Goal: Complete application form: Complete application form

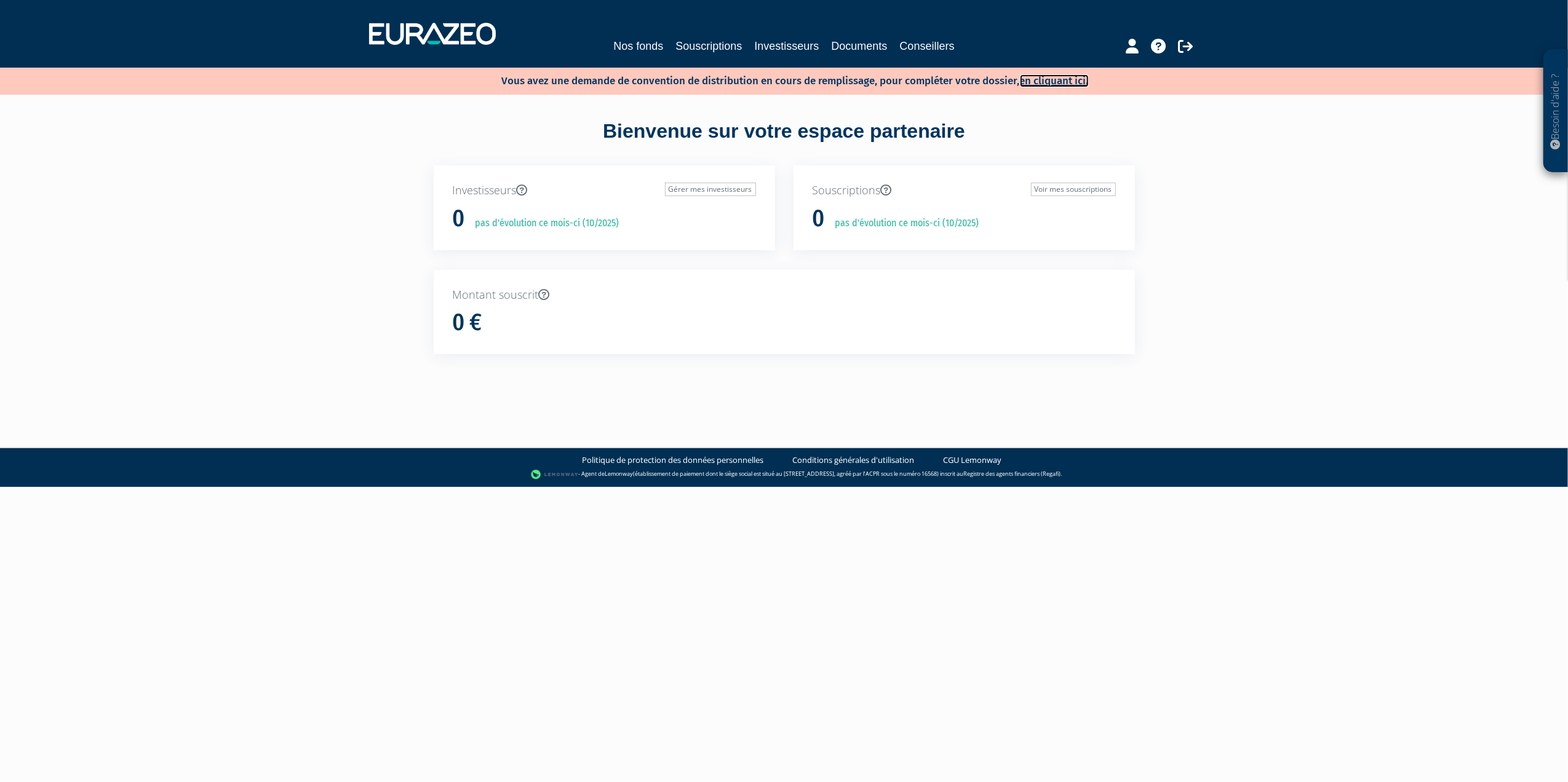
click at [1054, 77] on link "en cliquant ici." at bounding box center [1055, 80] width 69 height 13
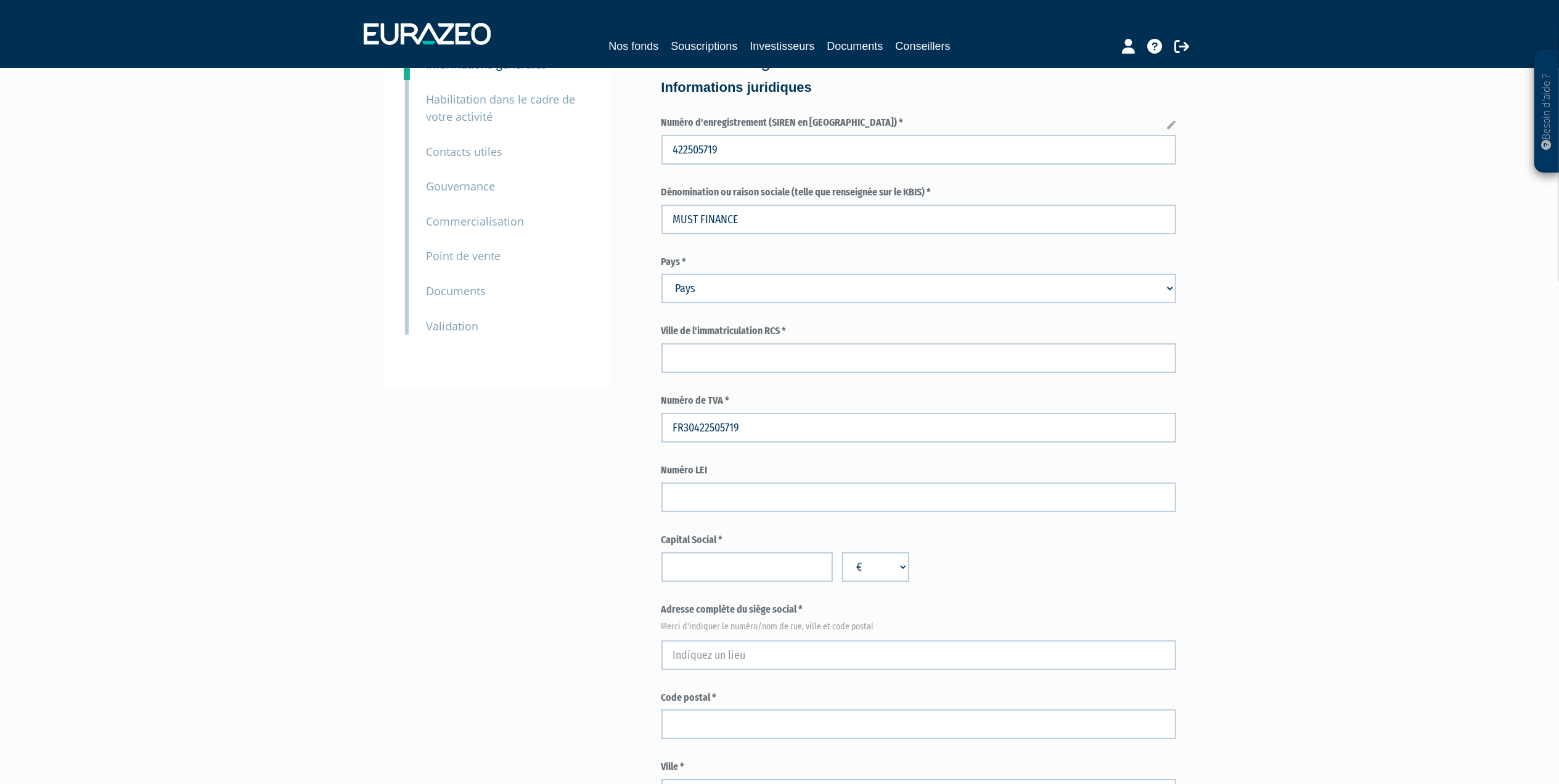
scroll to position [82, 0]
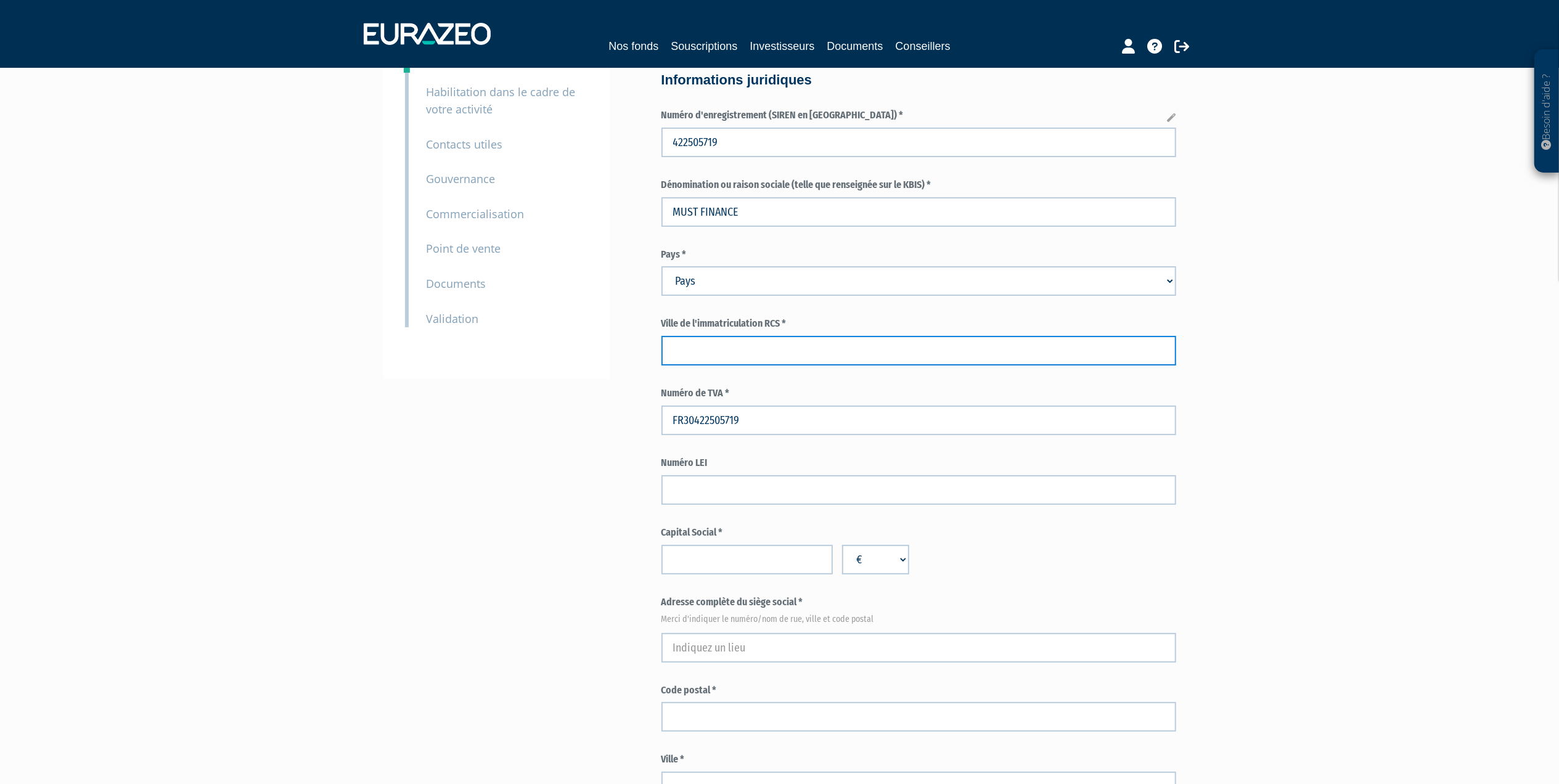
click at [736, 353] on input "text" at bounding box center [919, 350] width 515 height 29
type input "v"
type input "CRETEIL"
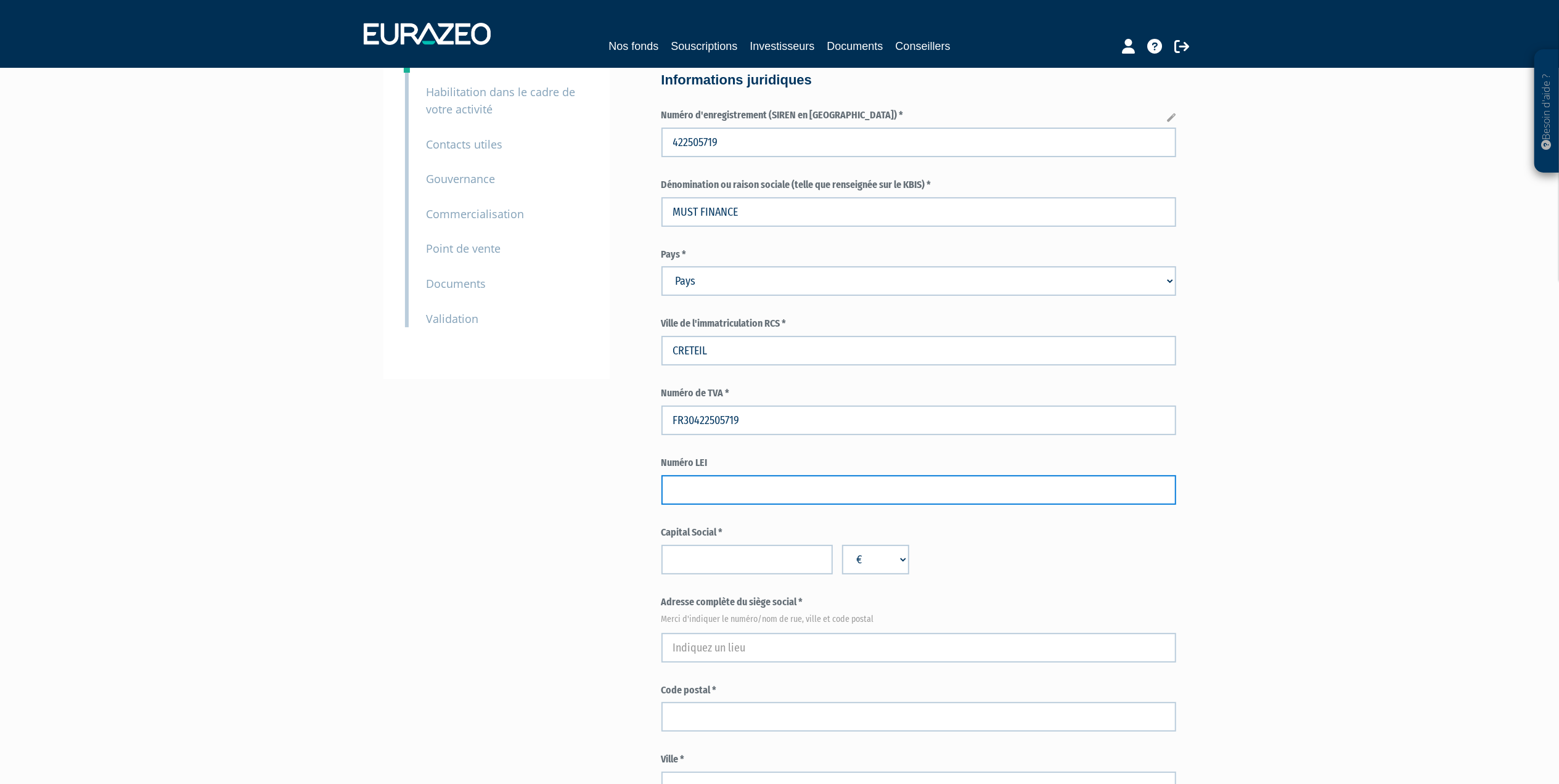
click at [764, 498] on input "text" at bounding box center [919, 489] width 515 height 29
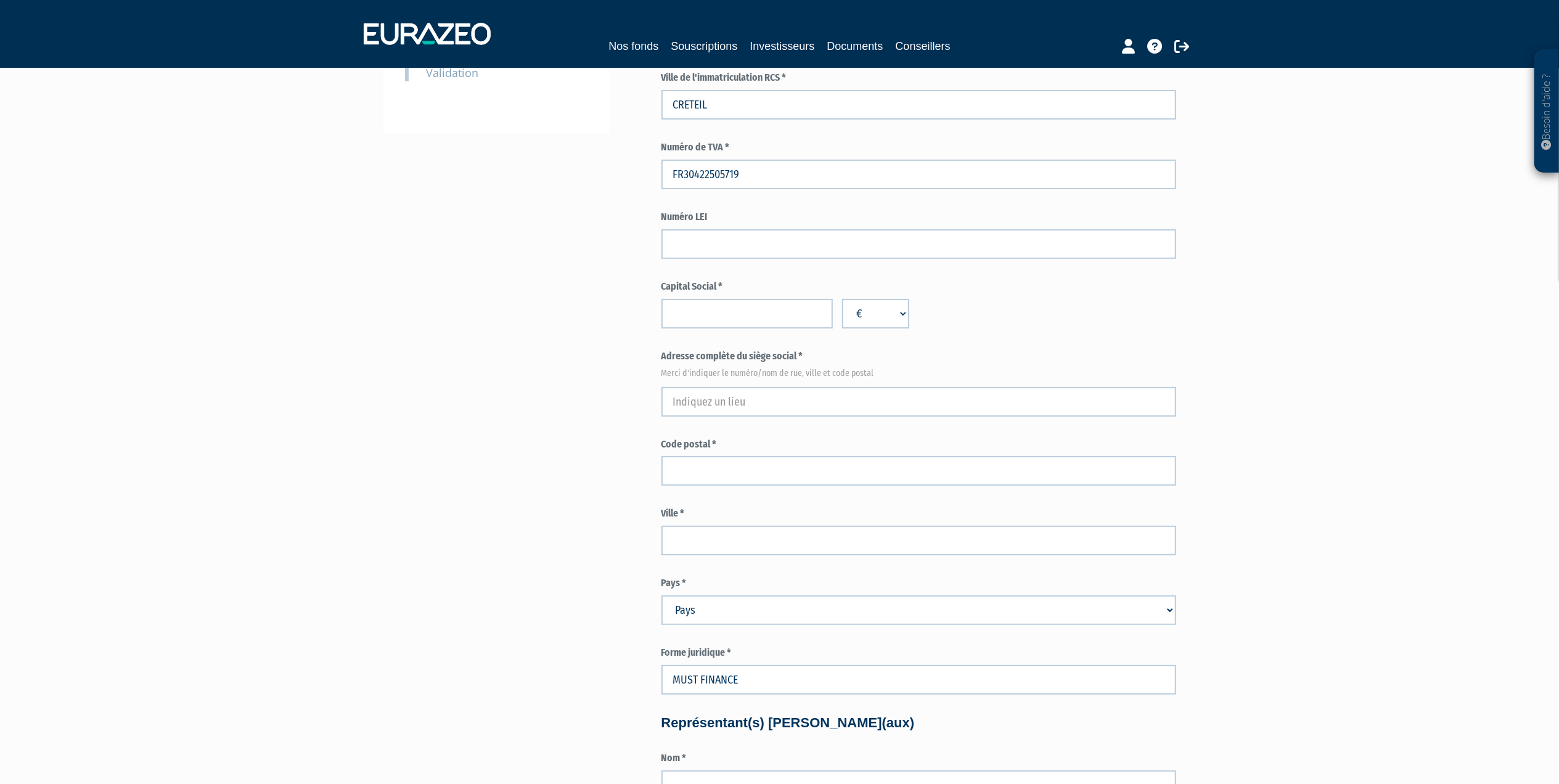
scroll to position [328, 0]
click at [750, 307] on input "number" at bounding box center [747, 313] width 171 height 29
type input "47622"
type input "47622.45"
click at [1272, 373] on div "Besoin d'aide ? × J'ai besoin d'aide Si vous avez une question à propos du fonc…" at bounding box center [780, 743] width 1559 height 2142
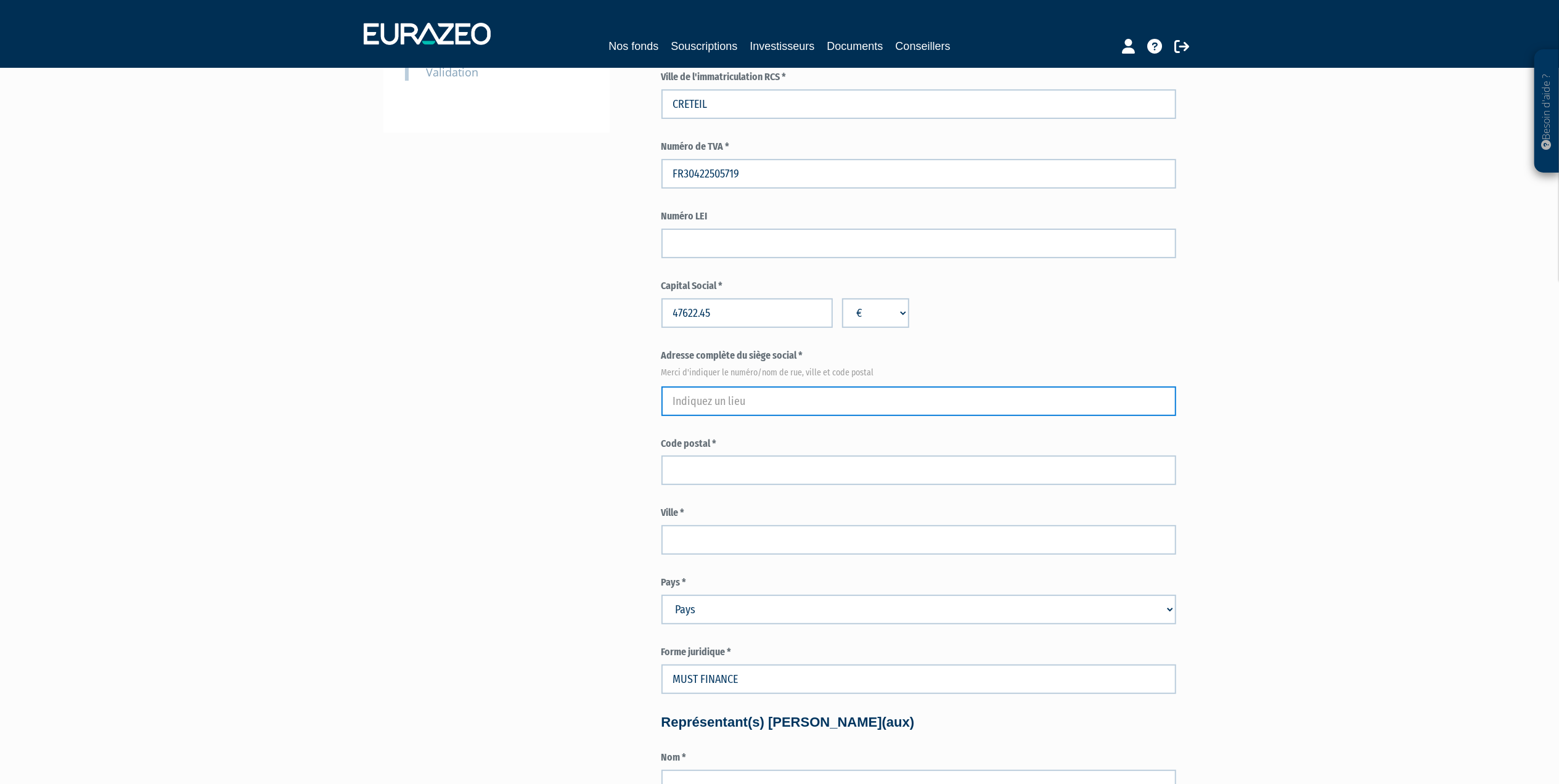
click at [701, 397] on input "text" at bounding box center [919, 401] width 515 height 29
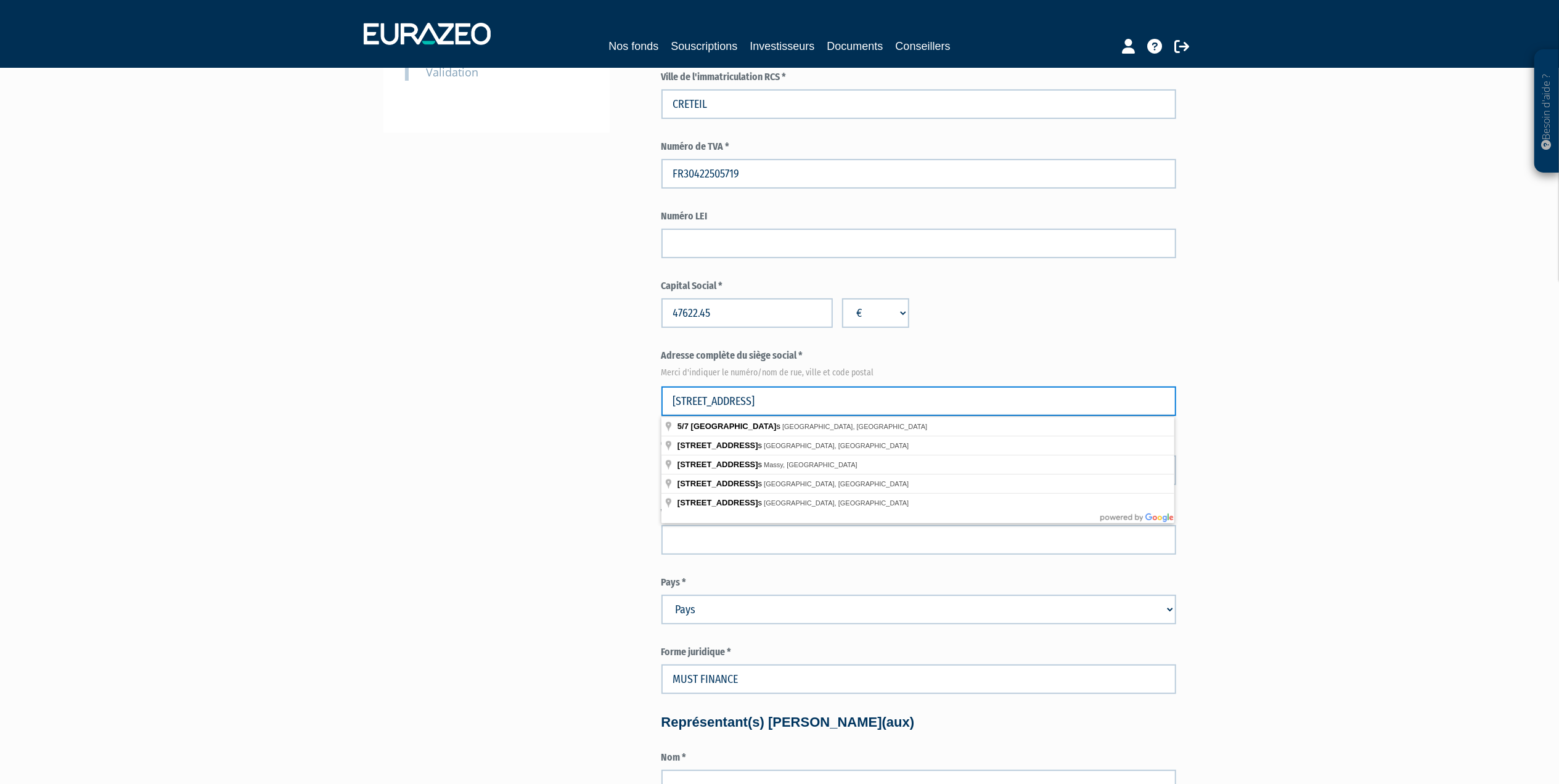
type input "5/7 AVEBUE DE PARIS"
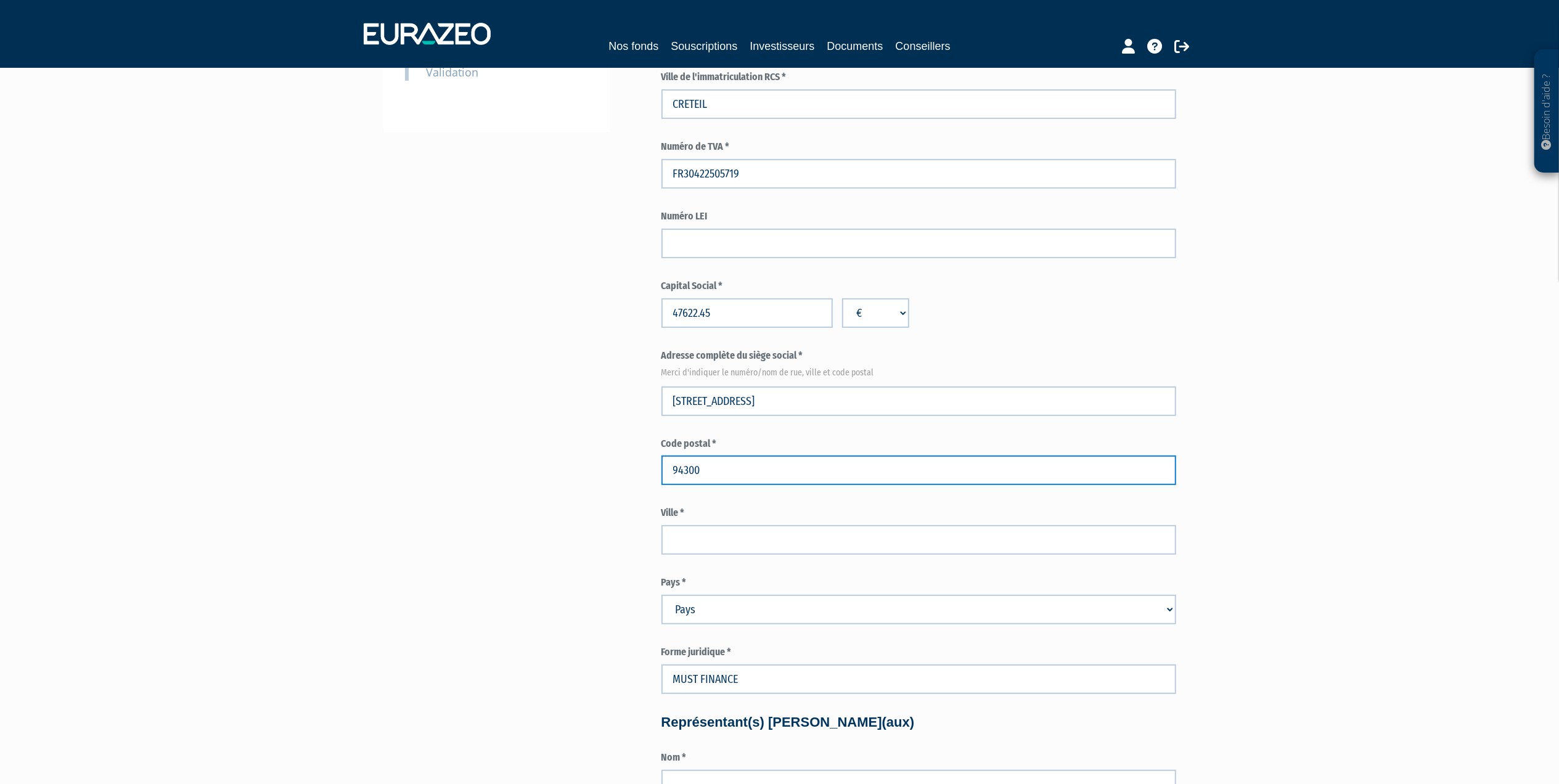
type input "94300"
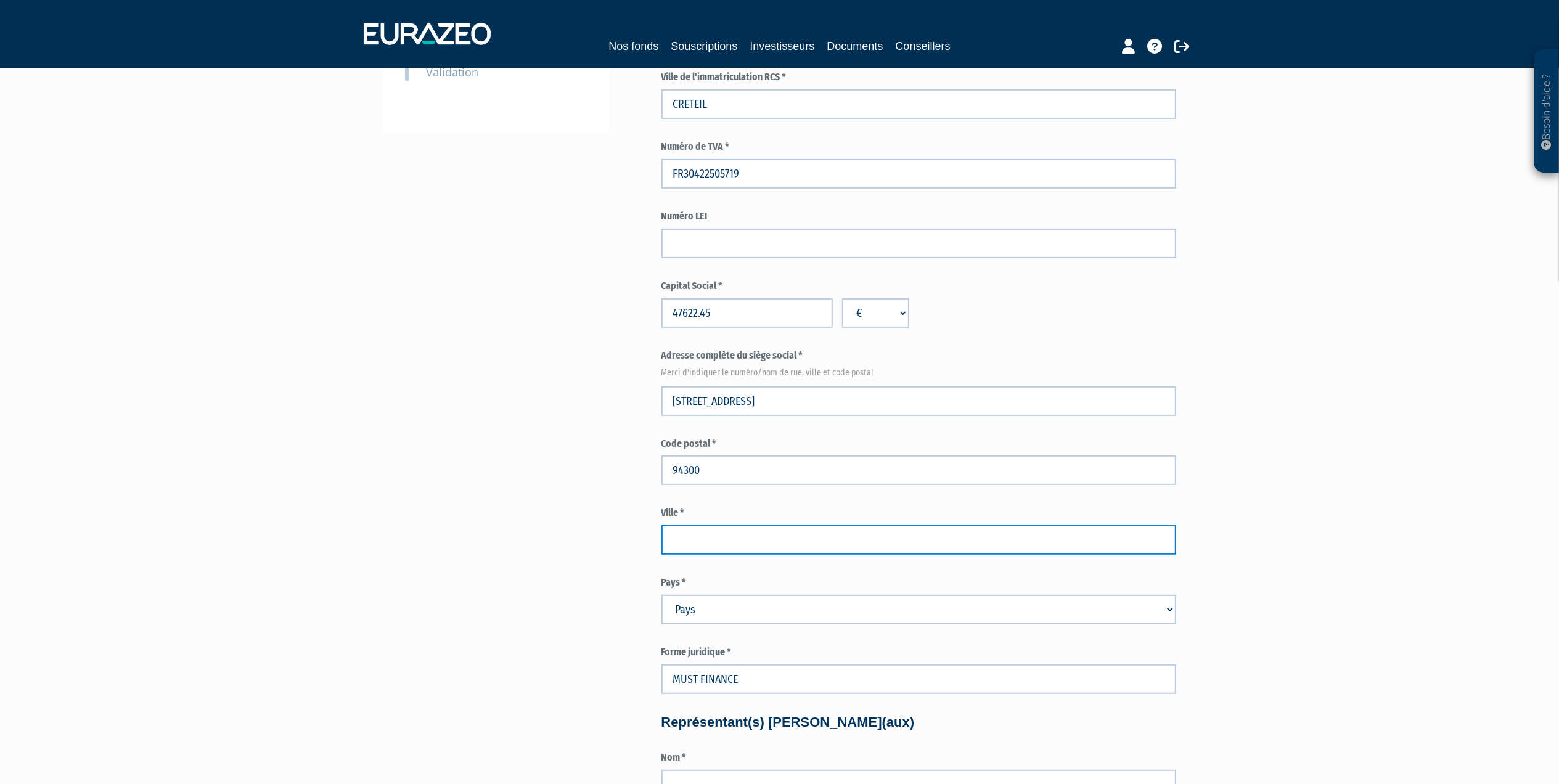
click at [688, 548] on input "text" at bounding box center [919, 540] width 515 height 29
type input "VINCENNES"
click at [334, 545] on div "Besoin d'aide ? × J'ai besoin d'aide Si vous avez une question à propos du fonc…" at bounding box center [780, 743] width 1559 height 2142
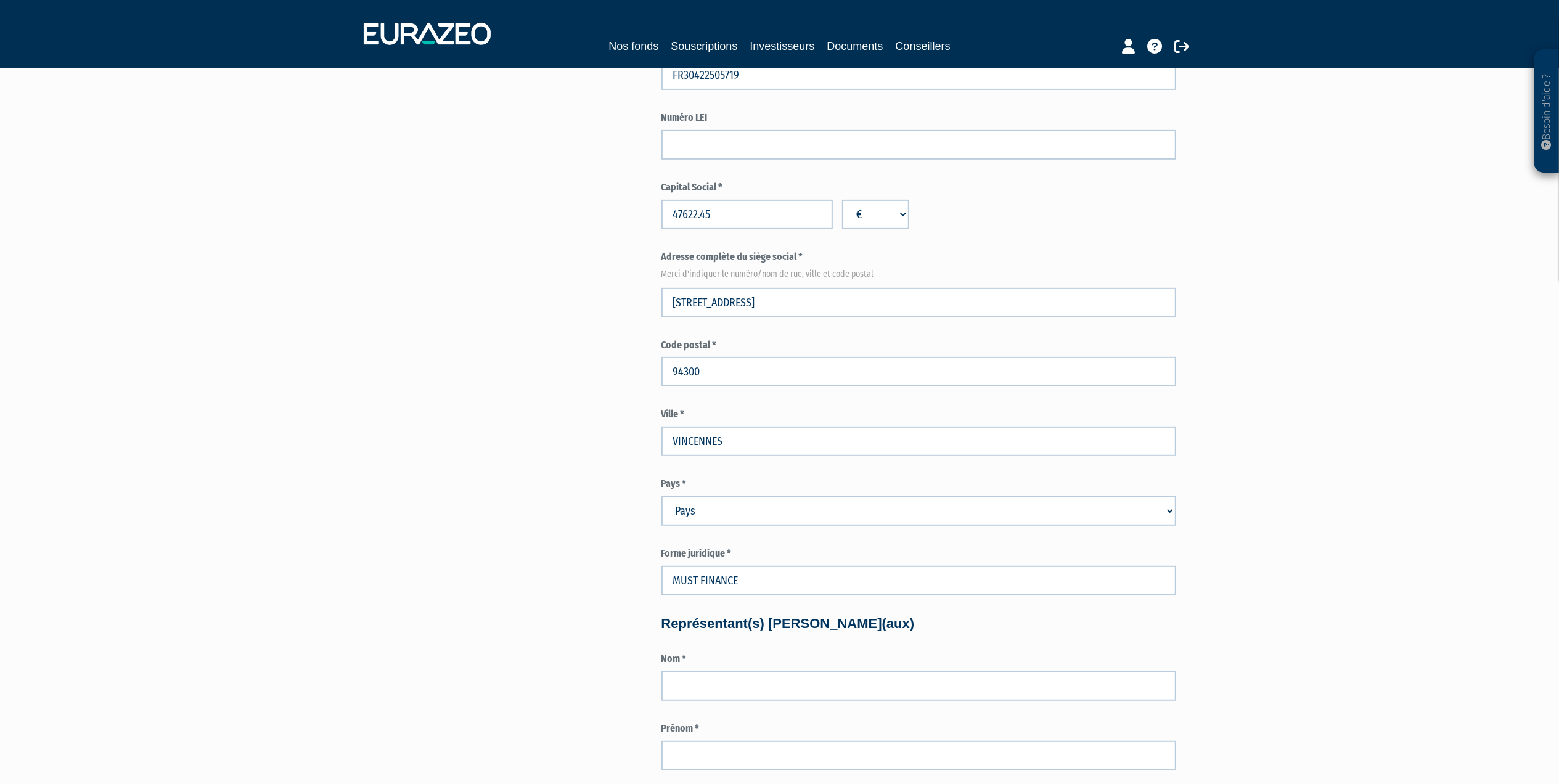
scroll to position [493, 0]
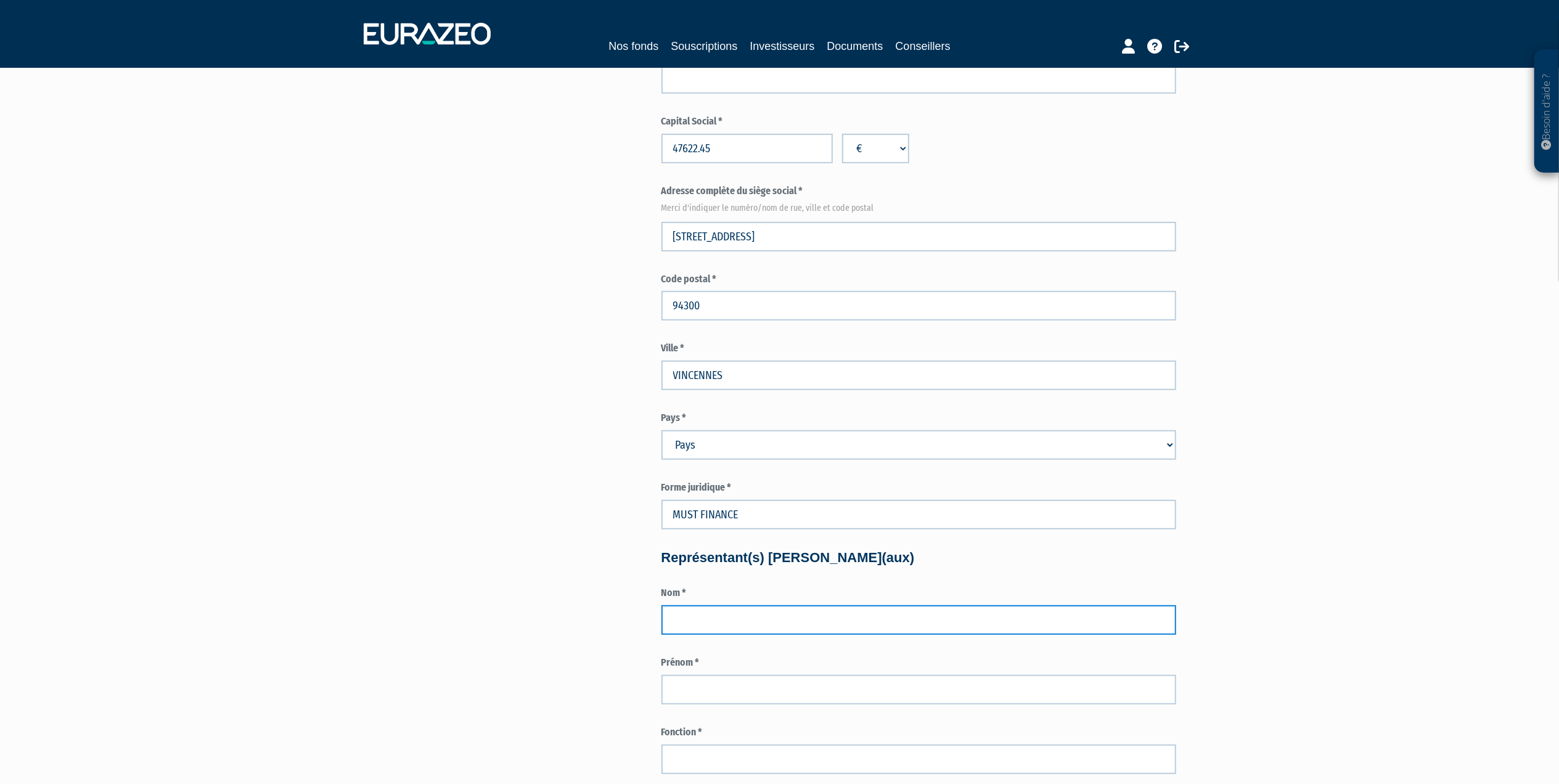
click at [701, 622] on input "text" at bounding box center [919, 619] width 515 height 29
type input "DADOUN"
select select "75"
type input "NICOLAS"
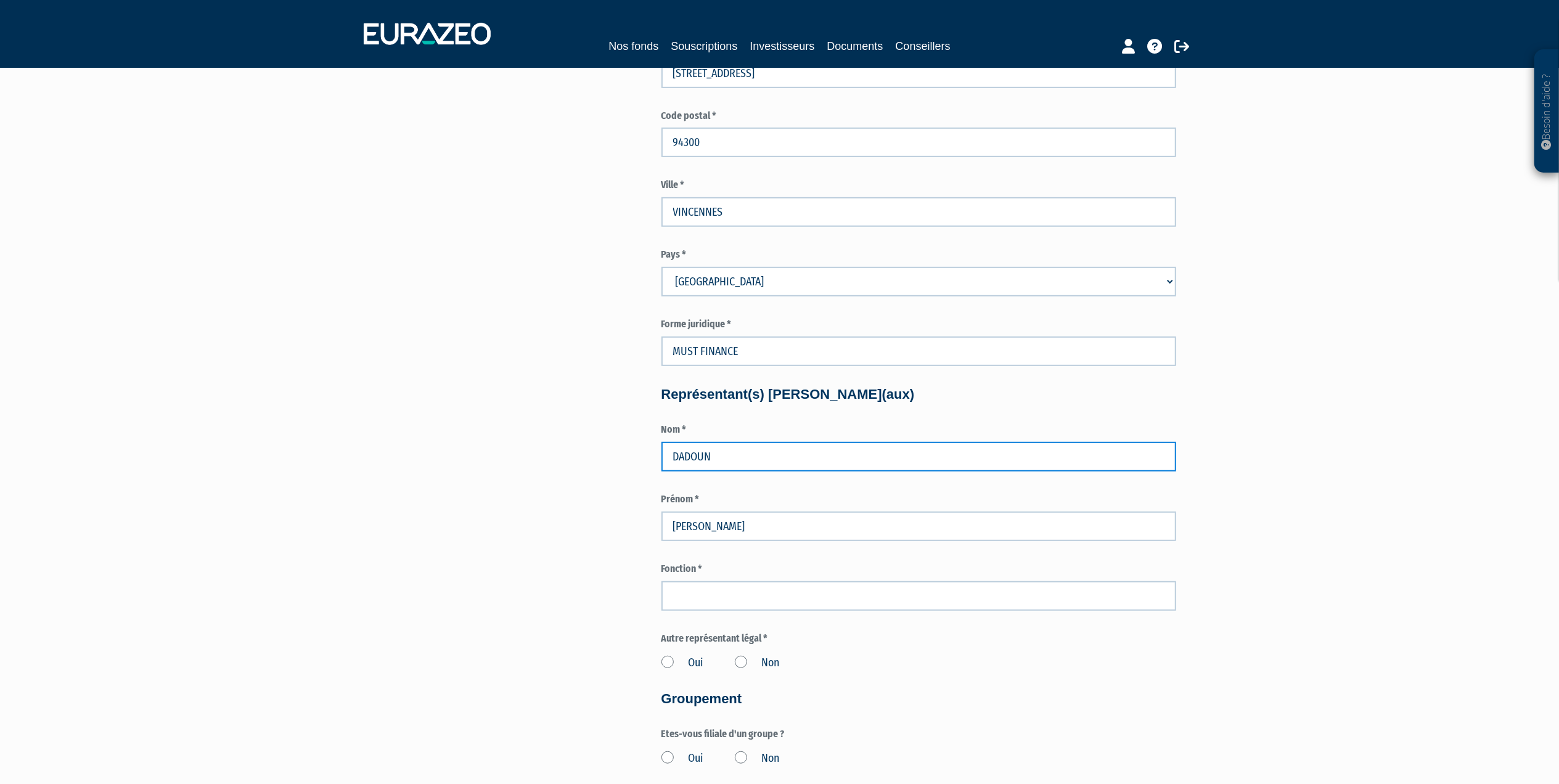
scroll to position [657, 0]
type input "DADOUN"
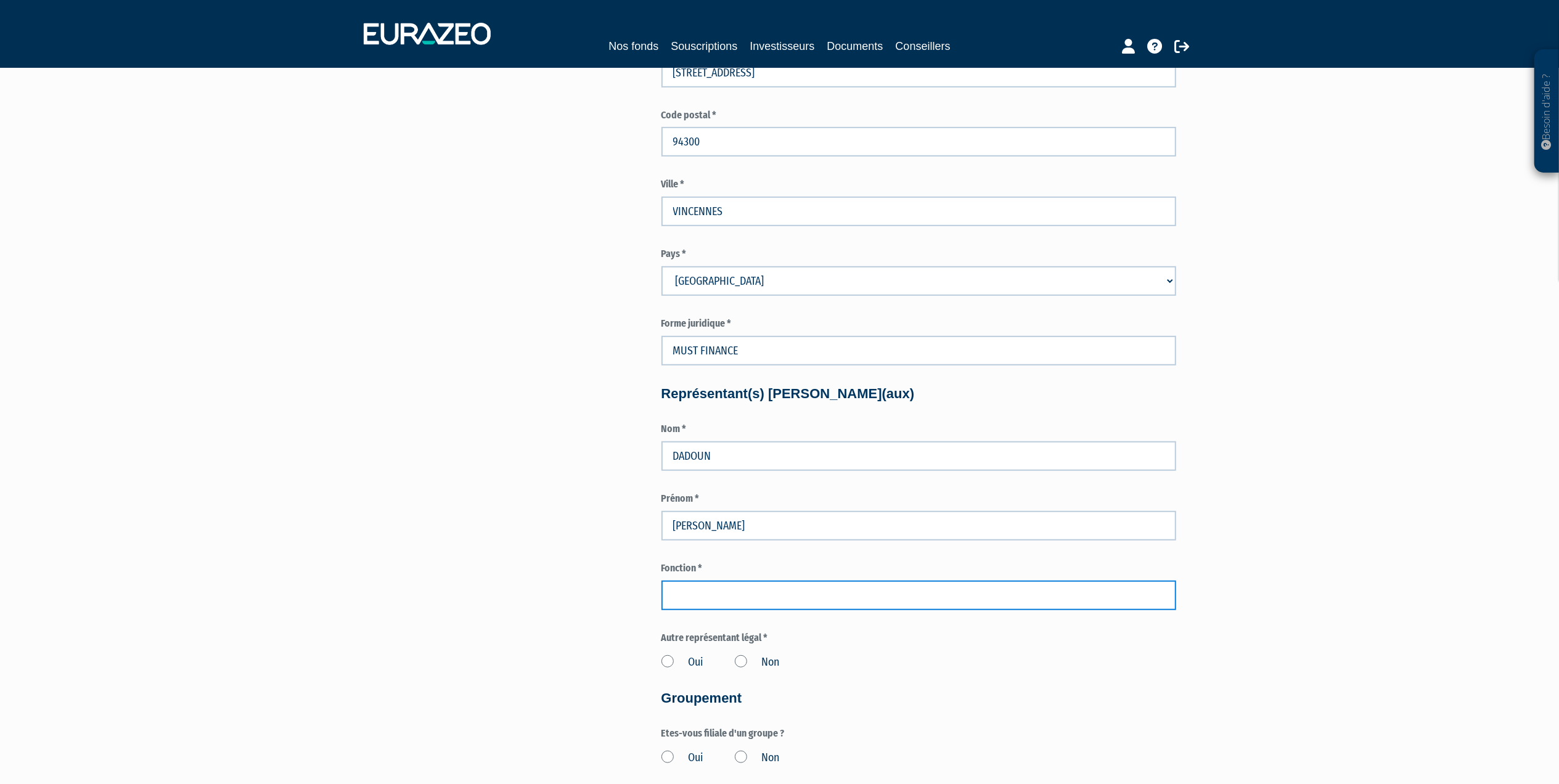
click at [772, 595] on input "text" at bounding box center [919, 595] width 515 height 29
type input "DIRECTEUR GENERAL"
click at [669, 657] on label "Oui" at bounding box center [683, 662] width 43 height 16
click at [0, 0] on input "Oui" at bounding box center [0, 0] width 0 height 0
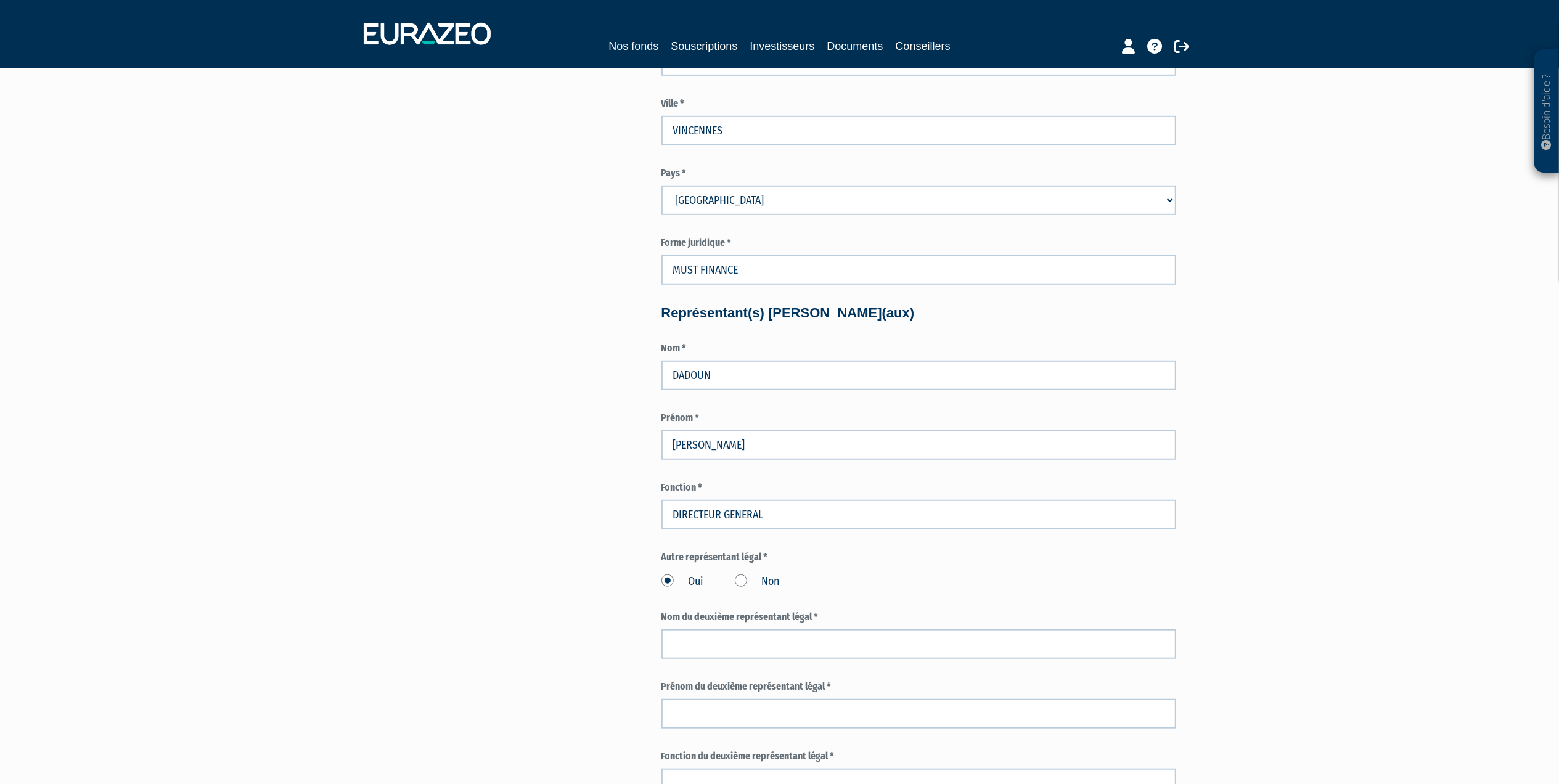
scroll to position [740, 0]
click at [714, 642] on input "text" at bounding box center [919, 642] width 515 height 29
type input "VERVISCH"
type input "HUGO"
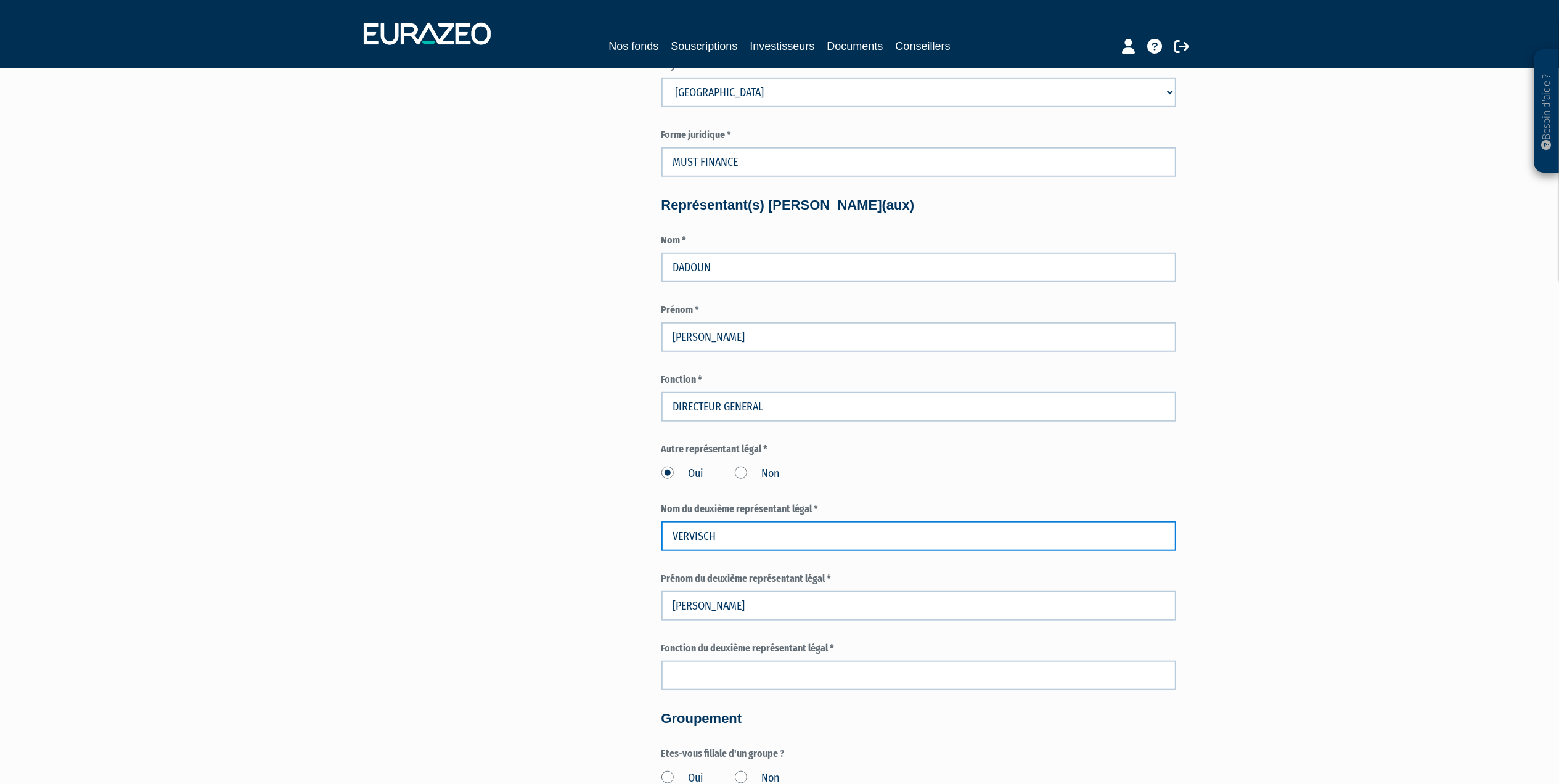
scroll to position [904, 0]
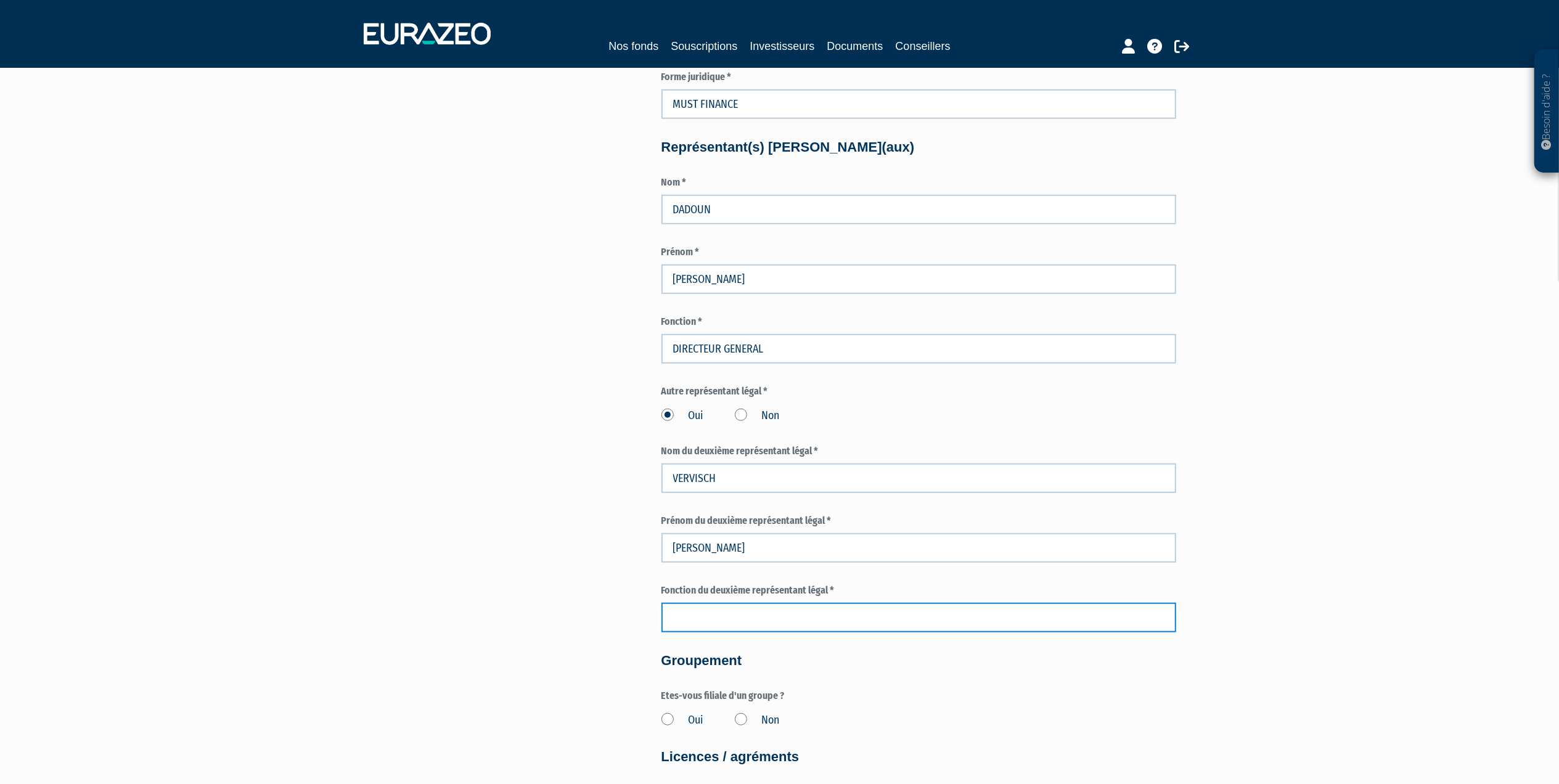
click at [740, 619] on input "text" at bounding box center [919, 617] width 515 height 29
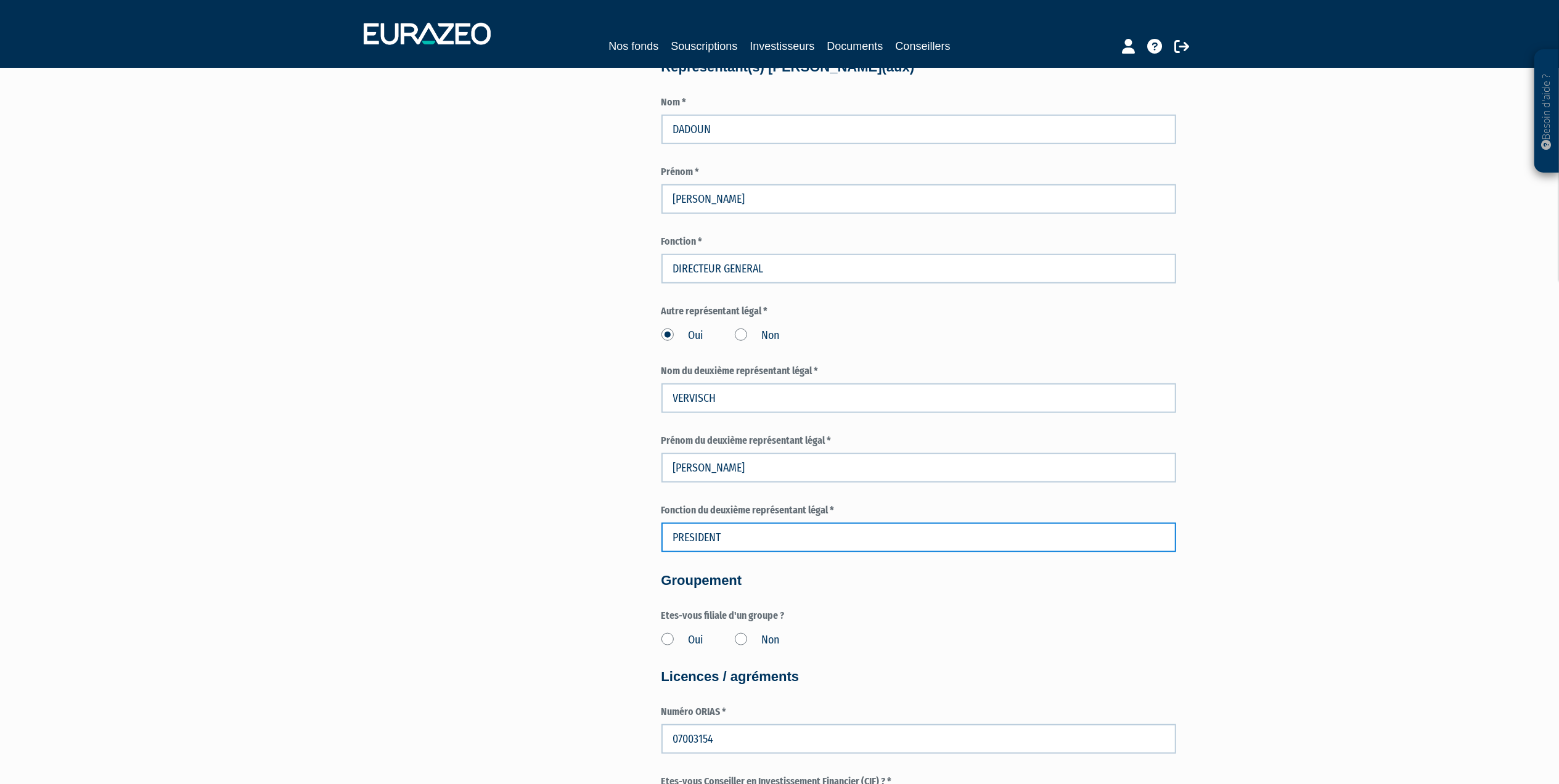
scroll to position [986, 0]
type input "PRESIDENT"
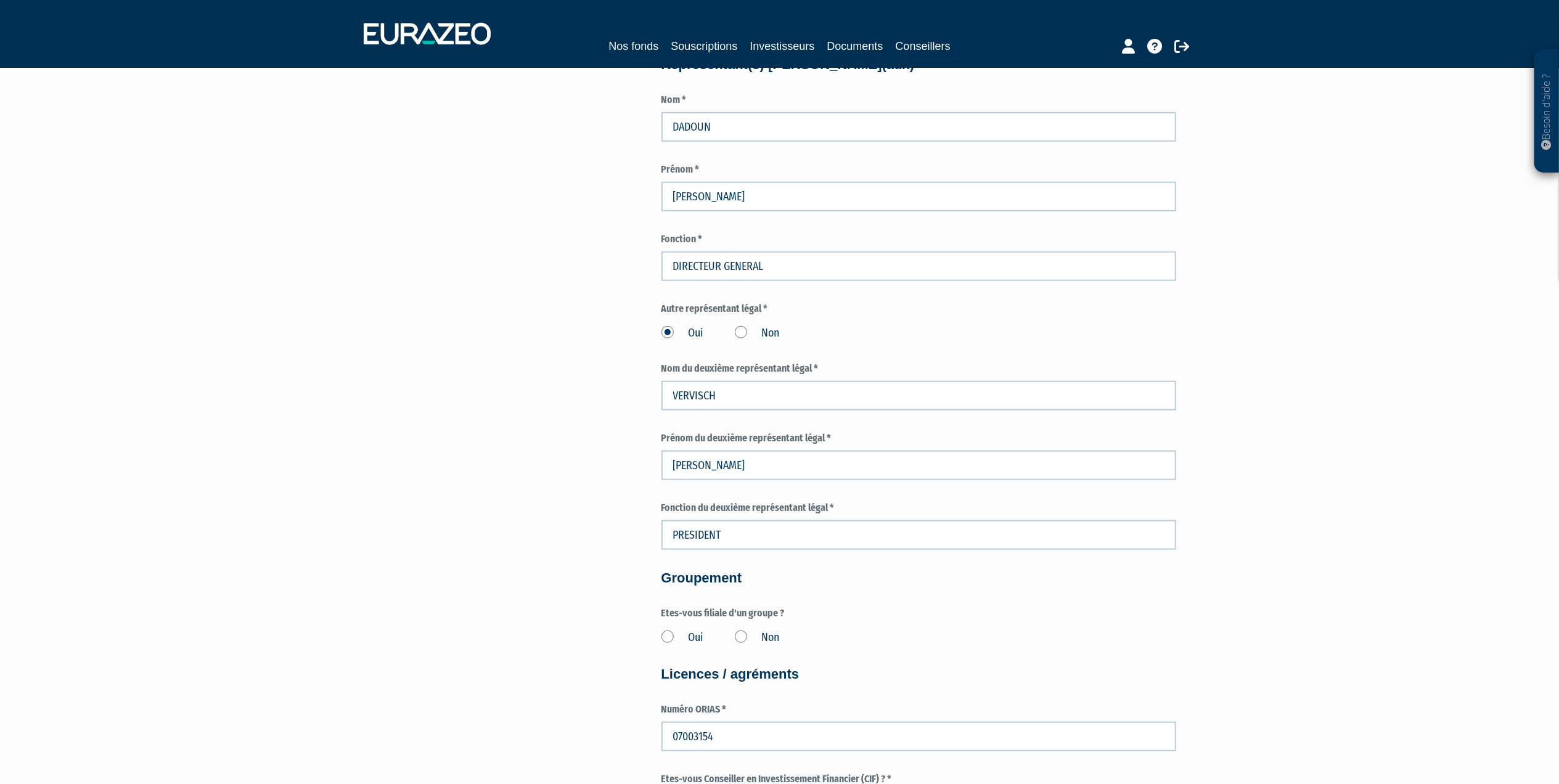
click at [743, 639] on label "Non" at bounding box center [757, 637] width 45 height 16
click at [0, 0] on input "Non" at bounding box center [0, 0] width 0 height 0
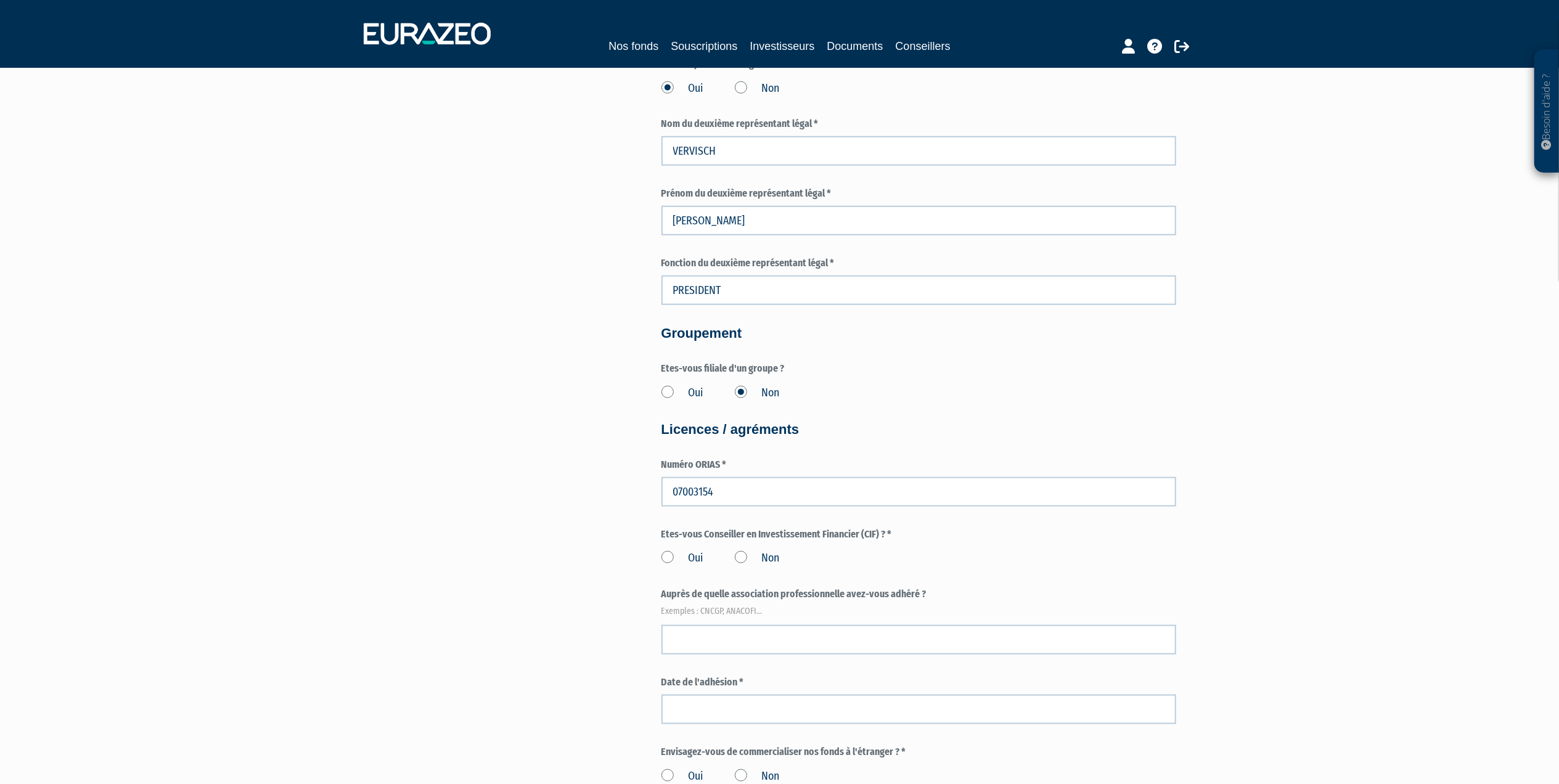
scroll to position [1233, 0]
click at [664, 555] on label "Oui" at bounding box center [683, 556] width 43 height 16
click at [0, 0] on input "Oui" at bounding box center [0, 0] width 0 height 0
click at [693, 626] on input at bounding box center [919, 619] width 515 height 29
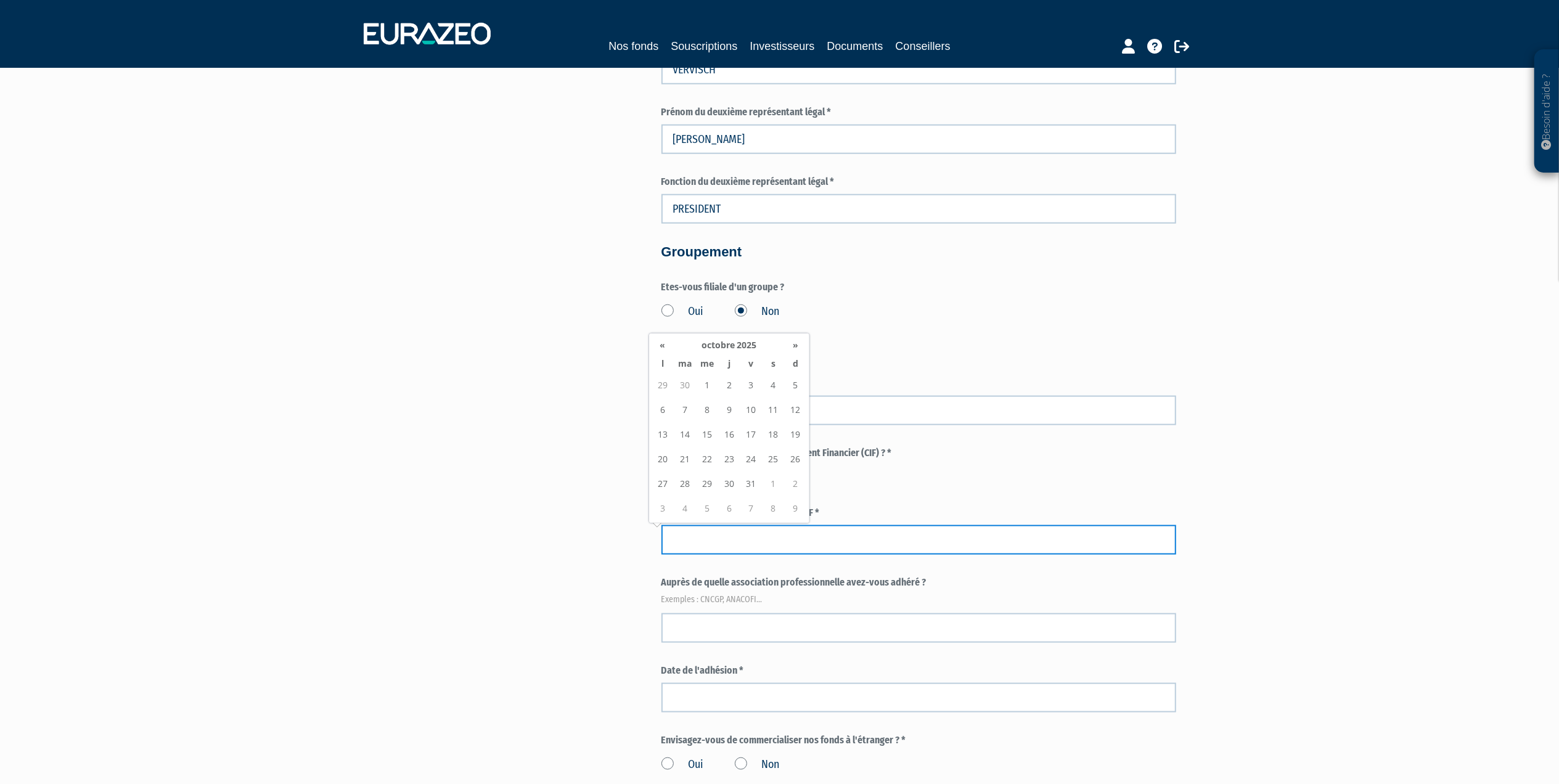
scroll to position [1315, 0]
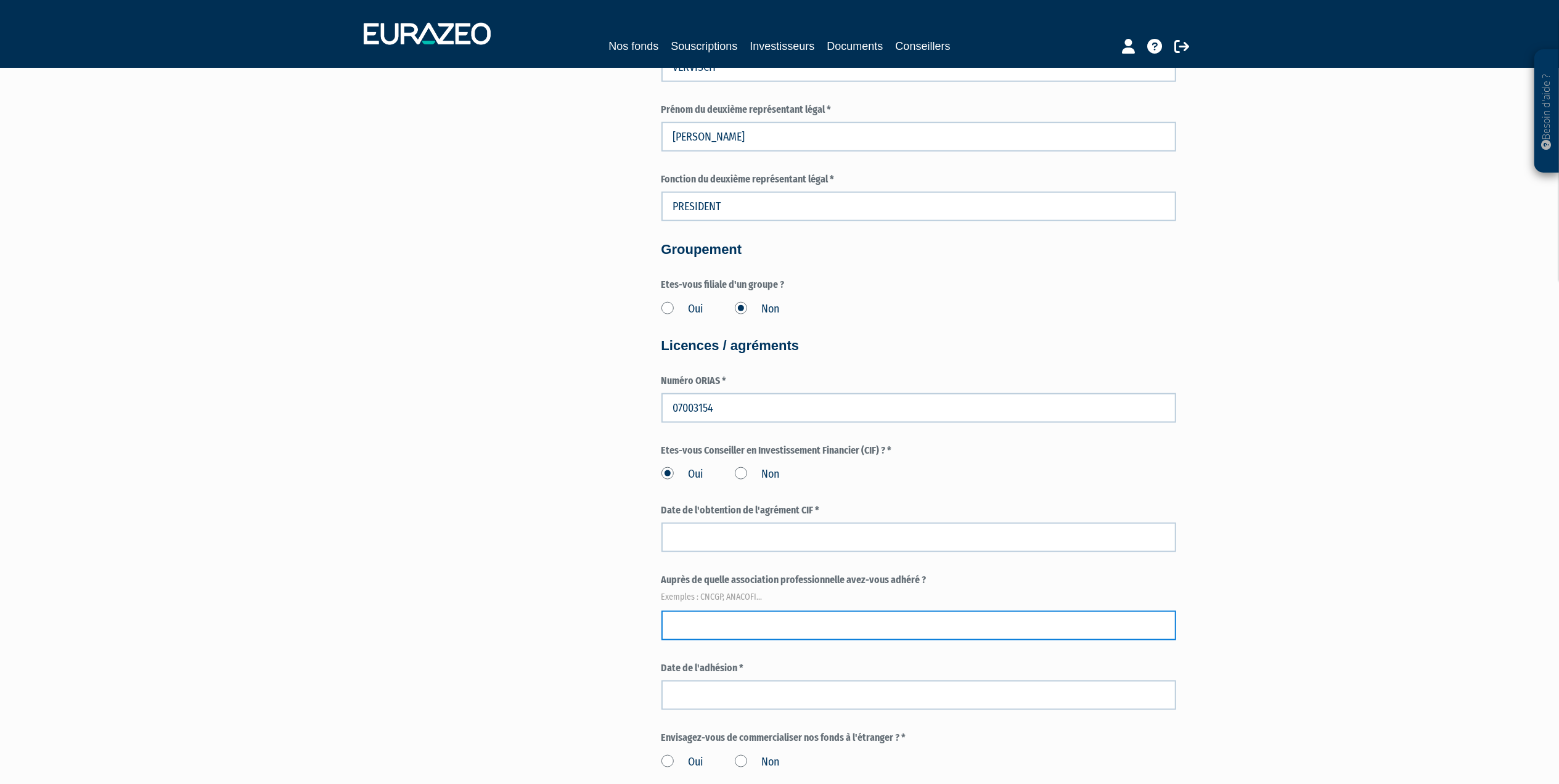
click at [792, 632] on input "text" at bounding box center [919, 625] width 515 height 29
type input "CNCGP"
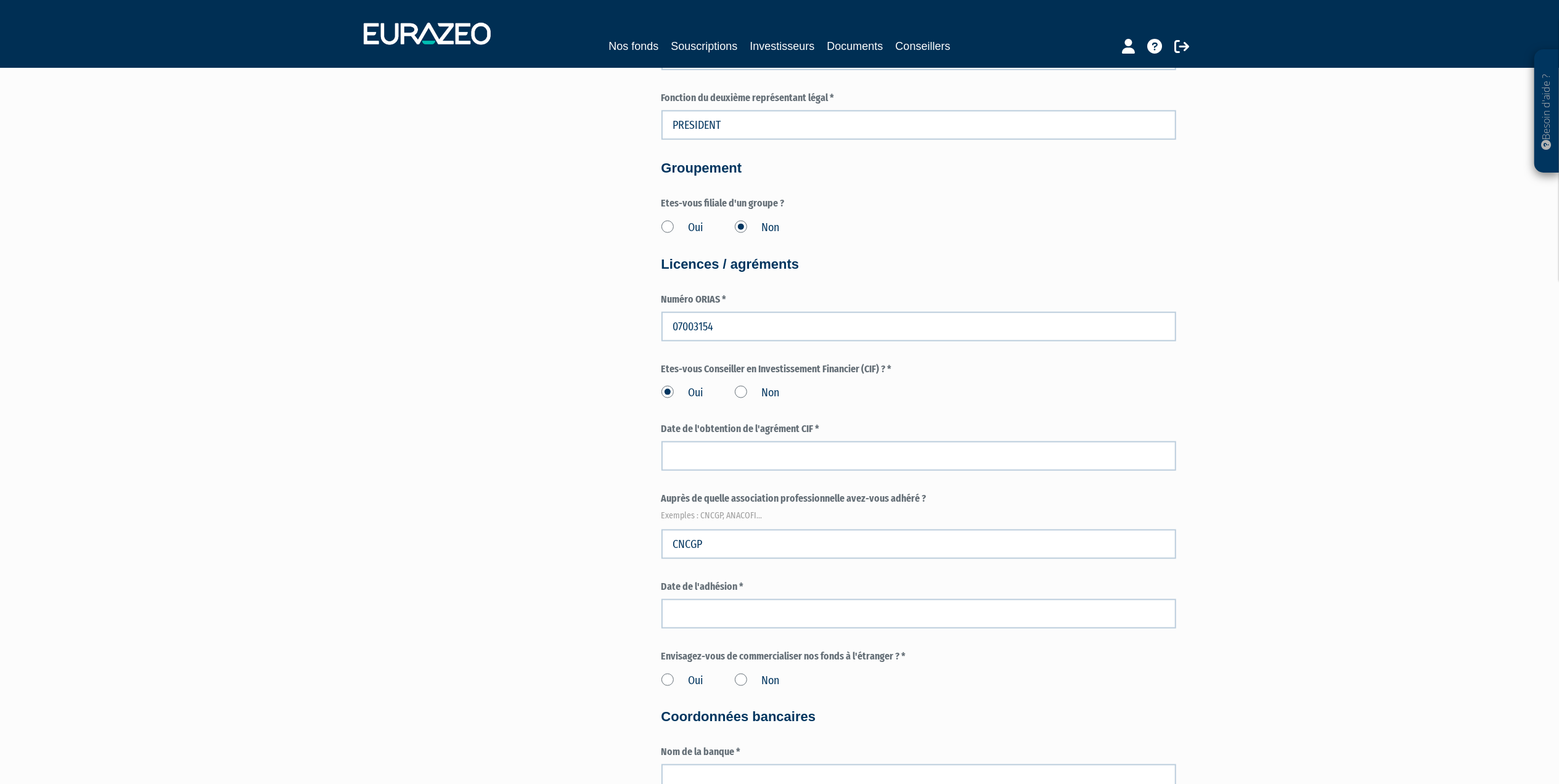
scroll to position [1397, 0]
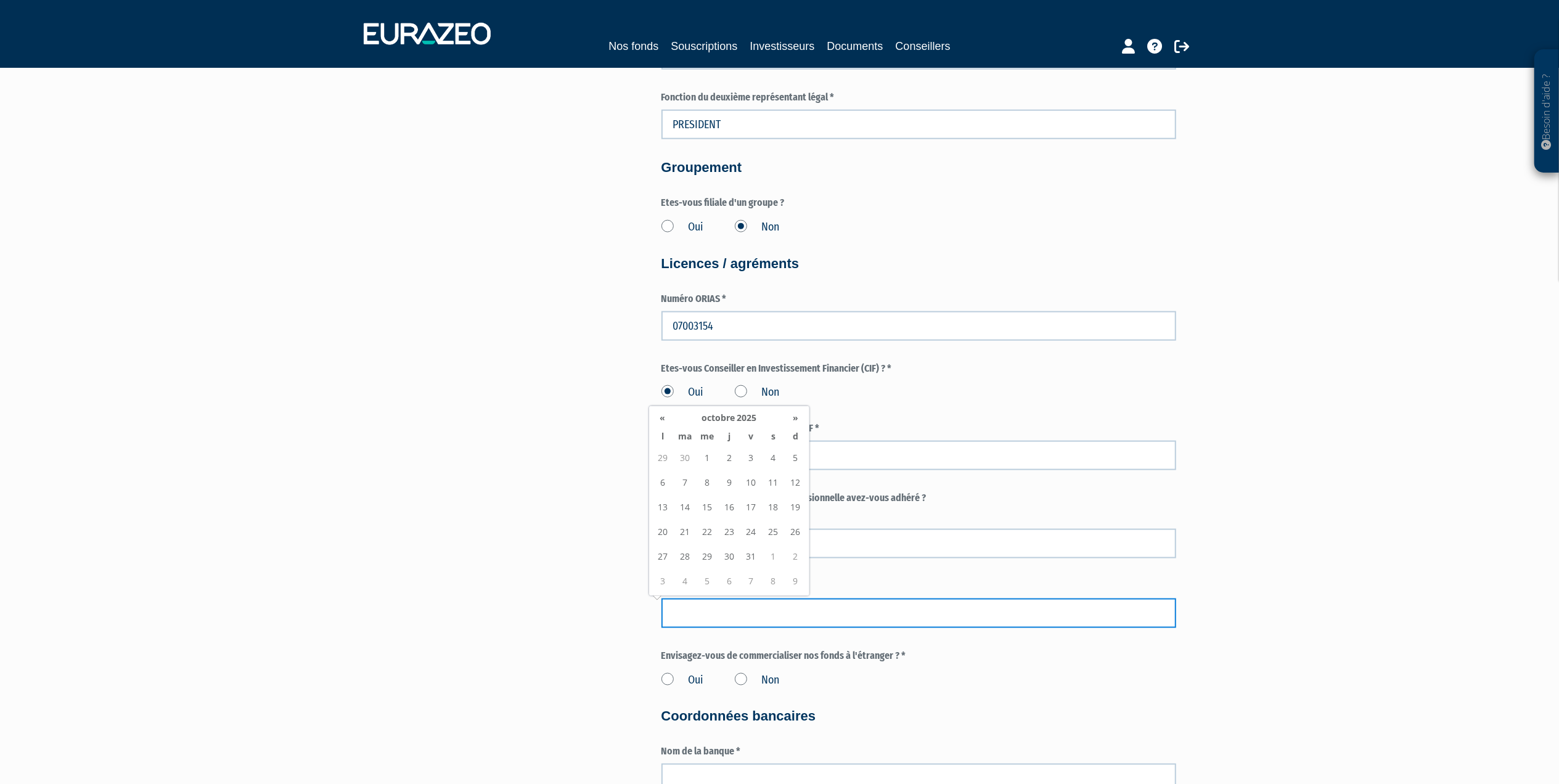
click at [733, 614] on input at bounding box center [919, 613] width 515 height 29
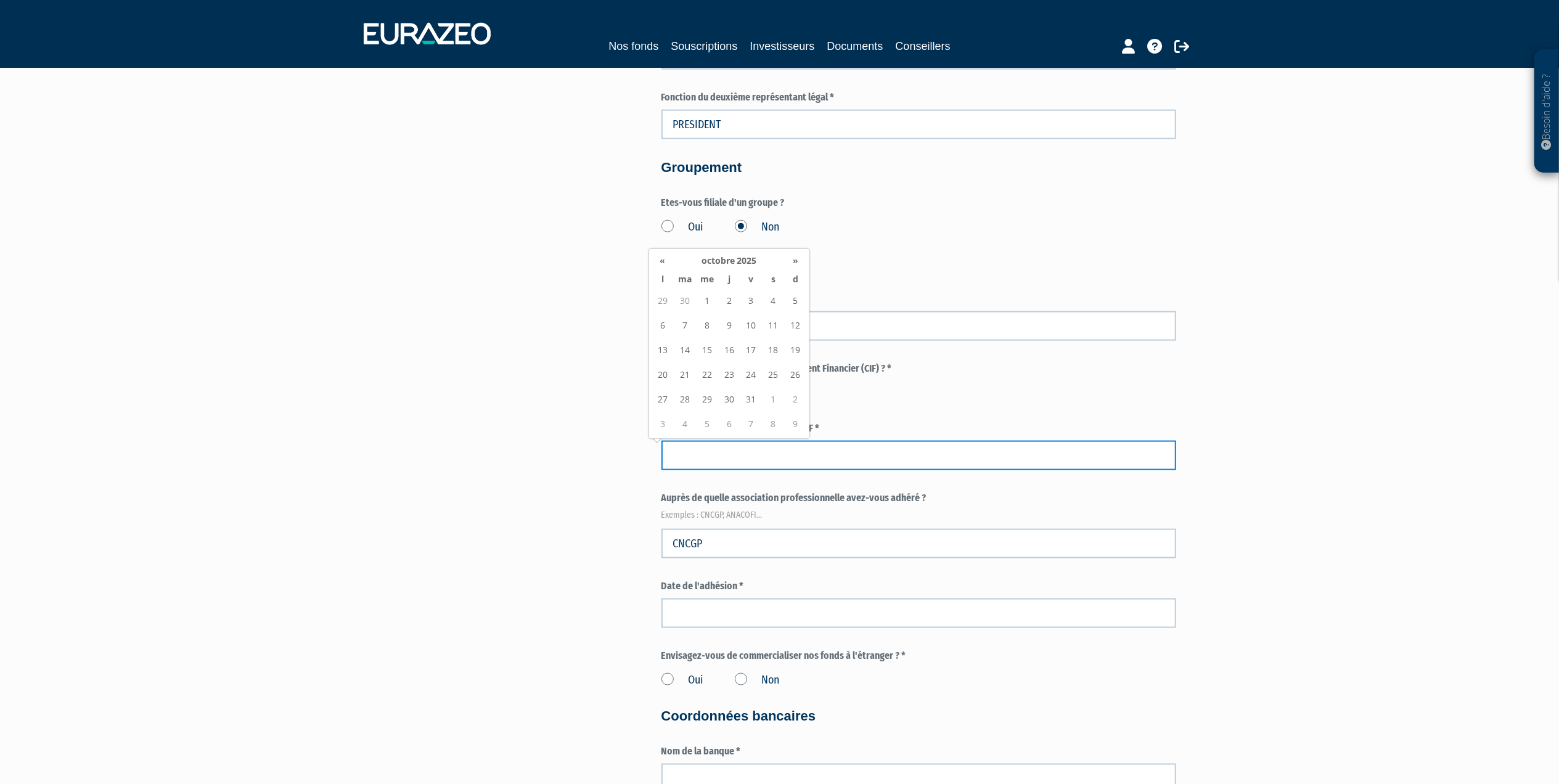
click at [831, 459] on input at bounding box center [919, 455] width 515 height 29
type input "01/03/2007"
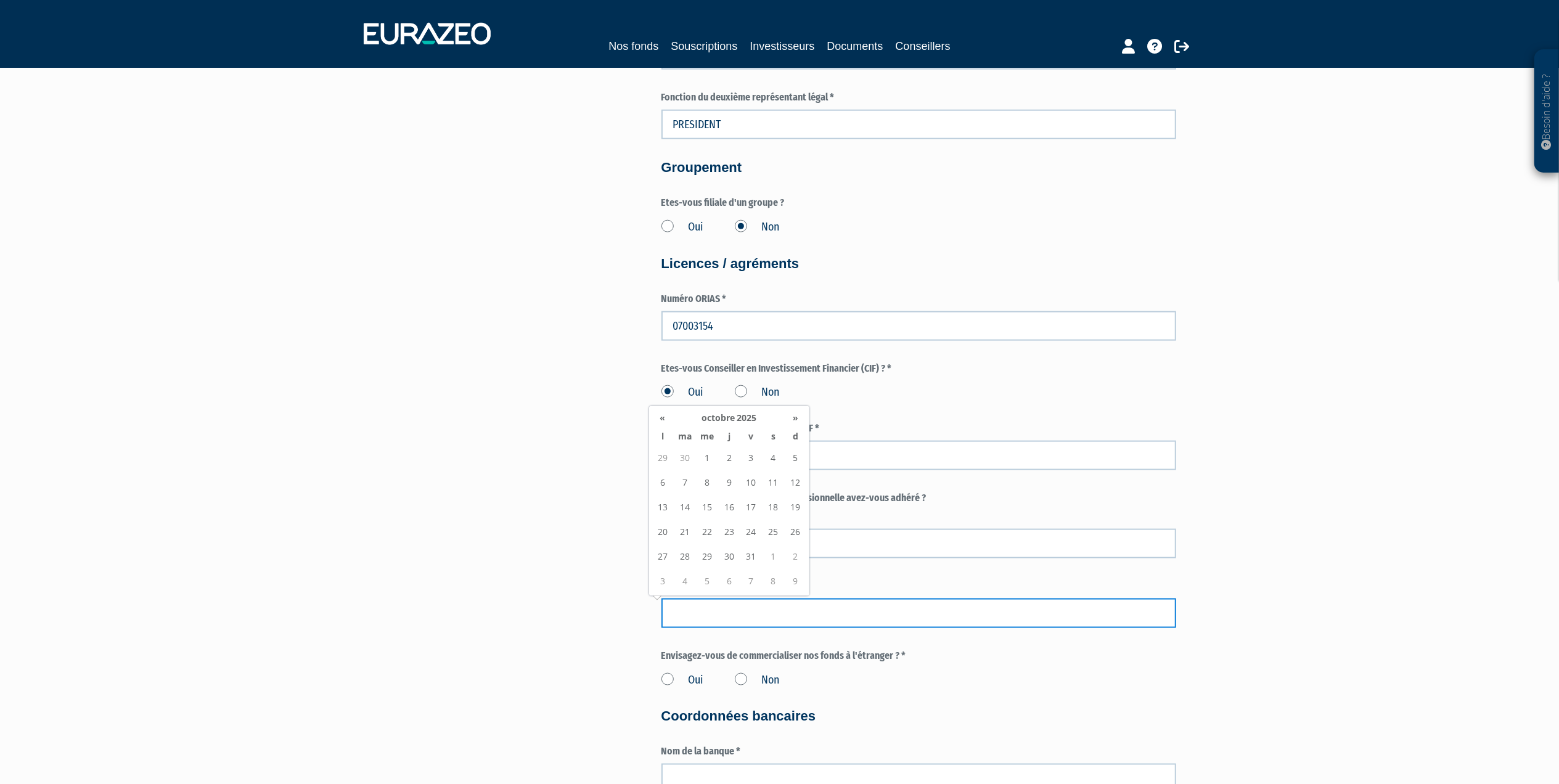
click at [715, 622] on input at bounding box center [919, 613] width 515 height 29
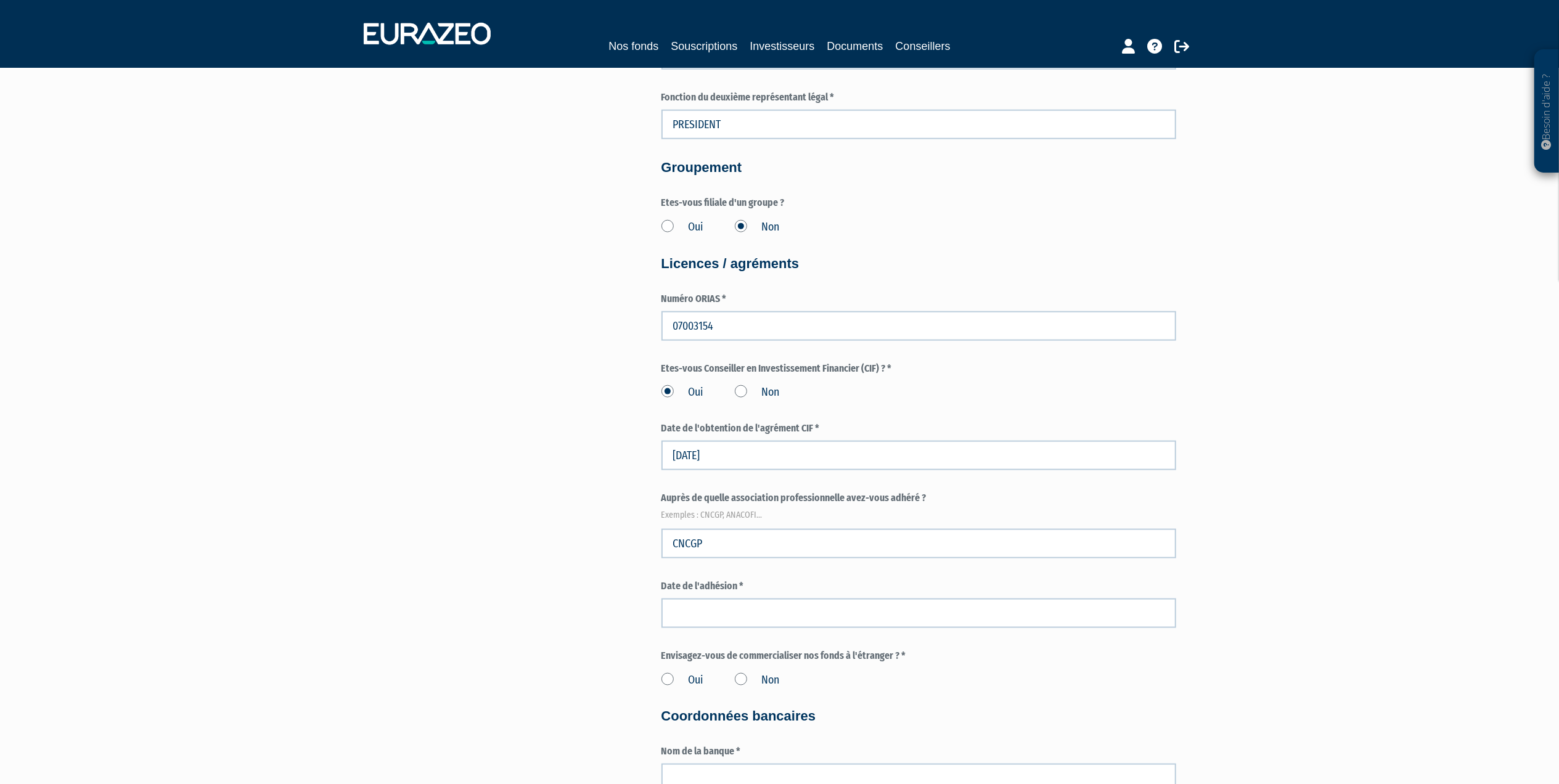
click at [795, 612] on input at bounding box center [919, 613] width 515 height 29
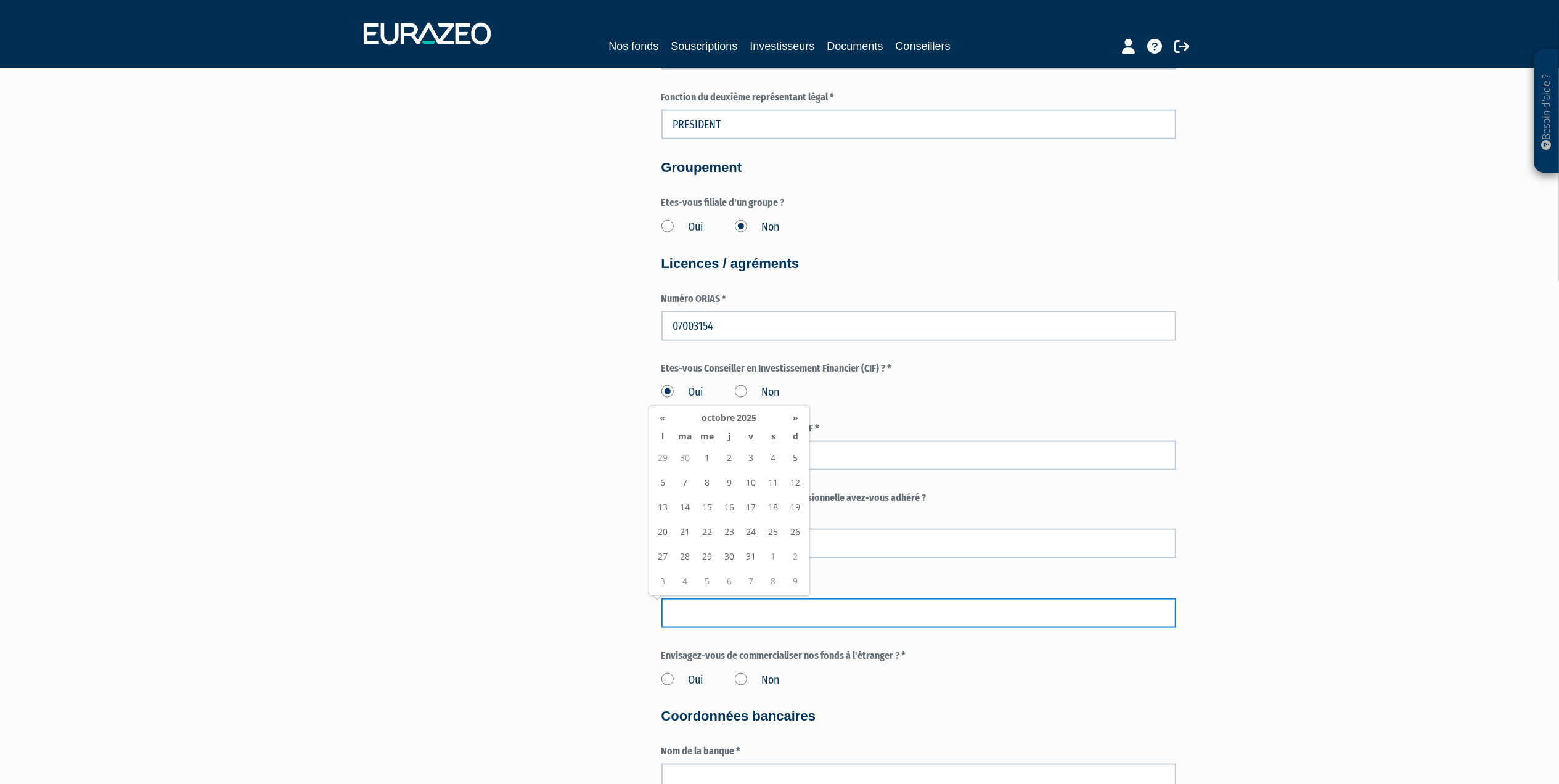
click at [795, 612] on input at bounding box center [919, 613] width 515 height 29
type input "02/05/2025"
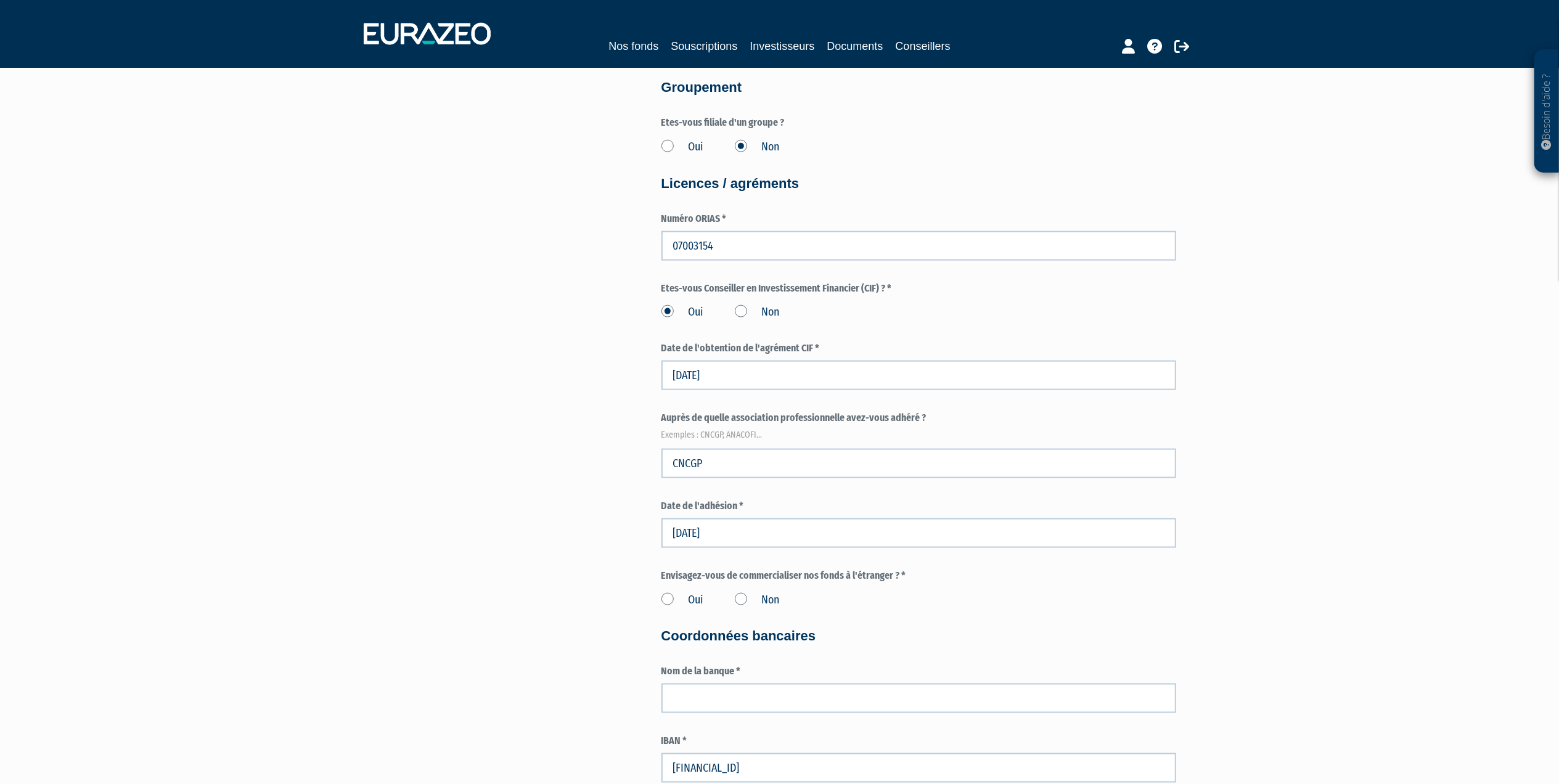
scroll to position [1479, 0]
click at [743, 593] on label "Non" at bounding box center [757, 598] width 45 height 16
click at [0, 0] on input "Non" at bounding box center [0, 0] width 0 height 0
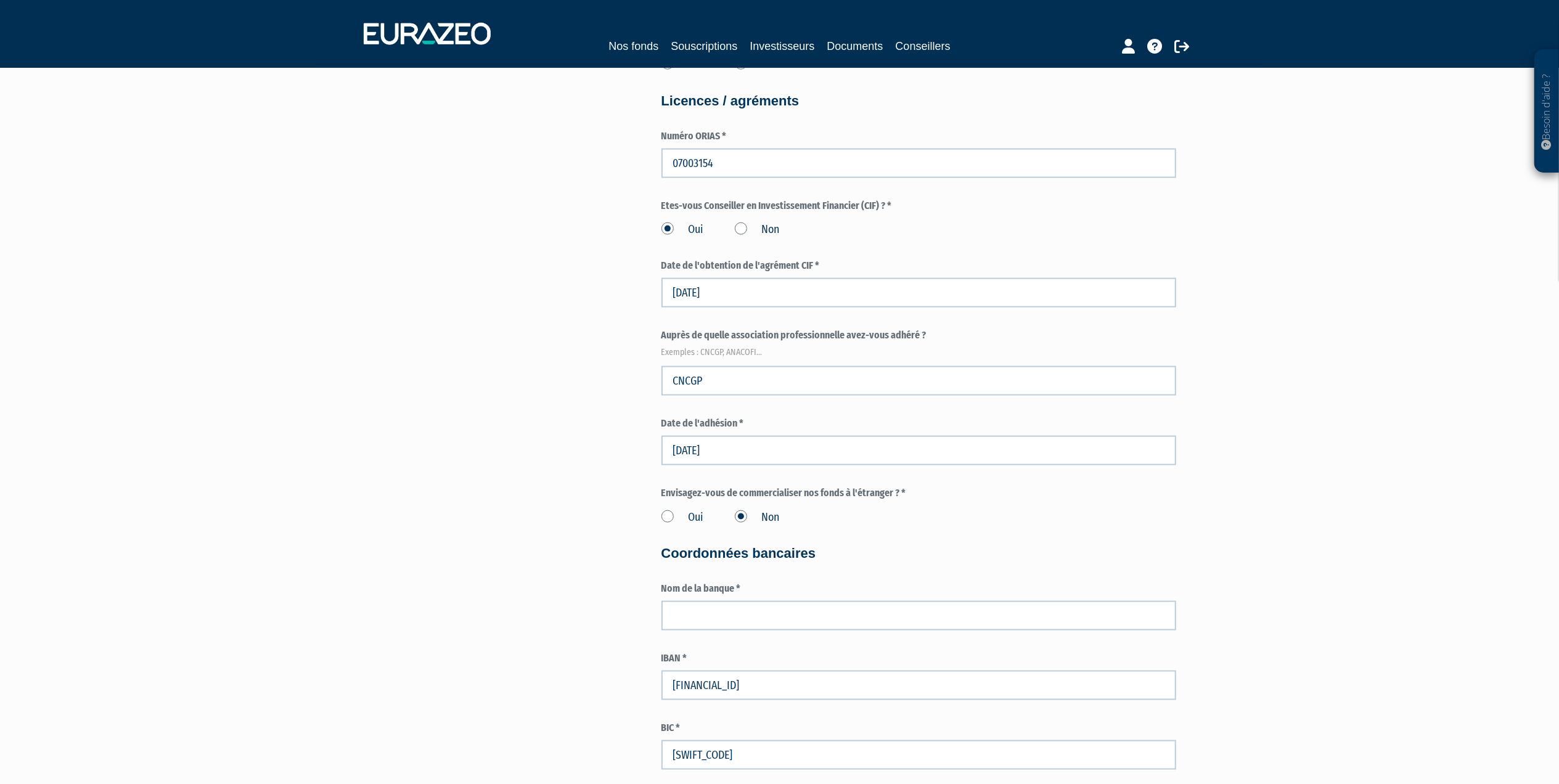
scroll to position [1561, 0]
click at [725, 607] on input "text" at bounding box center [919, 613] width 515 height 29
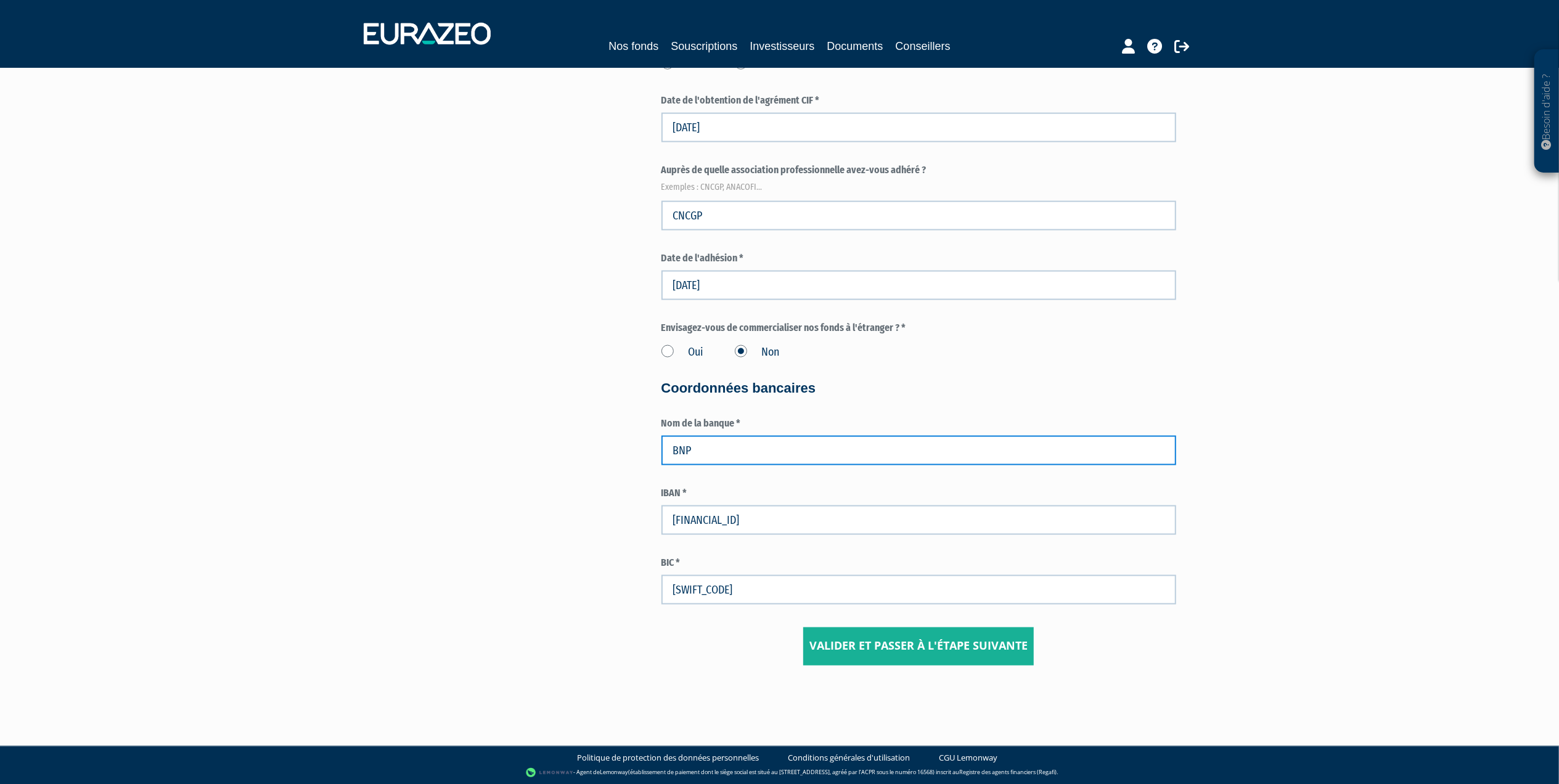
scroll to position [1726, 0]
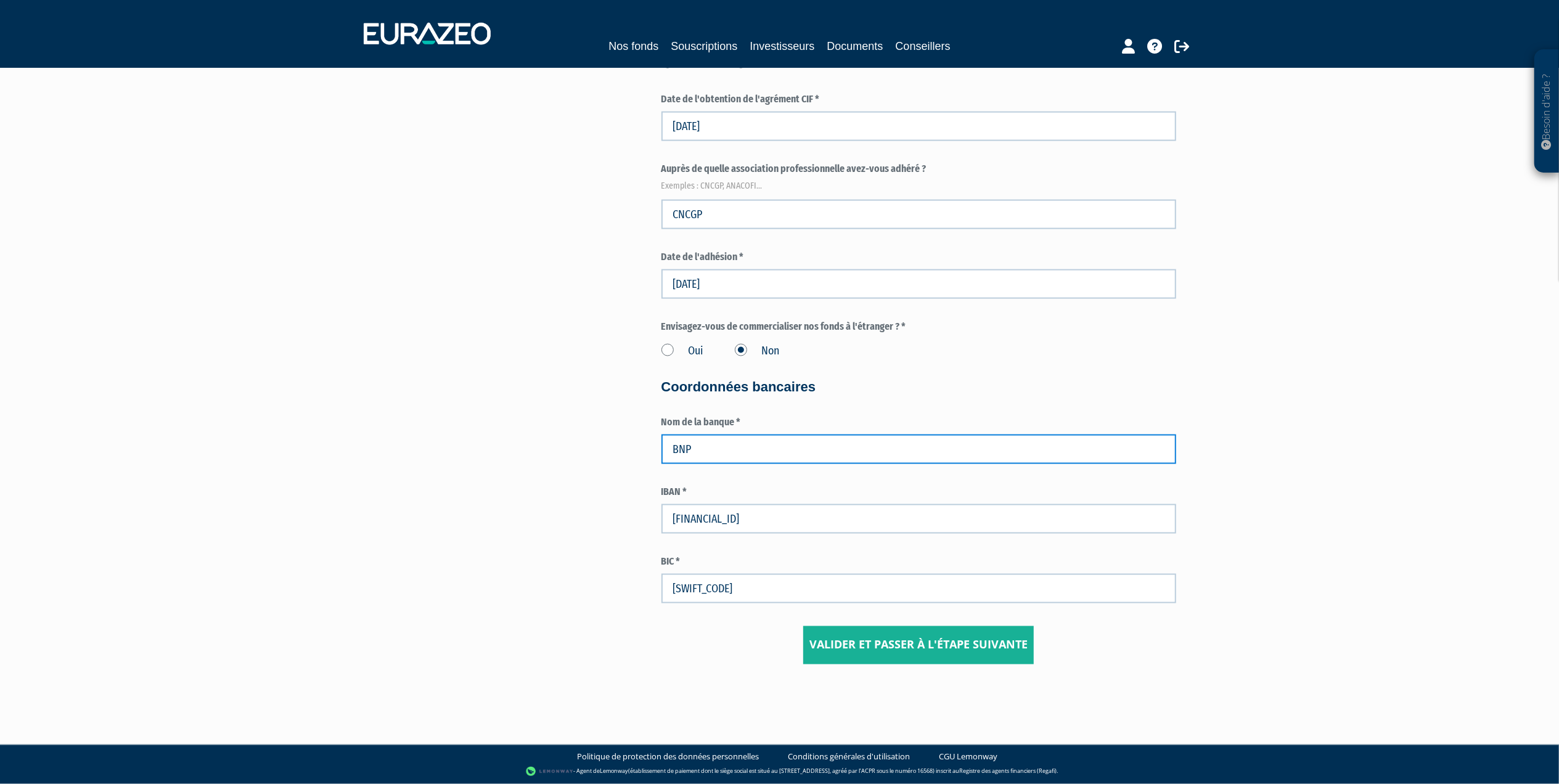
type input "BNP"
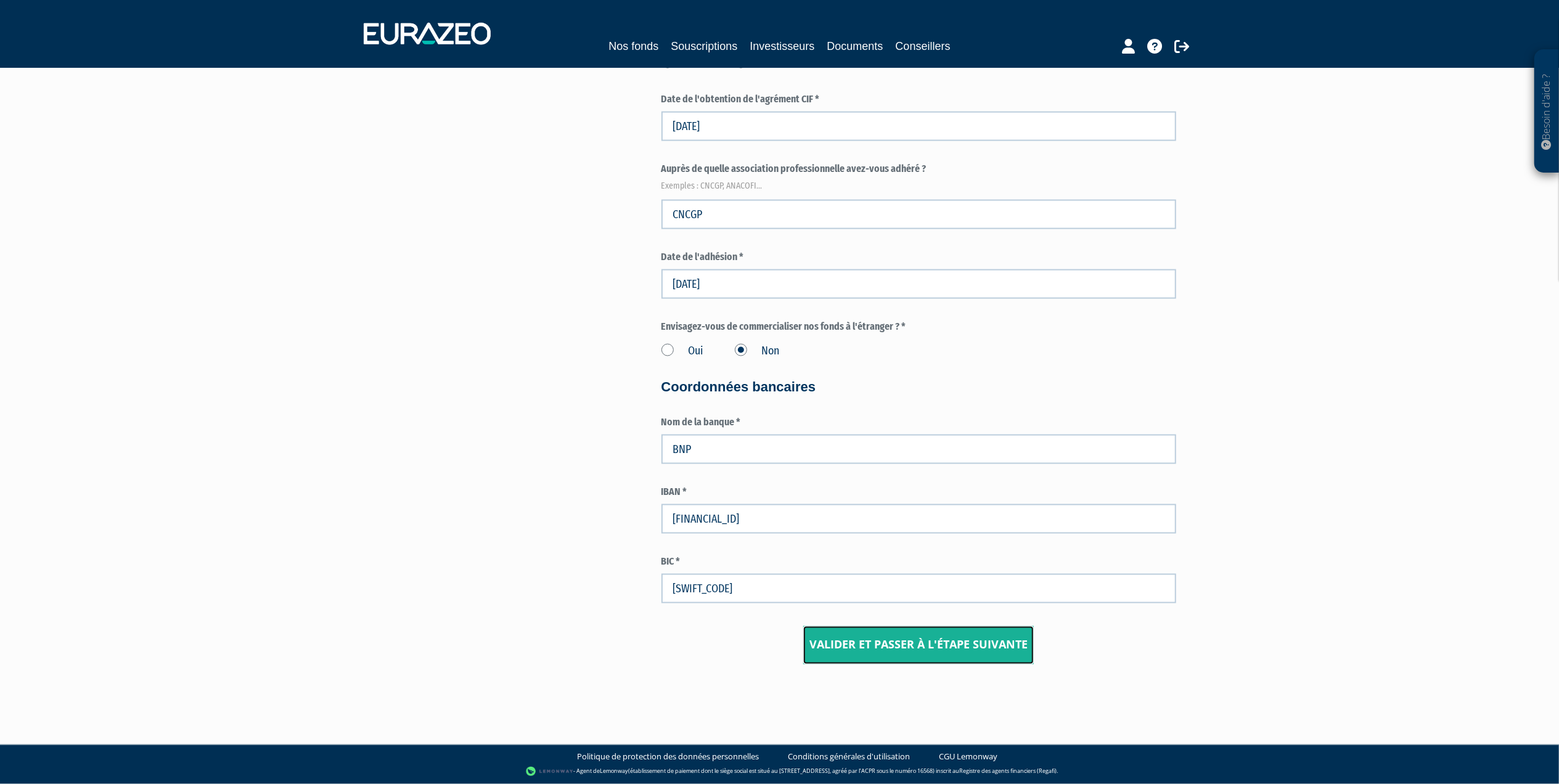
click at [909, 646] on input "Valider et passer à l'étape suivante" at bounding box center [918, 645] width 231 height 38
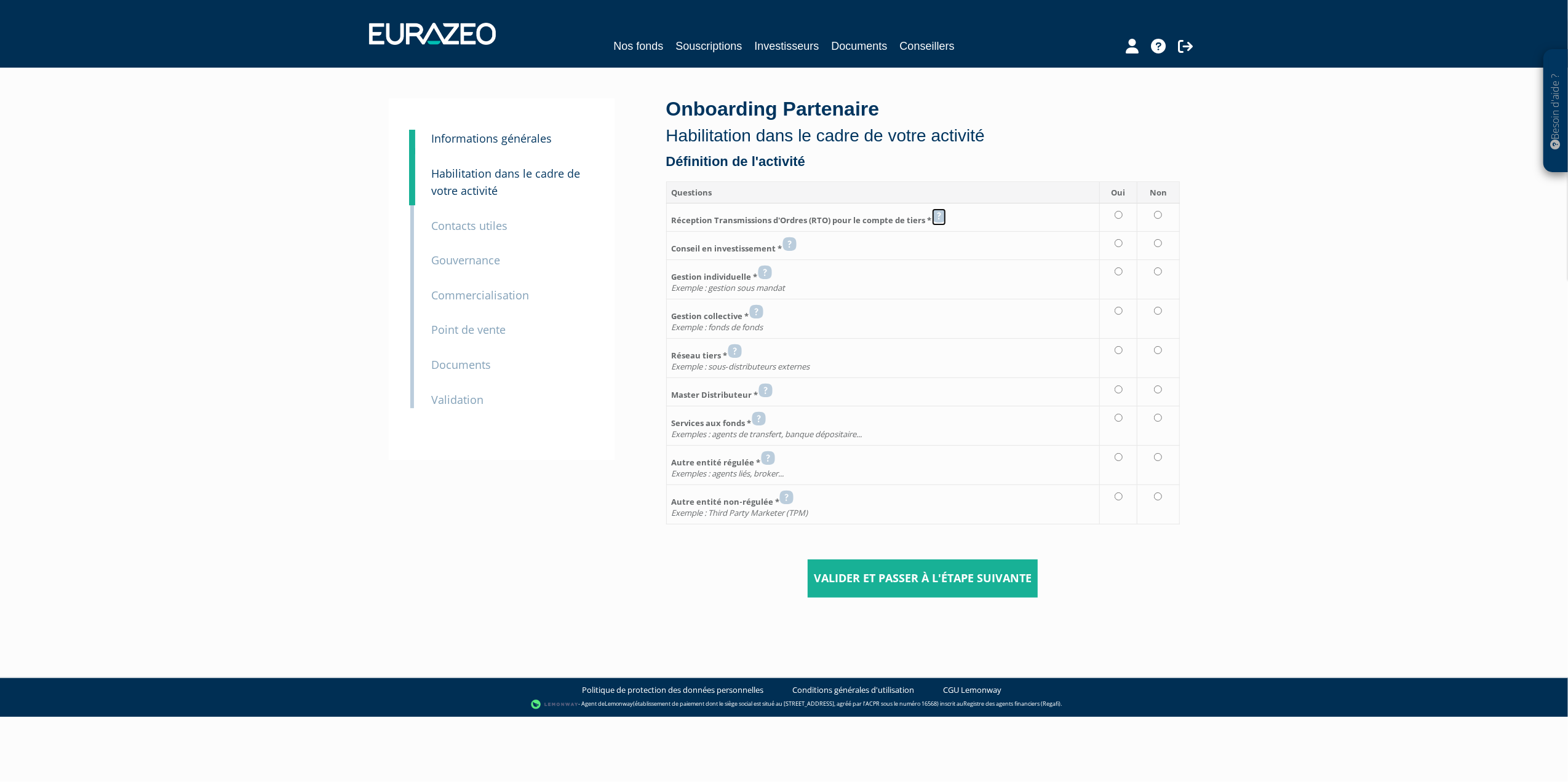
click at [942, 214] on icon at bounding box center [939, 216] width 14 height 15
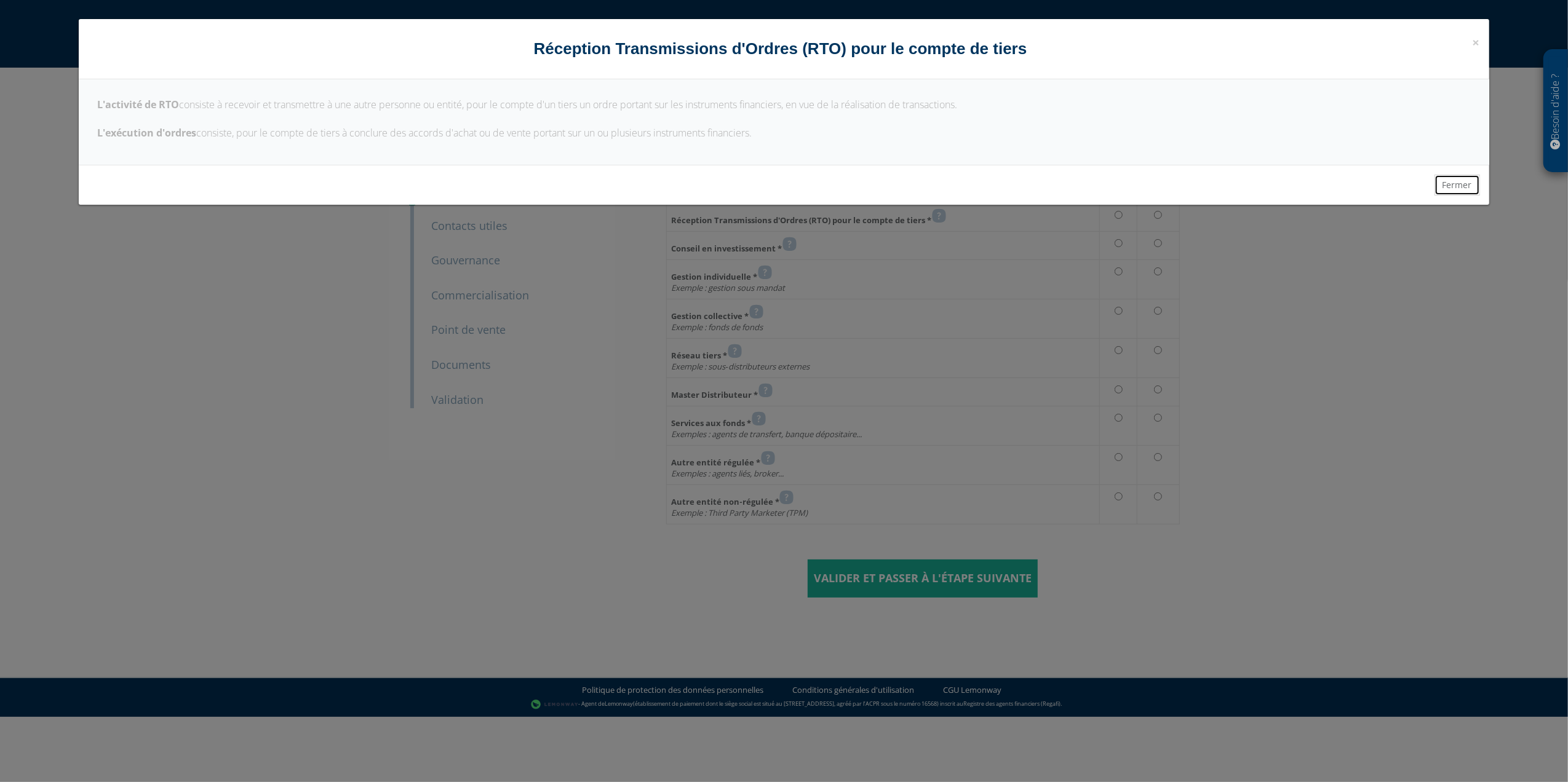
click at [1462, 187] on button "Fermer" at bounding box center [1457, 185] width 46 height 21
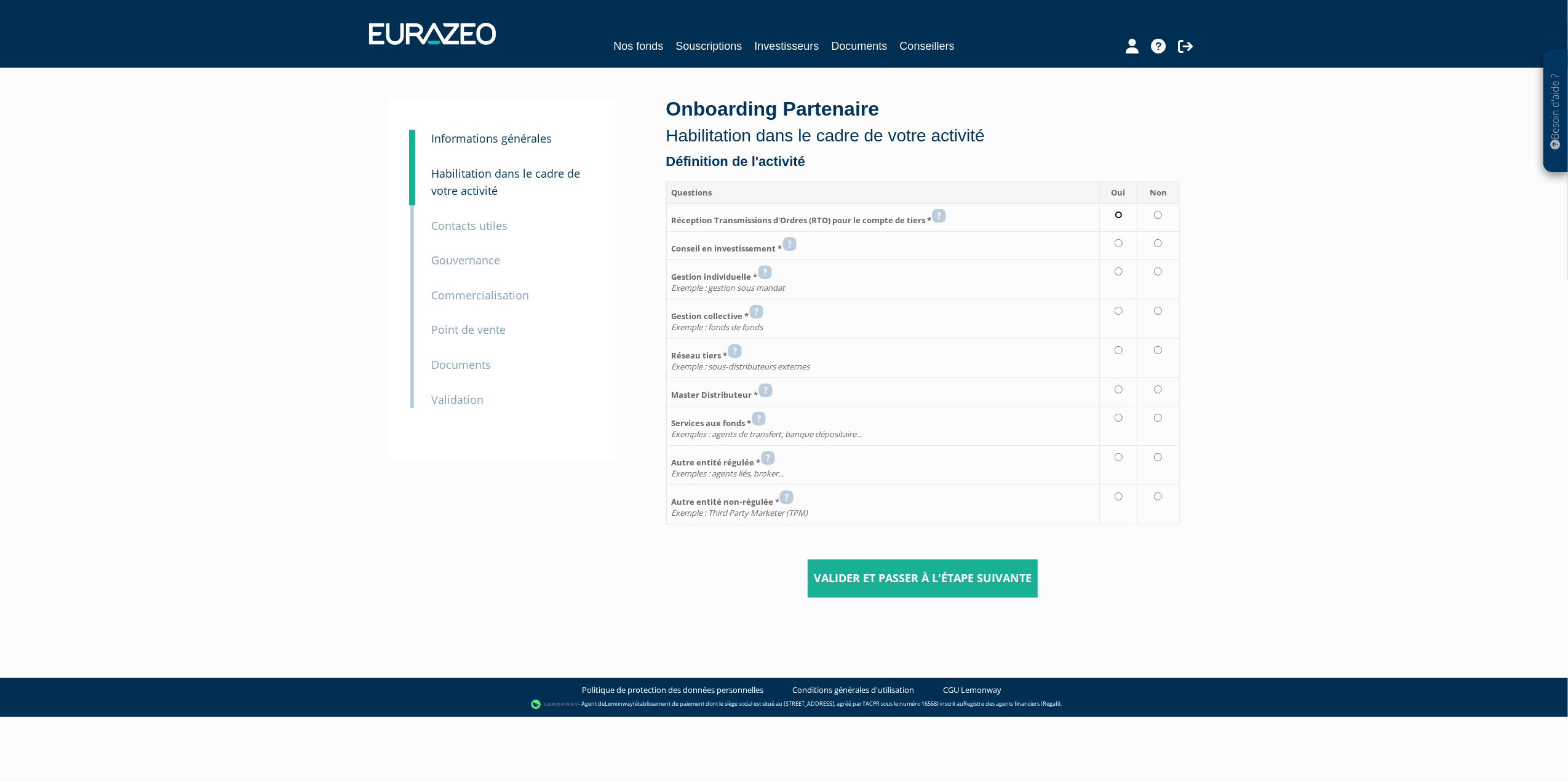
click at [1116, 212] on input "radio" at bounding box center [1119, 214] width 8 height 8
radio input "true"
click at [1118, 244] on input "radio" at bounding box center [1119, 243] width 8 height 8
radio input "true"
click at [767, 273] on icon at bounding box center [764, 272] width 14 height 15
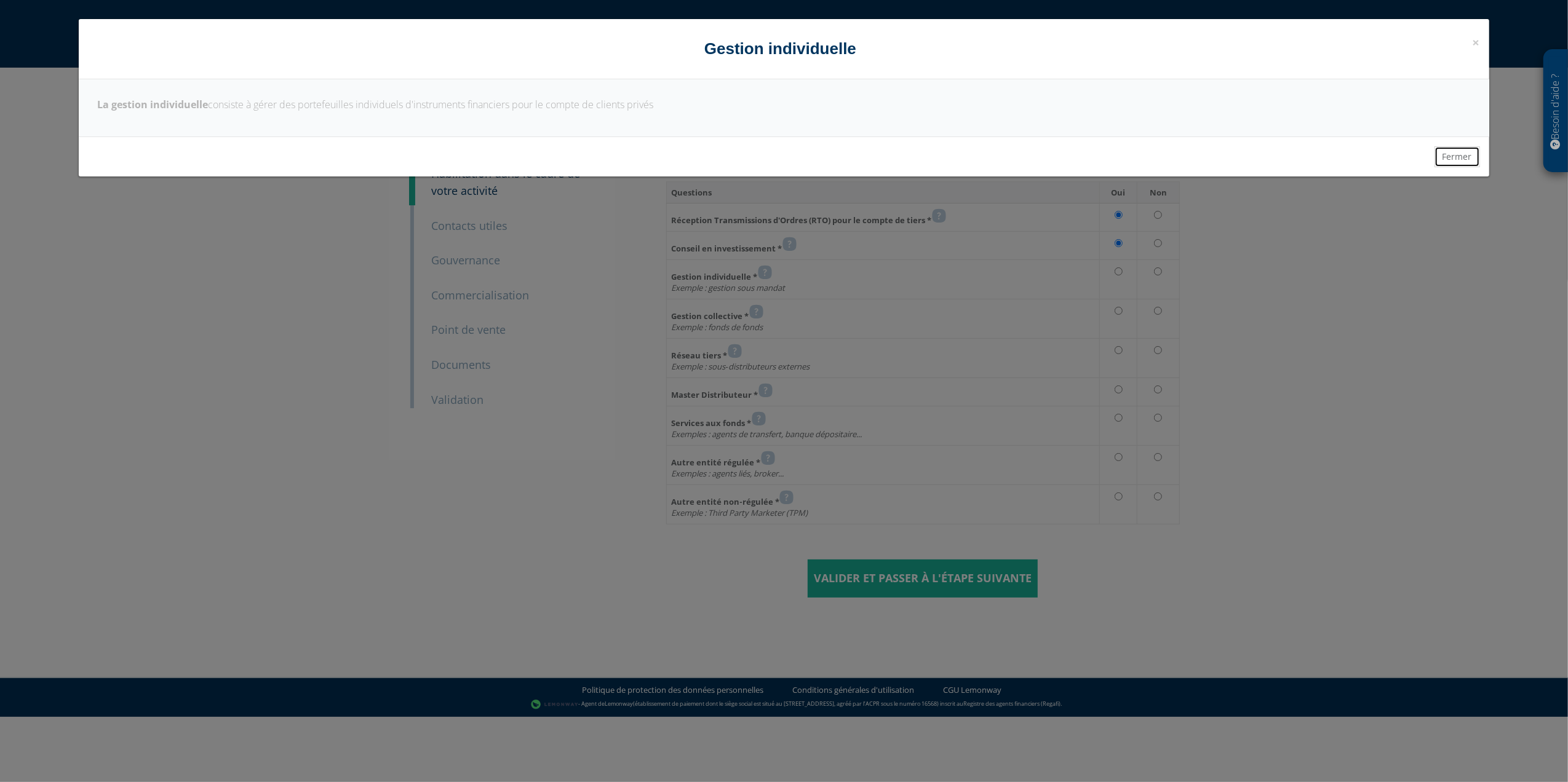
click at [1460, 152] on button "Fermer" at bounding box center [1457, 157] width 46 height 21
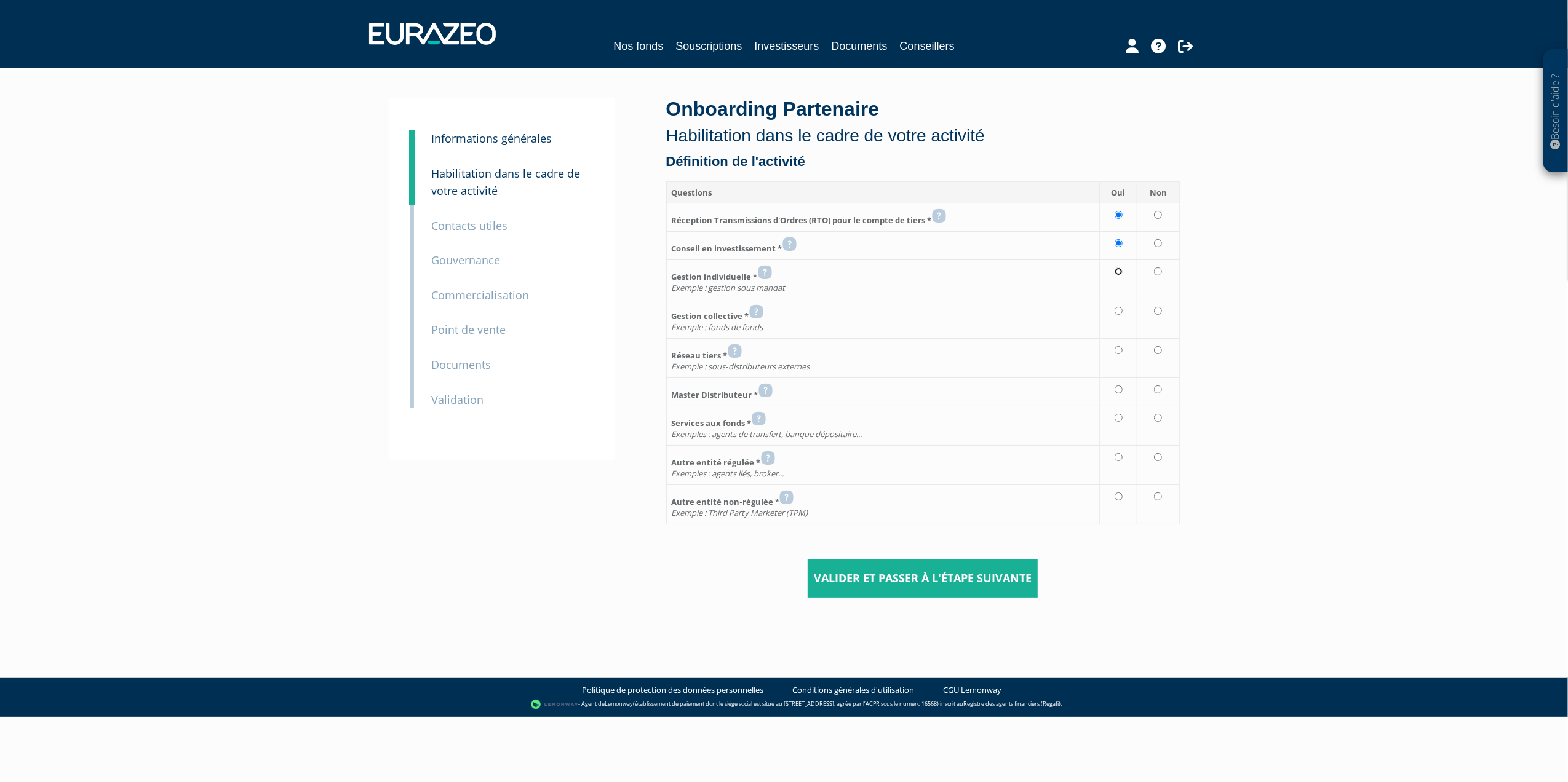
click at [1119, 274] on input "radio" at bounding box center [1119, 271] width 8 height 8
radio input "true"
click at [1122, 318] on td at bounding box center [1119, 319] width 38 height 39
radio input "true"
click at [755, 310] on icon at bounding box center [756, 312] width 14 height 15
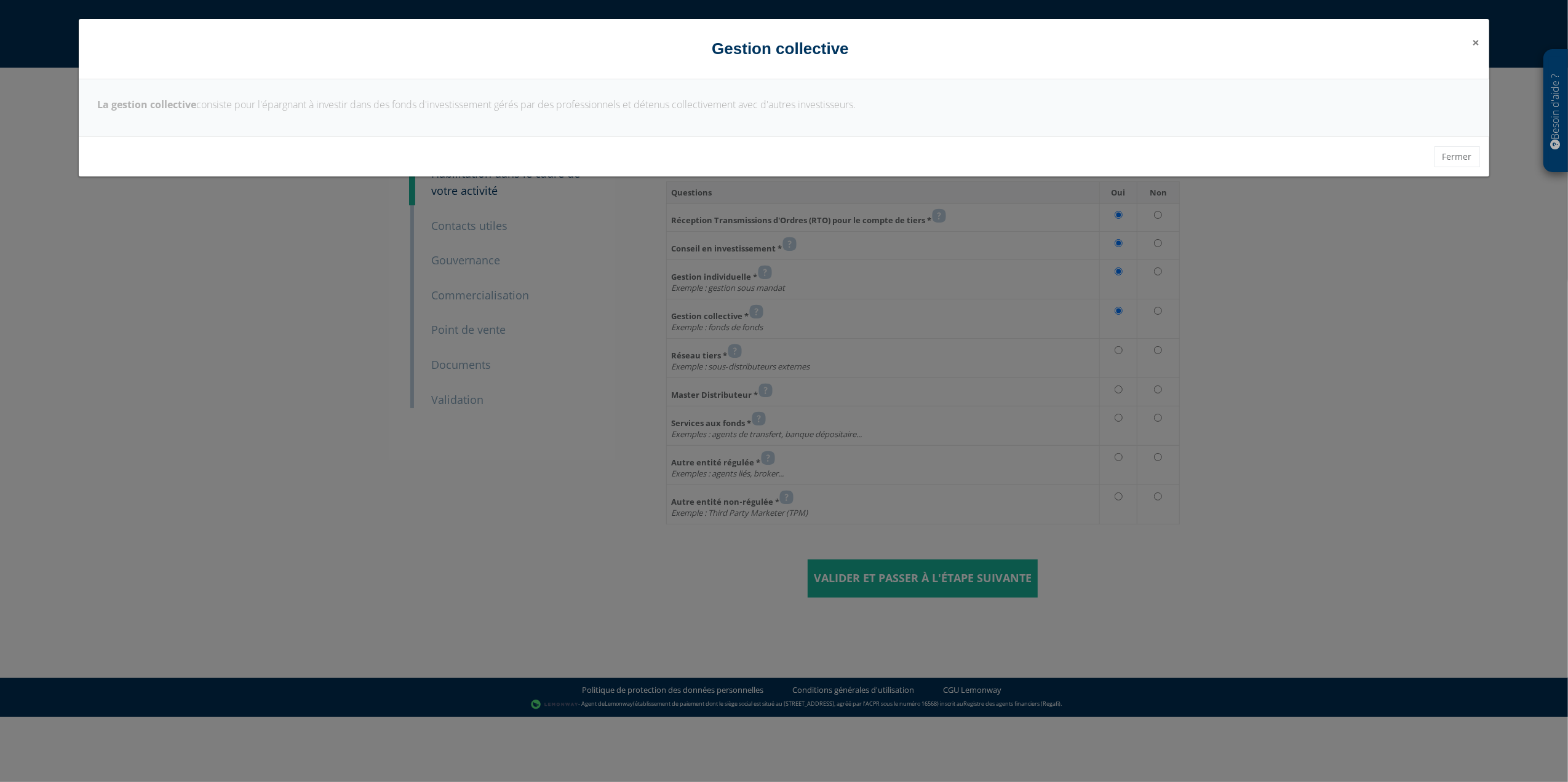
click at [1474, 40] on span "×" at bounding box center [1476, 42] width 8 height 17
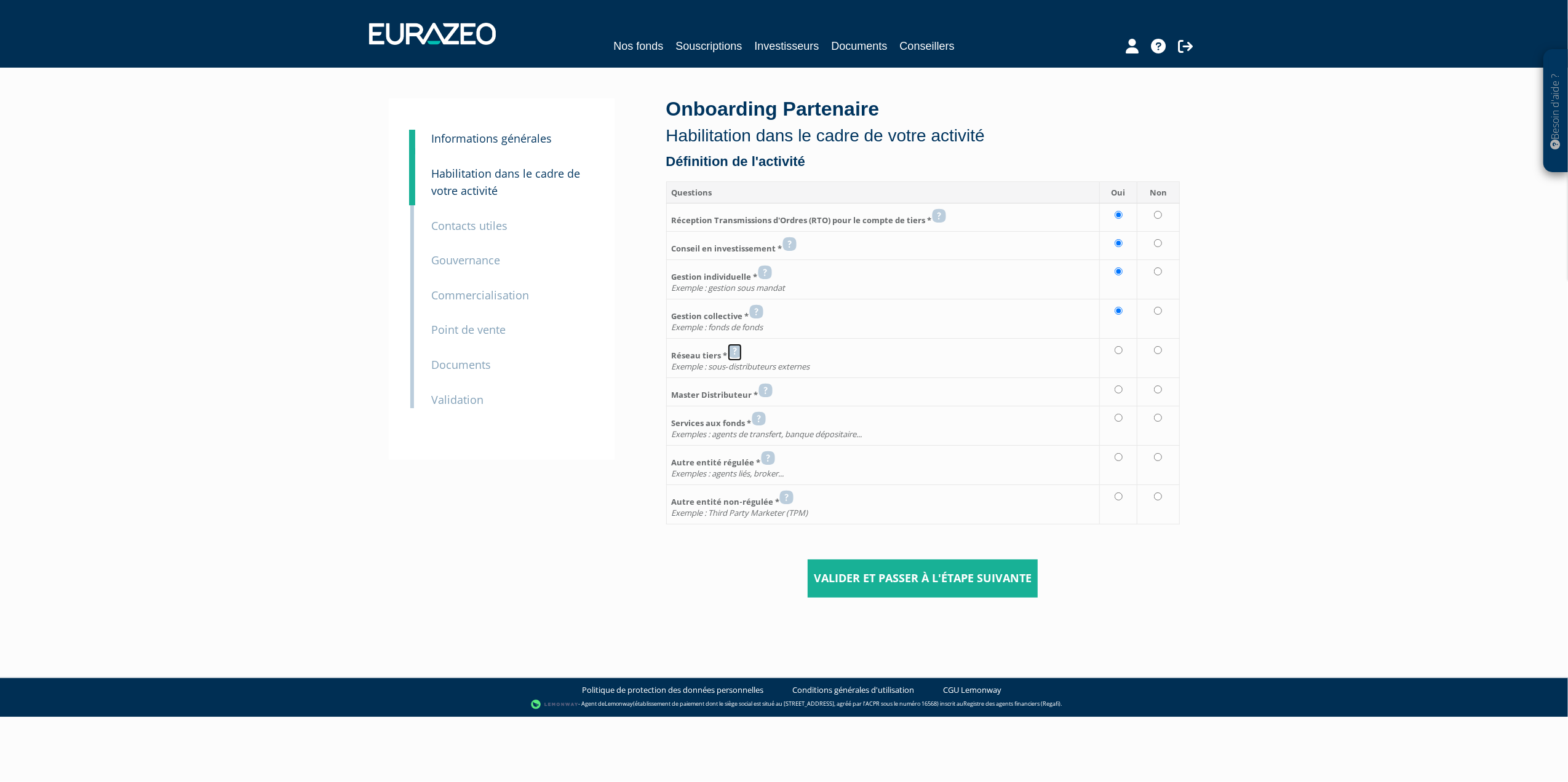
click at [741, 352] on icon at bounding box center [734, 351] width 14 height 15
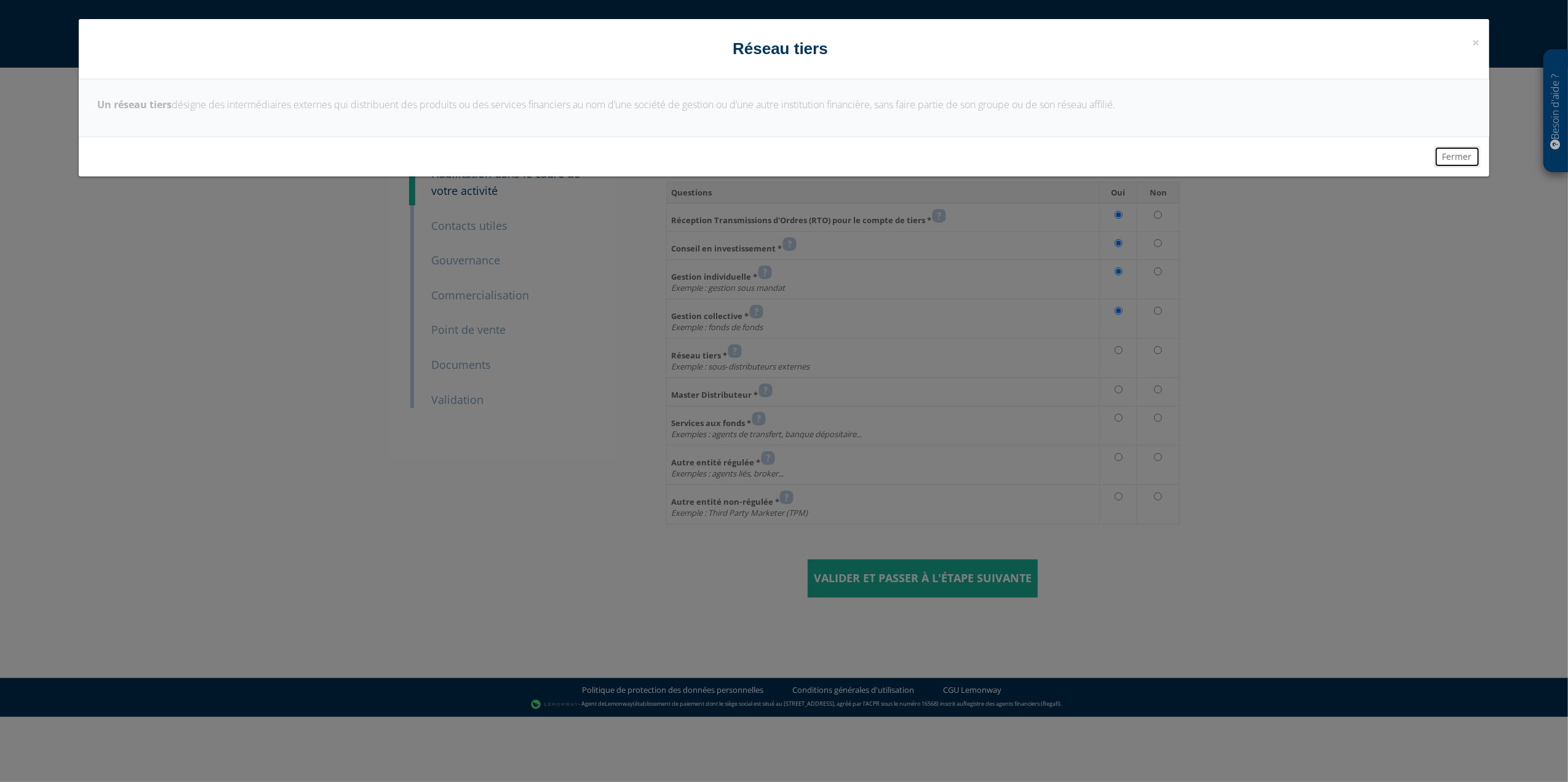
click at [1451, 155] on button "Fermer" at bounding box center [1457, 157] width 46 height 21
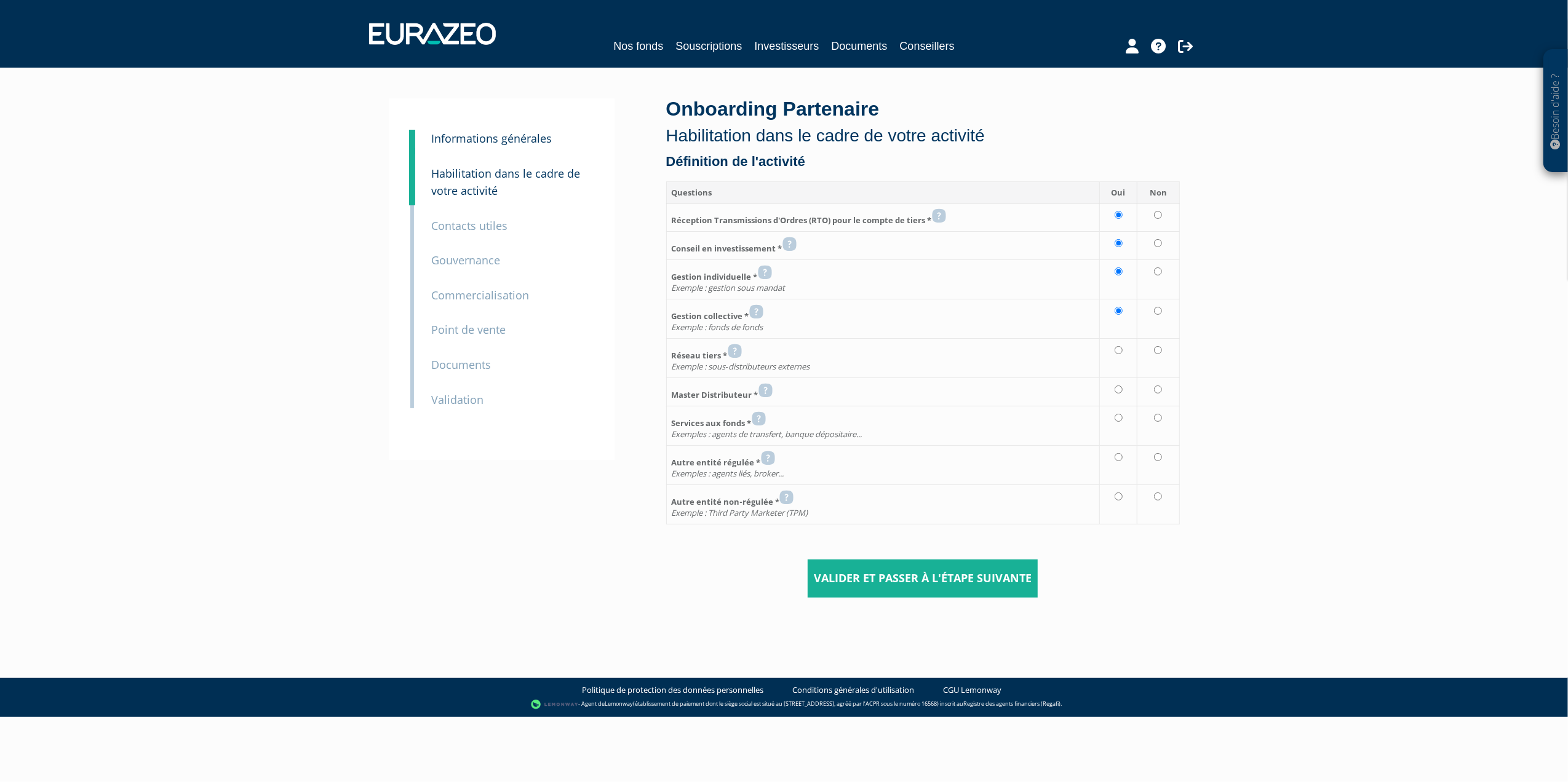
click at [1127, 350] on td at bounding box center [1119, 358] width 38 height 39
radio input "true"
click at [766, 391] on icon at bounding box center [765, 391] width 14 height 15
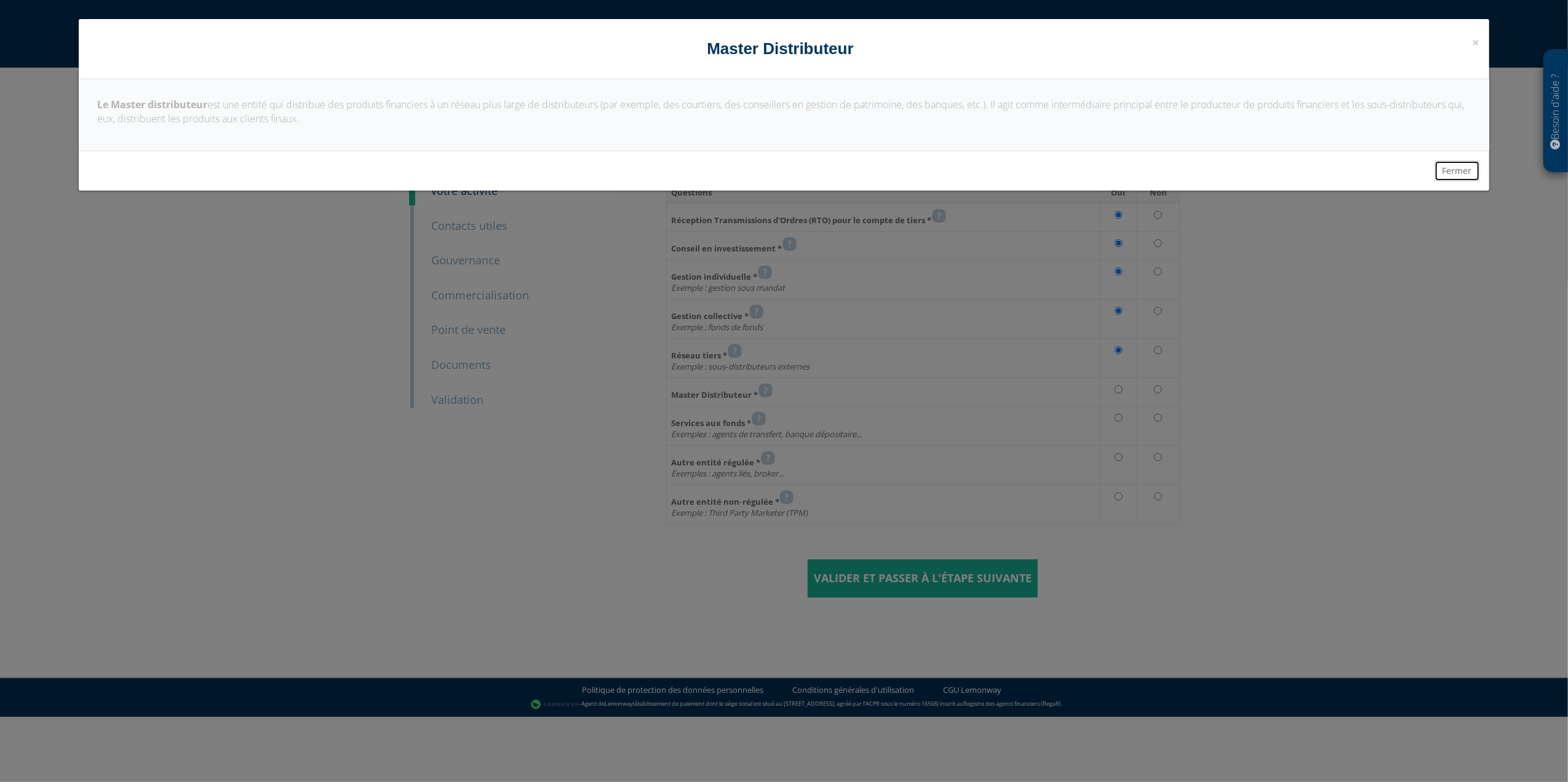
click at [1467, 168] on button "Fermer" at bounding box center [1457, 171] width 46 height 21
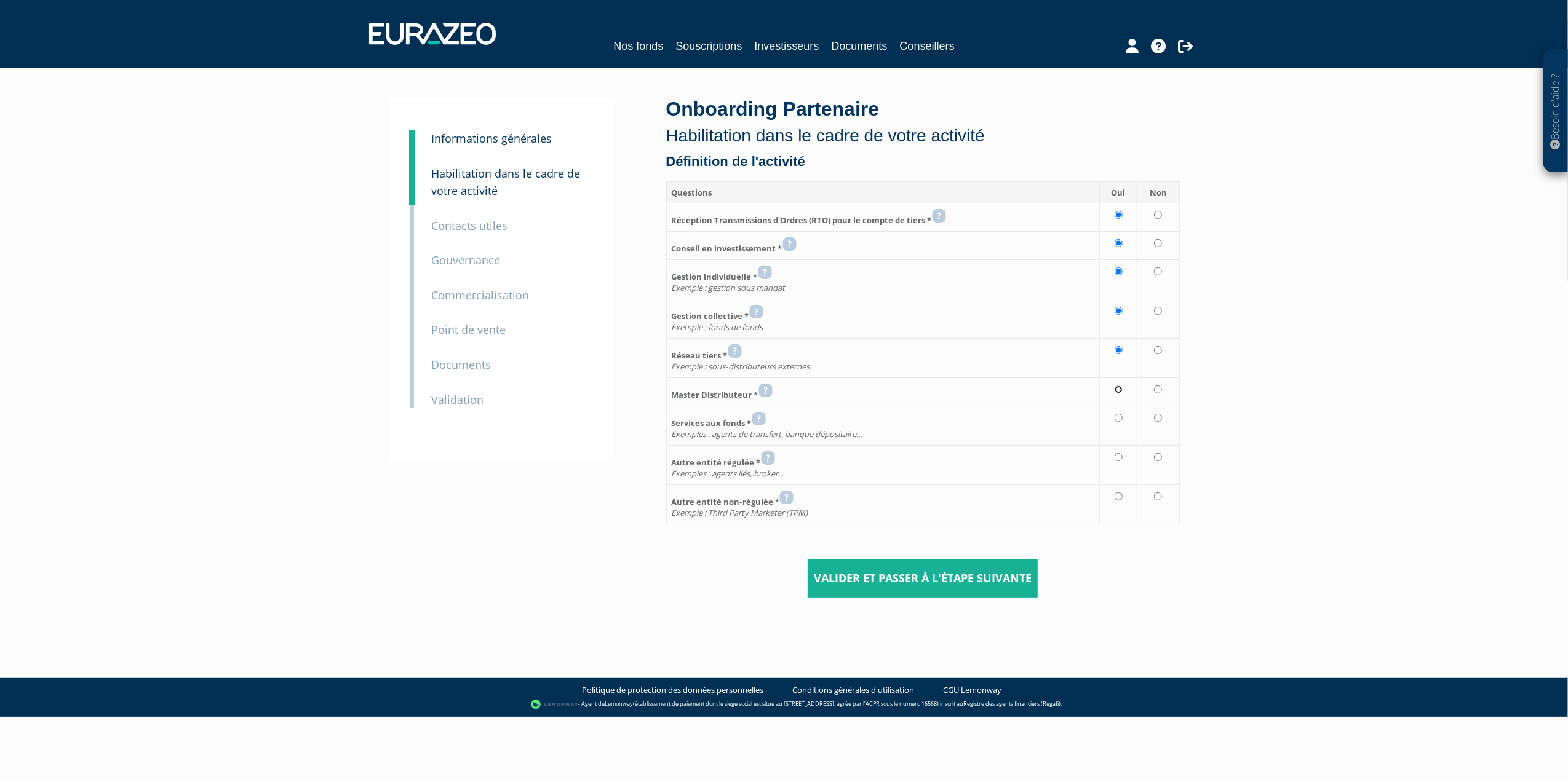
click at [1117, 392] on input "radio" at bounding box center [1119, 389] width 8 height 8
radio input "true"
click at [758, 424] on icon at bounding box center [758, 419] width 14 height 15
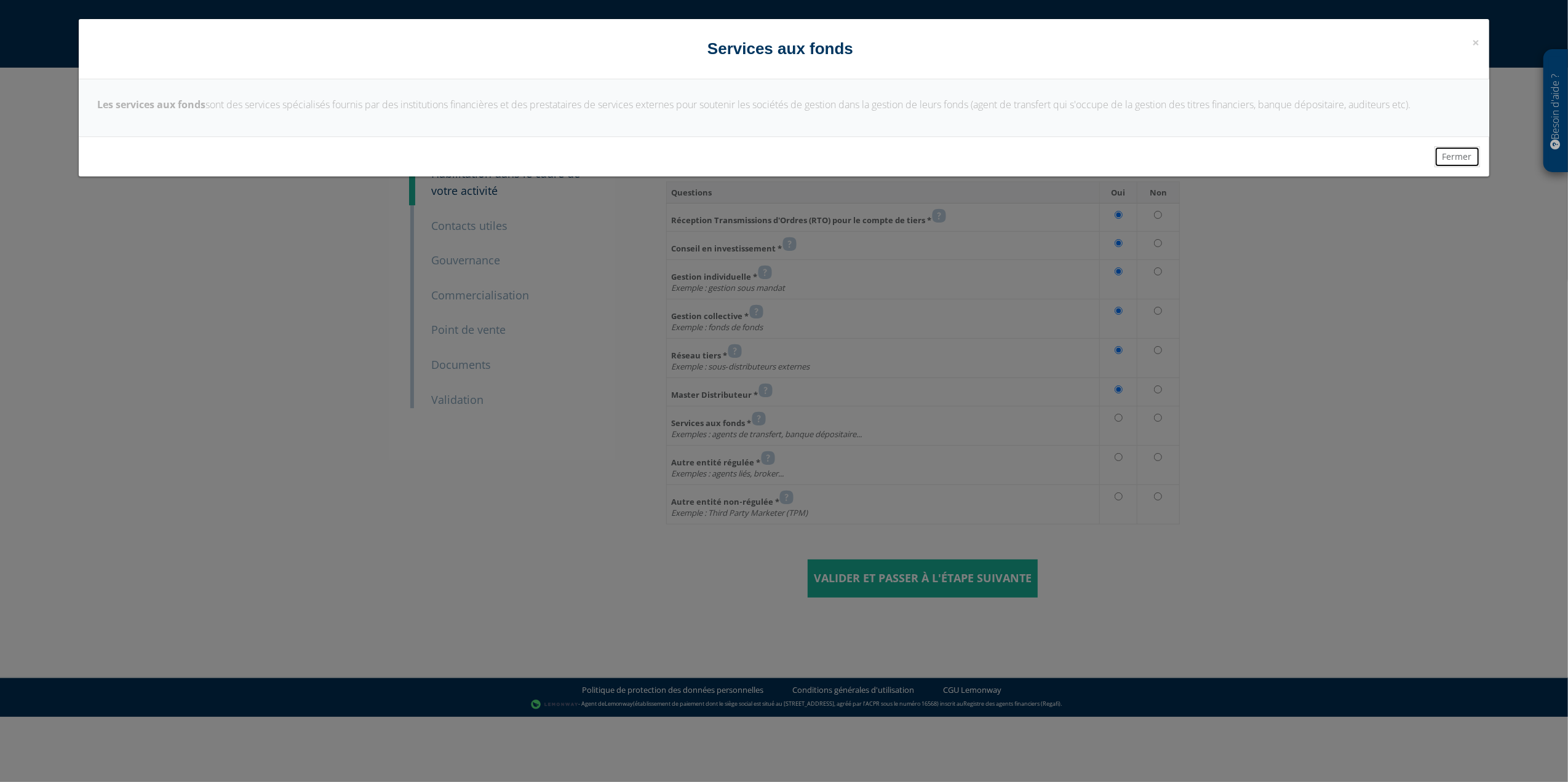
click at [1457, 156] on button "Fermer" at bounding box center [1457, 157] width 46 height 21
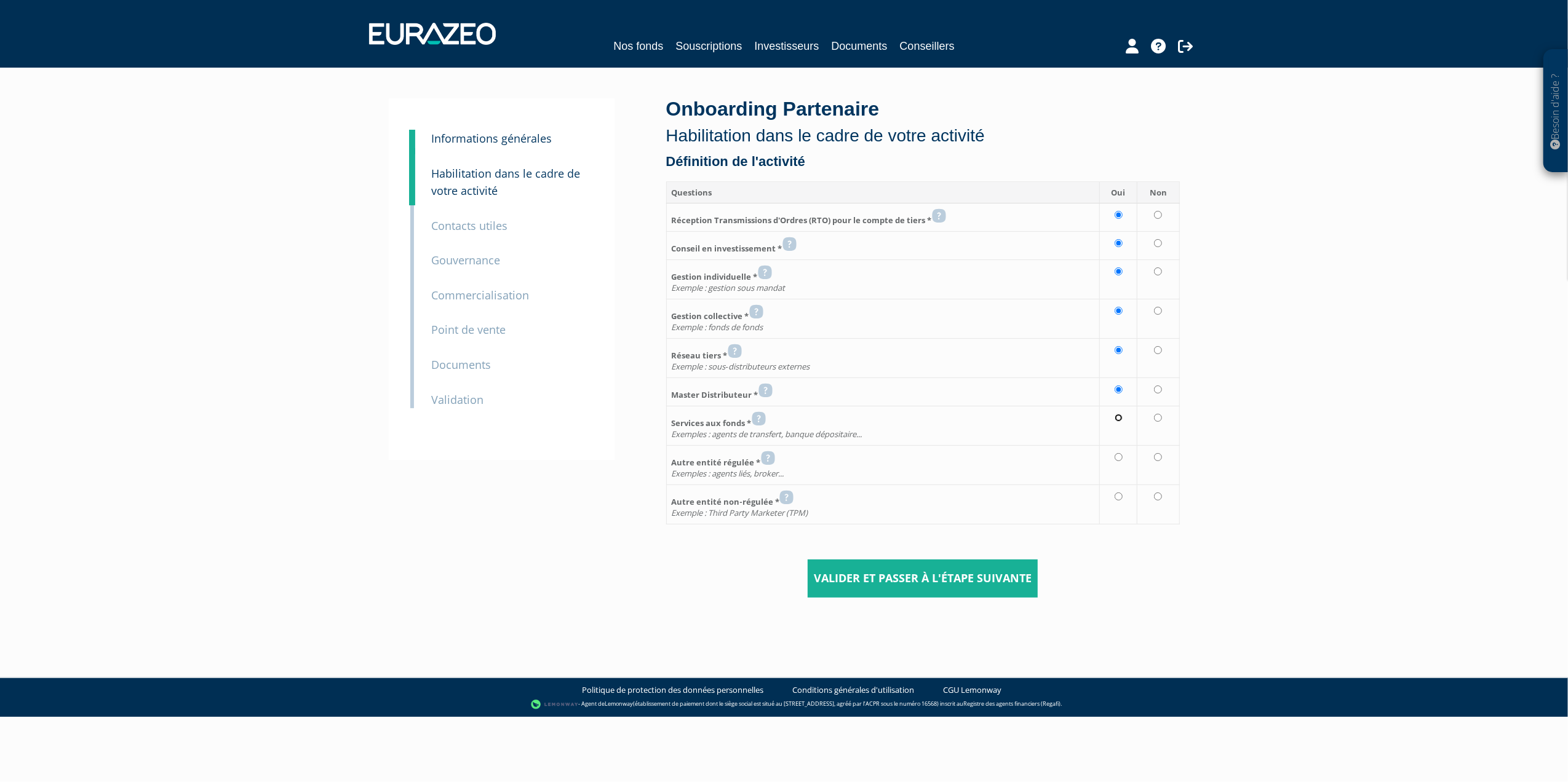
click at [1118, 421] on input "radio" at bounding box center [1119, 418] width 8 height 8
radio input "true"
click at [770, 463] on icon at bounding box center [767, 458] width 14 height 15
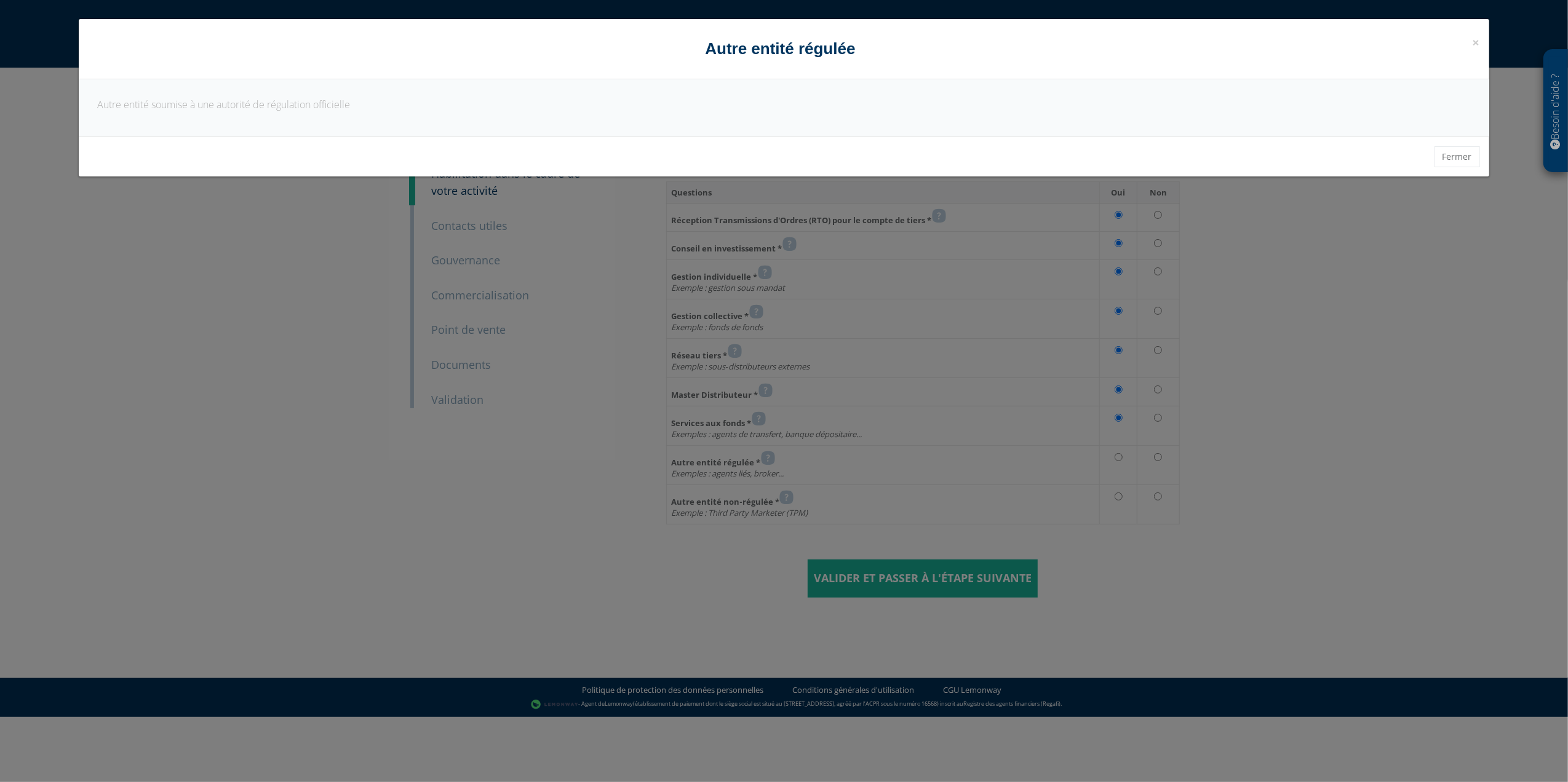
click at [1482, 40] on div "× Fermer Autre entité régulée" at bounding box center [783, 49] width 1410 height 60
click at [1474, 43] on span "×" at bounding box center [1476, 42] width 8 height 17
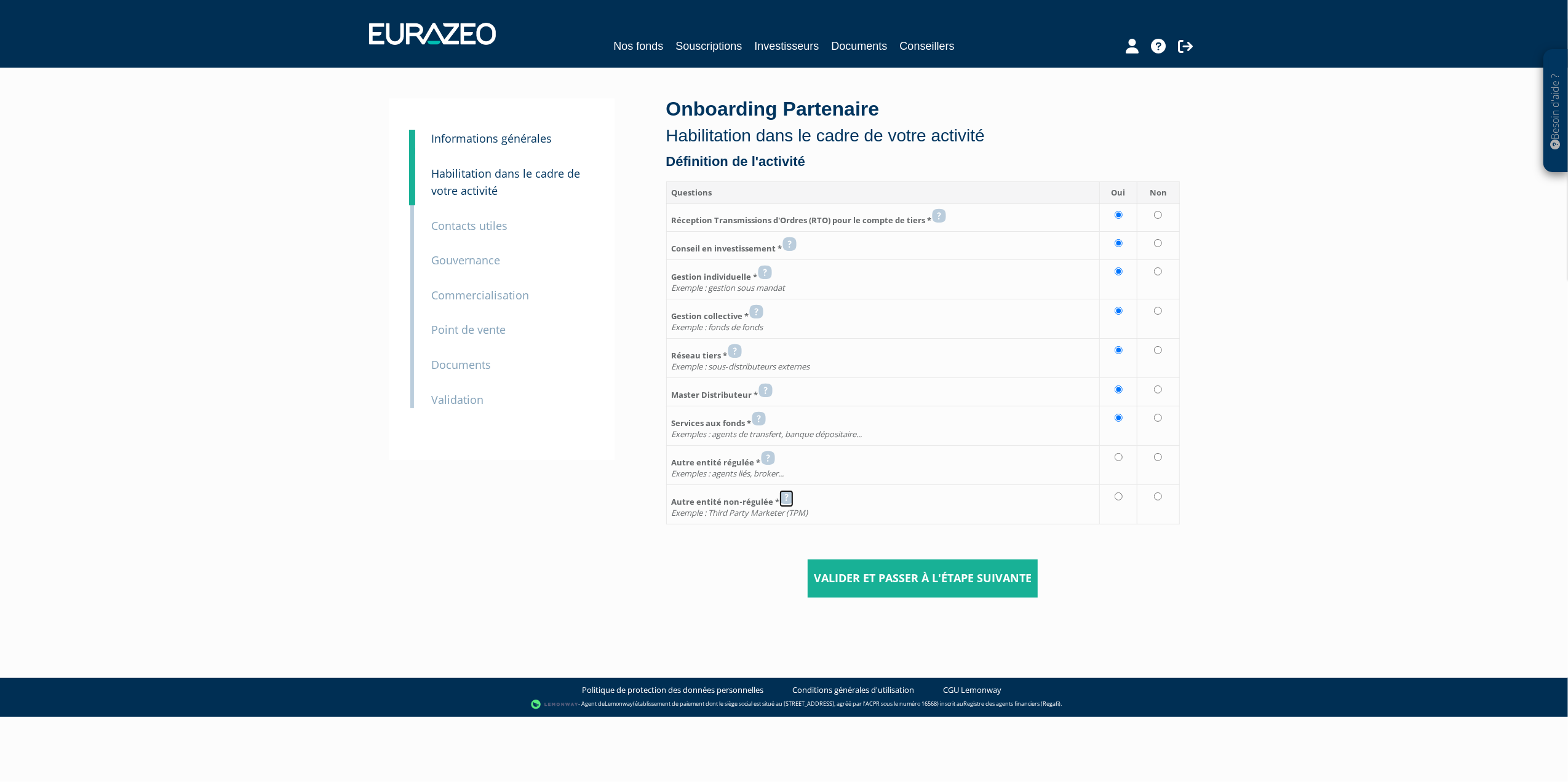
click at [789, 500] on icon at bounding box center [786, 498] width 14 height 15
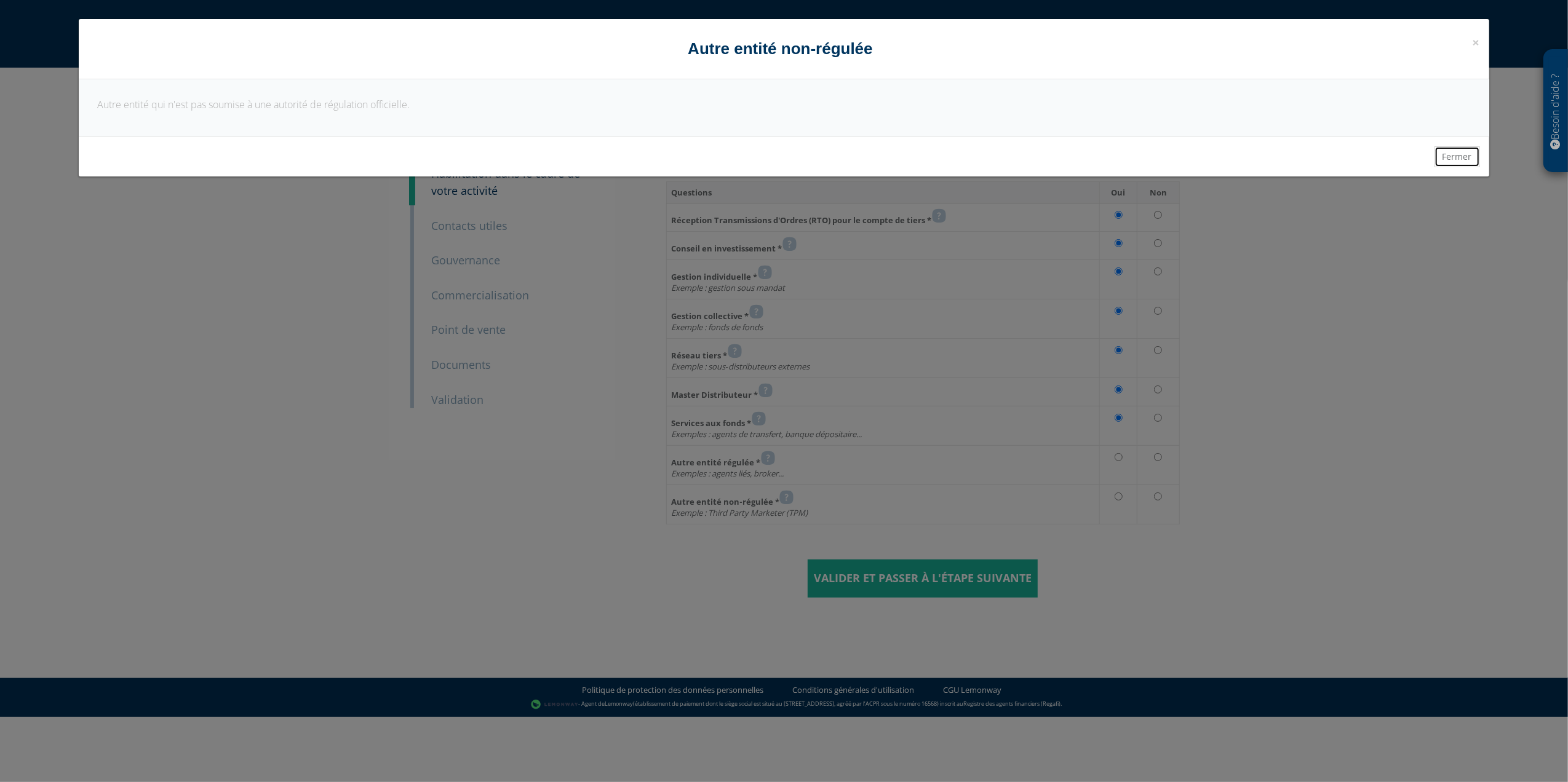
click at [1450, 154] on button "Fermer" at bounding box center [1457, 157] width 46 height 21
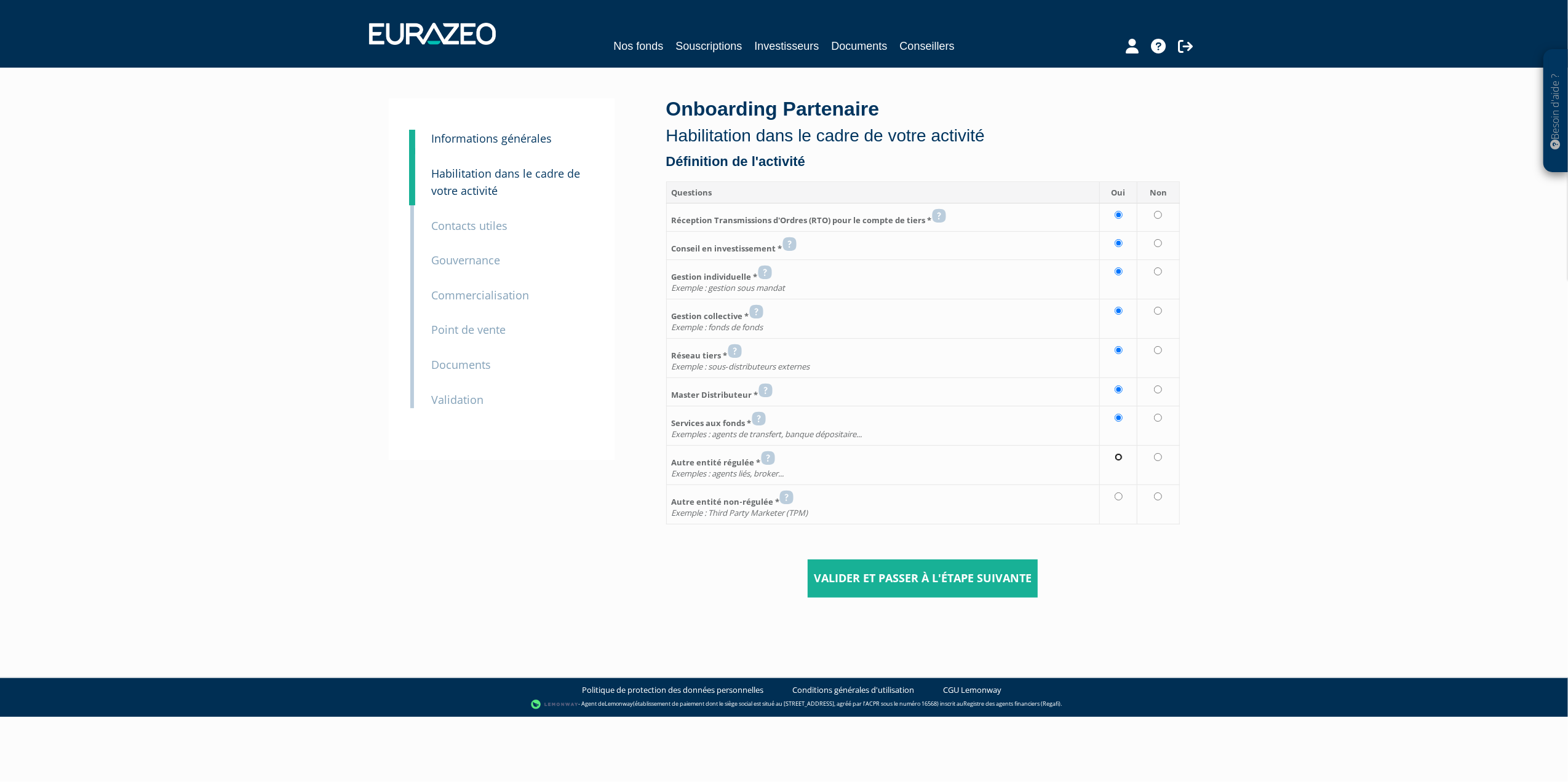
click at [1119, 460] on input "radio" at bounding box center [1119, 457] width 8 height 8
radio input "true"
click at [1119, 500] on input "radio" at bounding box center [1119, 496] width 8 height 8
radio input "true"
click at [968, 586] on input "Valider et passer à l'étape suivante" at bounding box center [923, 578] width 230 height 38
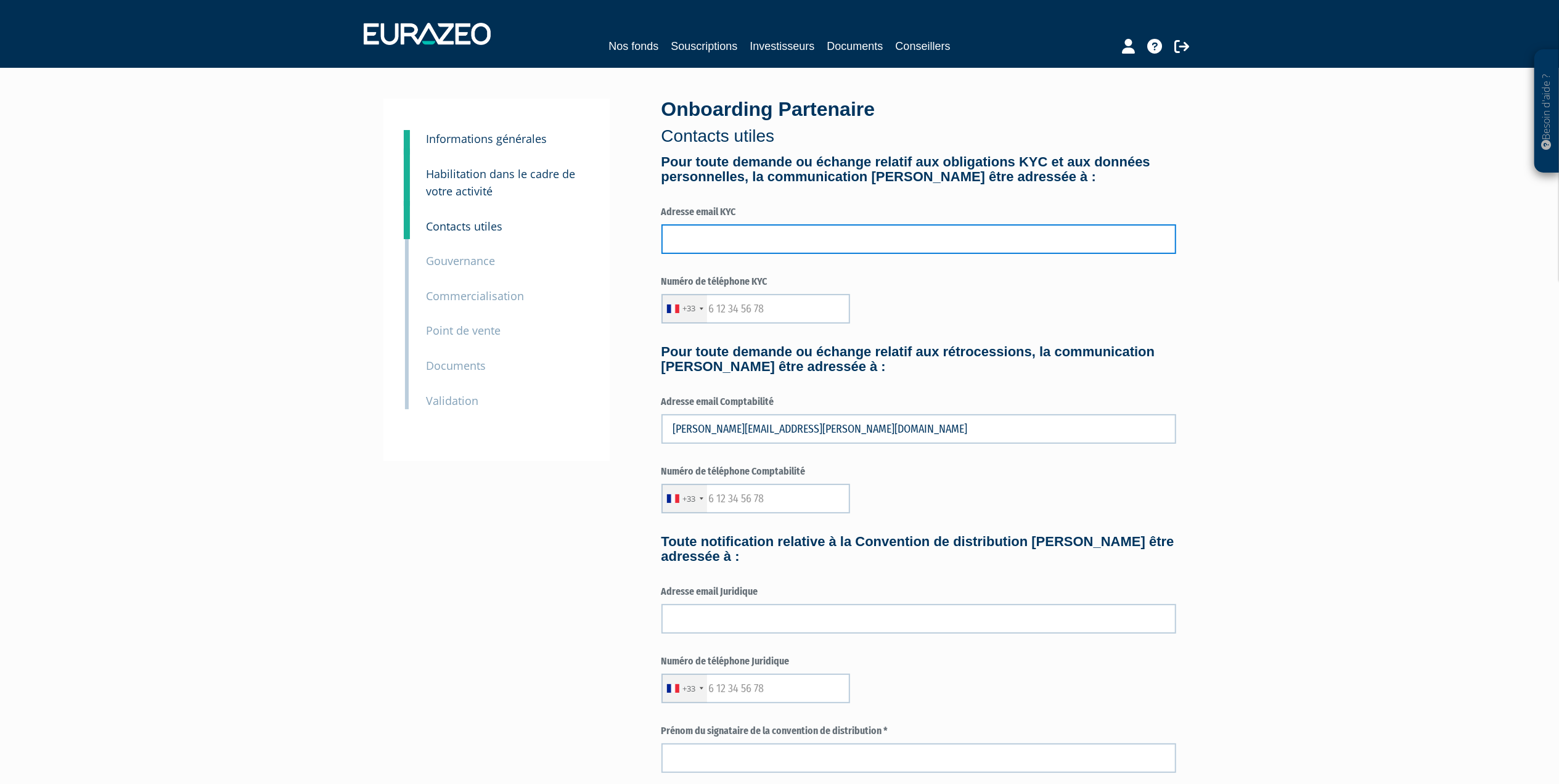
click at [701, 240] on input "text" at bounding box center [919, 238] width 515 height 29
drag, startPoint x: 1106, startPoint y: 160, endPoint x: 988, endPoint y: 165, distance: 118.1
click at [988, 165] on h4 "Pour toute demande ou échange relatif aux obligations KYC et aux données person…" at bounding box center [919, 169] width 515 height 29
drag, startPoint x: 988, startPoint y: 165, endPoint x: 1002, endPoint y: 164, distance: 14.0
copy h4 "obligations KYC"
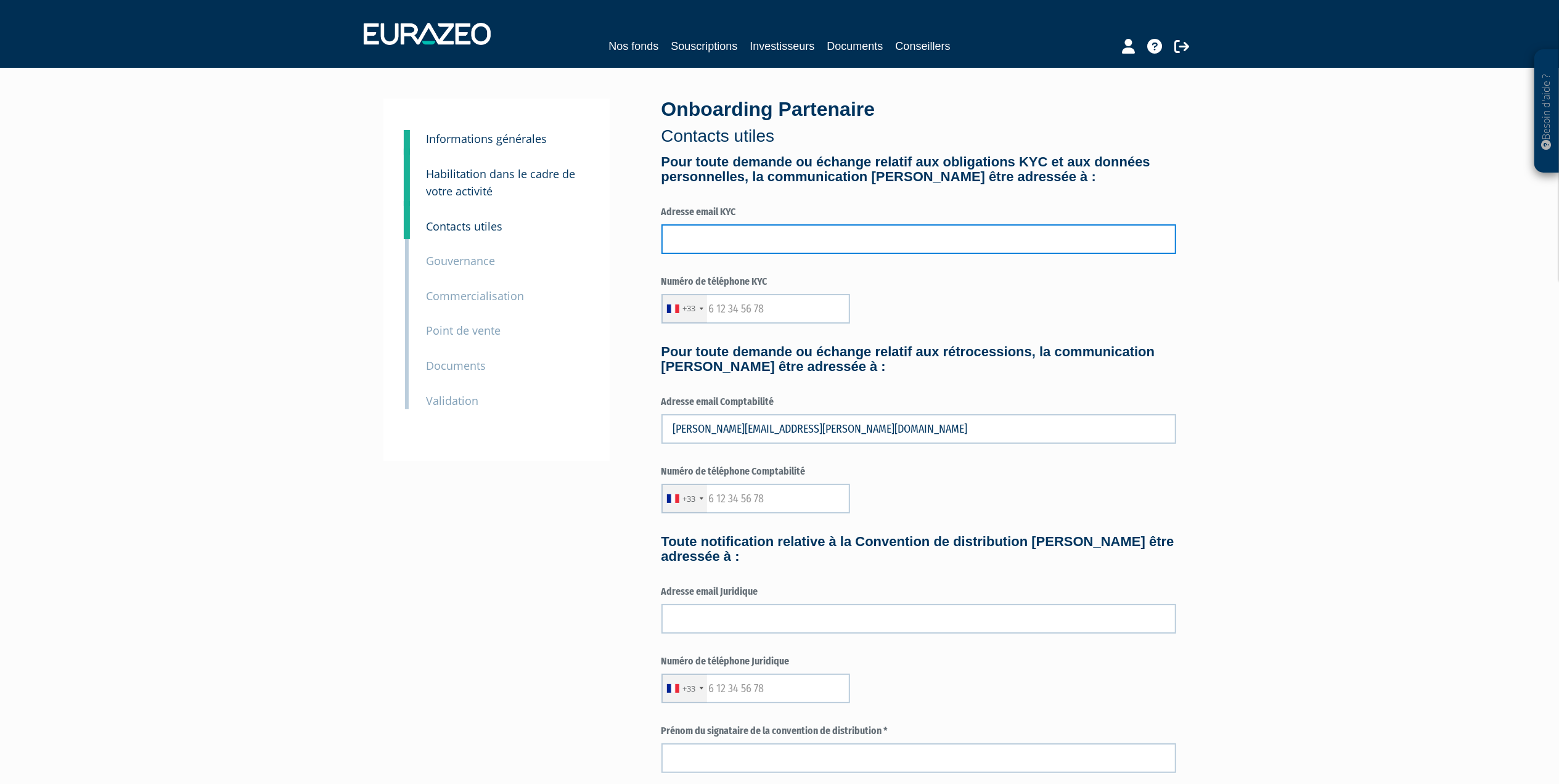
click at [722, 241] on input "text" at bounding box center [919, 238] width 515 height 29
click at [1450, 405] on div "Besoin d'aide ? × J'ai besoin d'aide Si vous avez une question à propos du fonc…" at bounding box center [780, 537] width 1559 height 1073
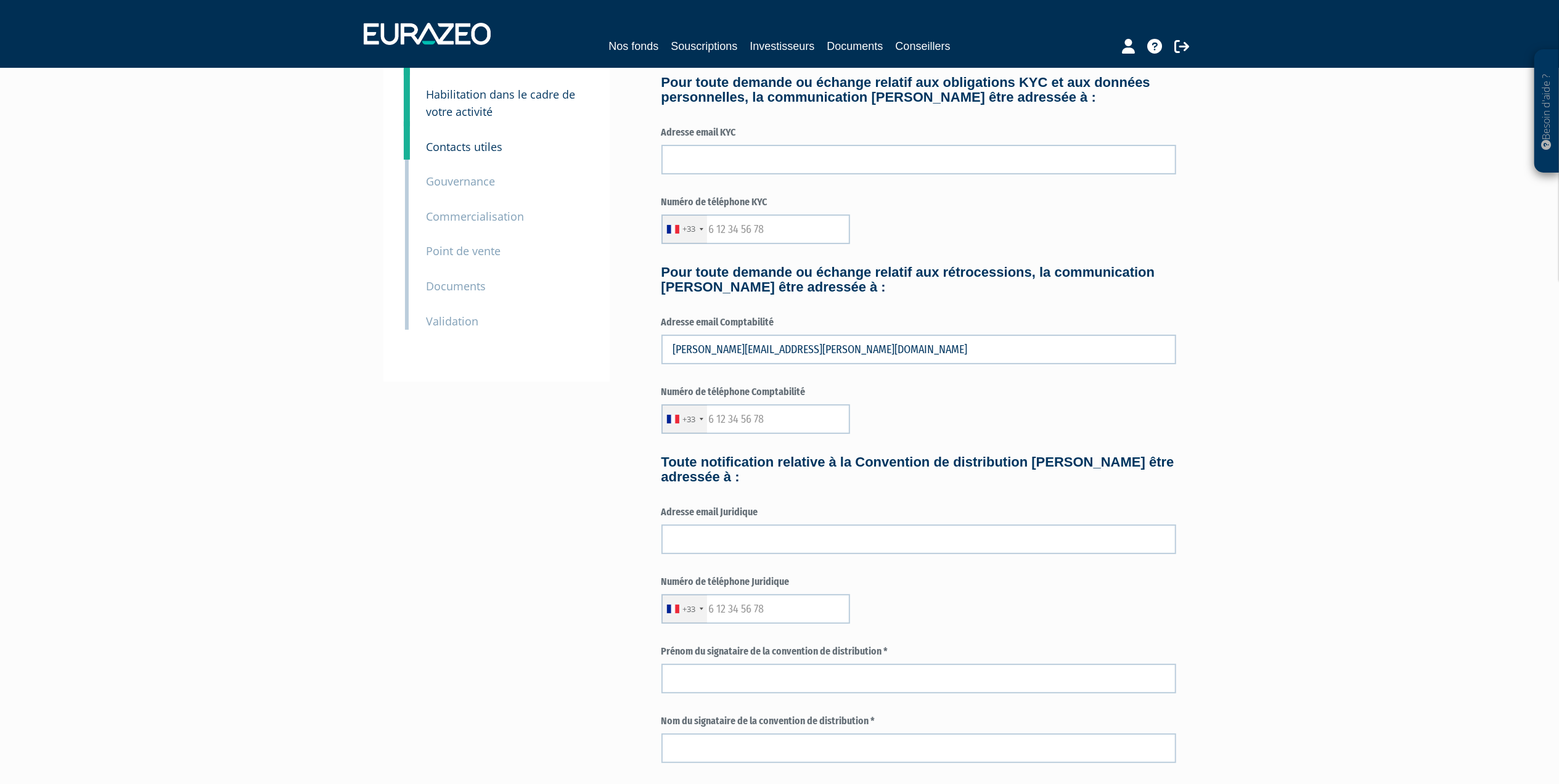
scroll to position [82, 0]
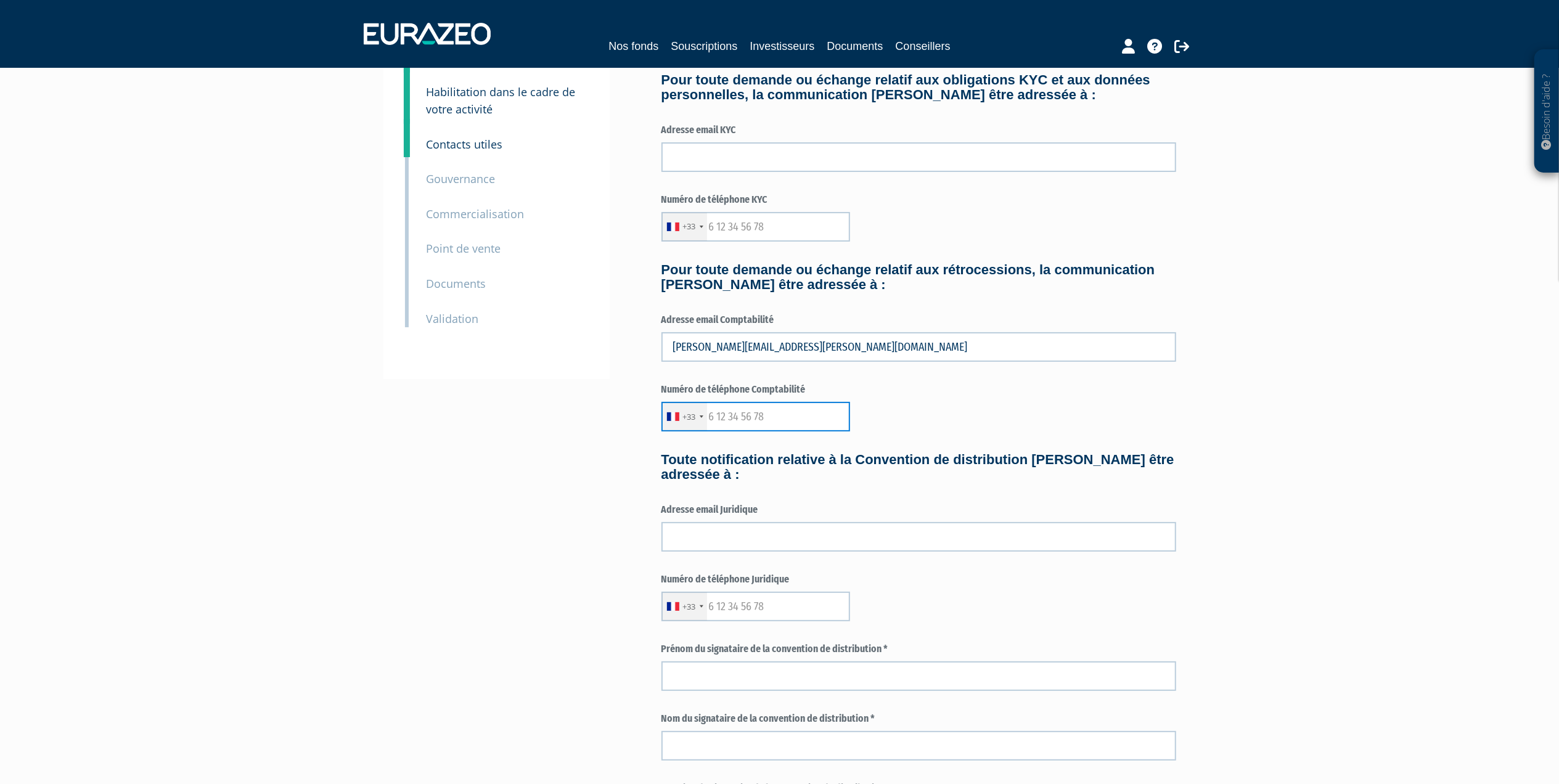
click at [772, 417] on input "text" at bounding box center [755, 416] width 189 height 29
type input "664234517"
click at [1350, 416] on div "Besoin d'aide ? × J'ai besoin d'aide Si vous avez une question à propos du fonc…" at bounding box center [780, 455] width 1559 height 1073
click at [686, 533] on input "text" at bounding box center [919, 537] width 515 height 29
type input "nicolas.dadoun@hyperion-capital.fr"
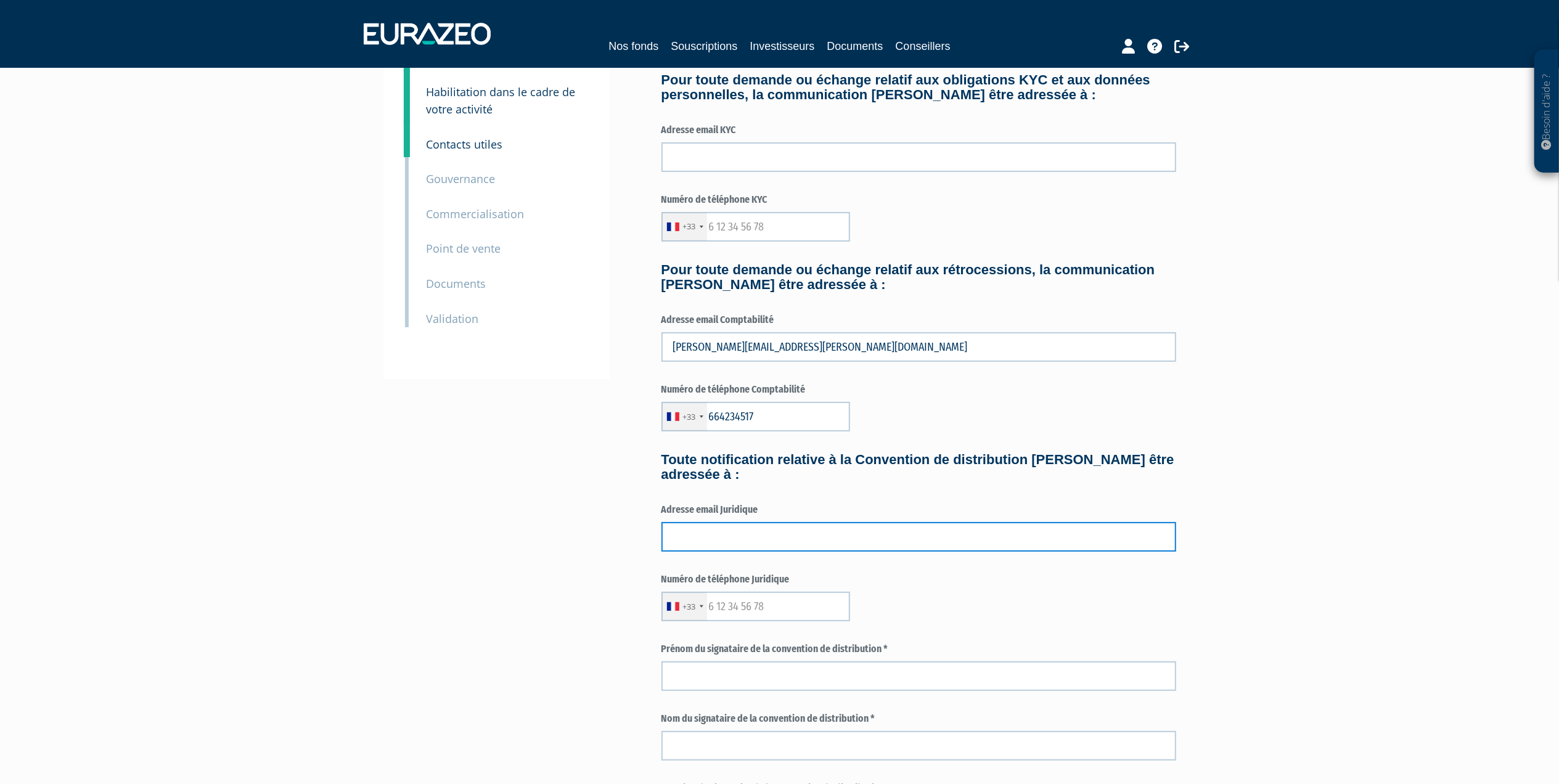
type input "NICOLAS DADOUN"
type input "hyperion capital"
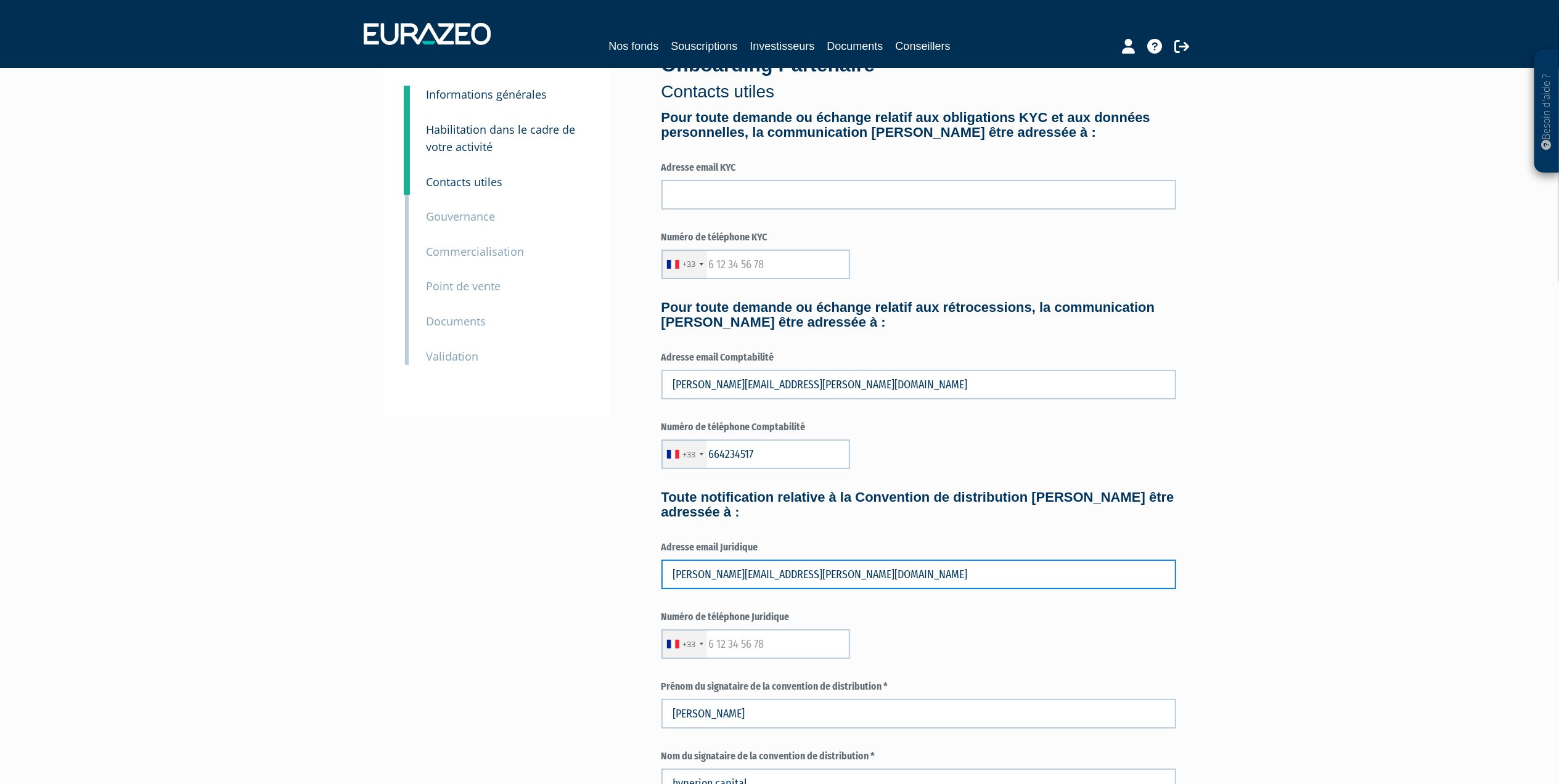
scroll to position [0, 0]
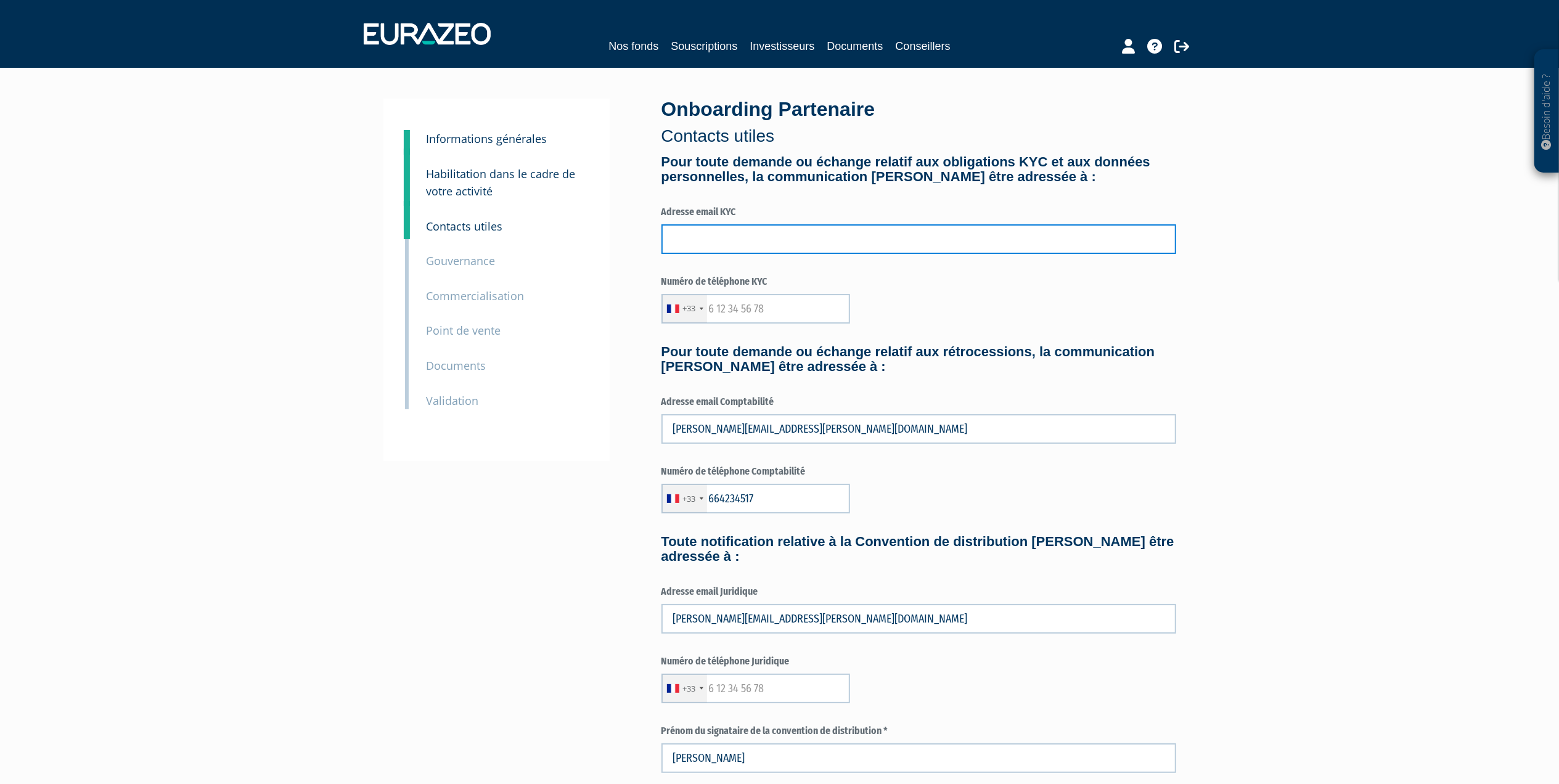
click at [728, 231] on input "text" at bounding box center [919, 238] width 515 height 29
type input "back.office@groupe-hyperion.fr"
click at [764, 309] on input "text" at bounding box center [755, 308] width 189 height 29
type input "618098153"
drag, startPoint x: 854, startPoint y: 239, endPoint x: 459, endPoint y: 304, distance: 400.3
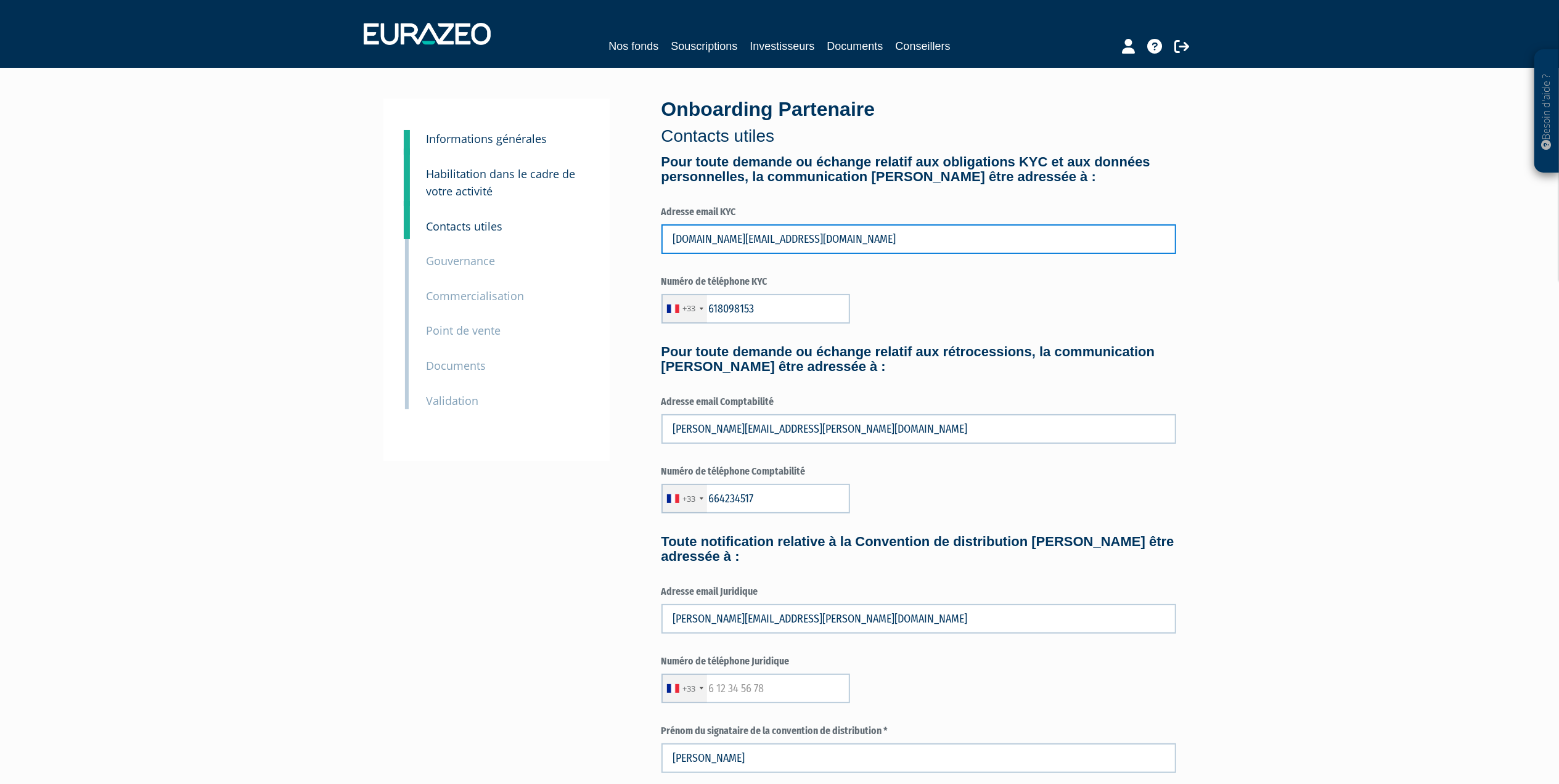
click at [459, 304] on div "3 Informations générales 4 Habilitation dans le cadre de votre activité 5 Conta…" at bounding box center [780, 570] width 774 height 943
type input "nicolas.dadoun@hyperion-capital.fr"
drag, startPoint x: 785, startPoint y: 307, endPoint x: 701, endPoint y: 310, distance: 84.1
click at [701, 310] on div "+33 France +33 Germany (Deutschland) +49 Switzerland (Schweiz) +41 Belgium (Bel…" at bounding box center [755, 308] width 189 height 29
type input "688934948"
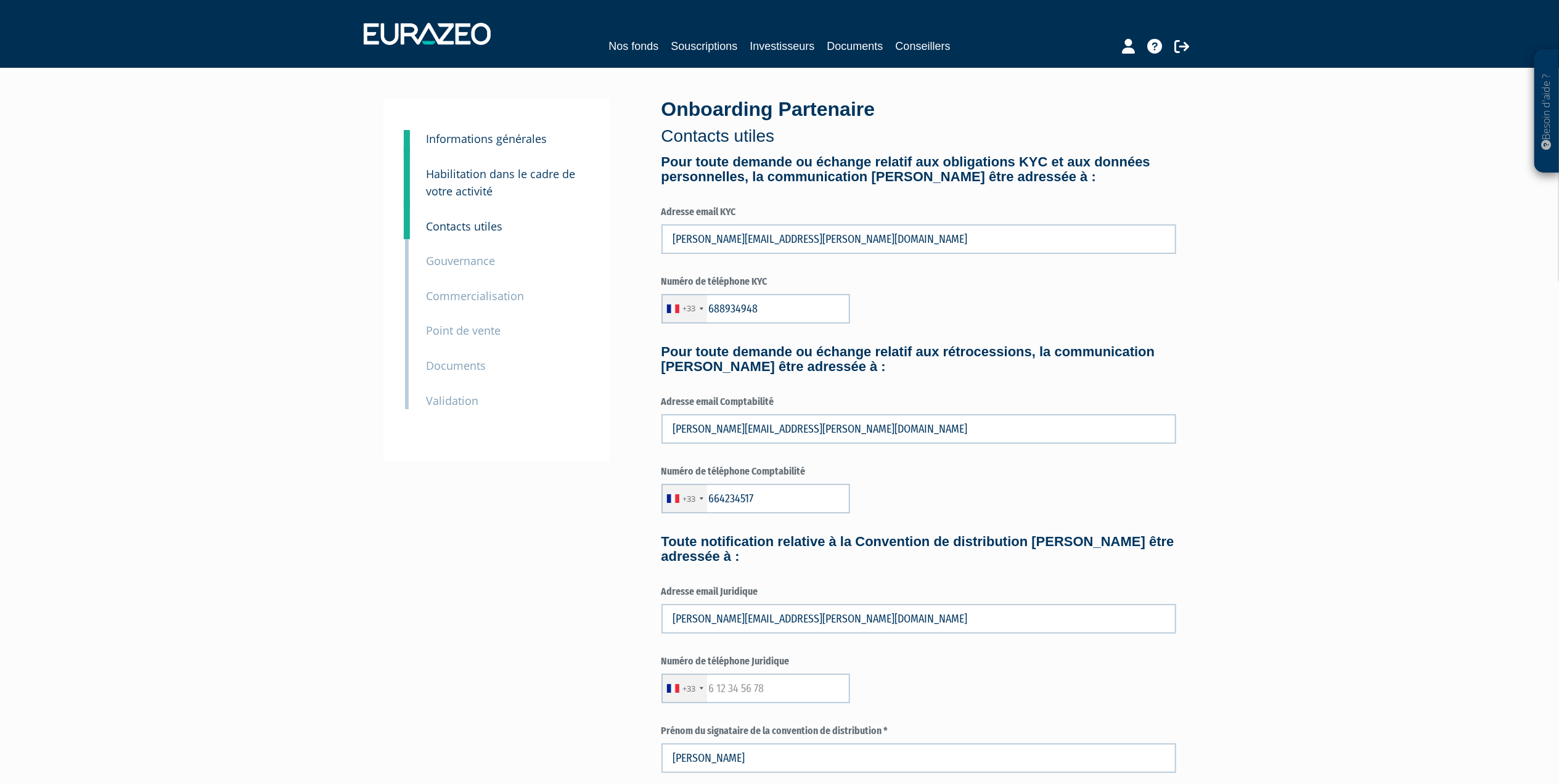
click at [1344, 304] on div "Besoin d'aide ? × J'ai besoin d'aide Si vous avez une question à propos du fonc…" at bounding box center [780, 537] width 1559 height 1073
drag, startPoint x: 714, startPoint y: 310, endPoint x: 778, endPoint y: 313, distance: 64.1
click at [778, 313] on input "688934948" at bounding box center [755, 308] width 189 height 29
click at [795, 314] on input "688934948" at bounding box center [755, 308] width 189 height 29
drag, startPoint x: 789, startPoint y: 304, endPoint x: 690, endPoint y: 312, distance: 99.3
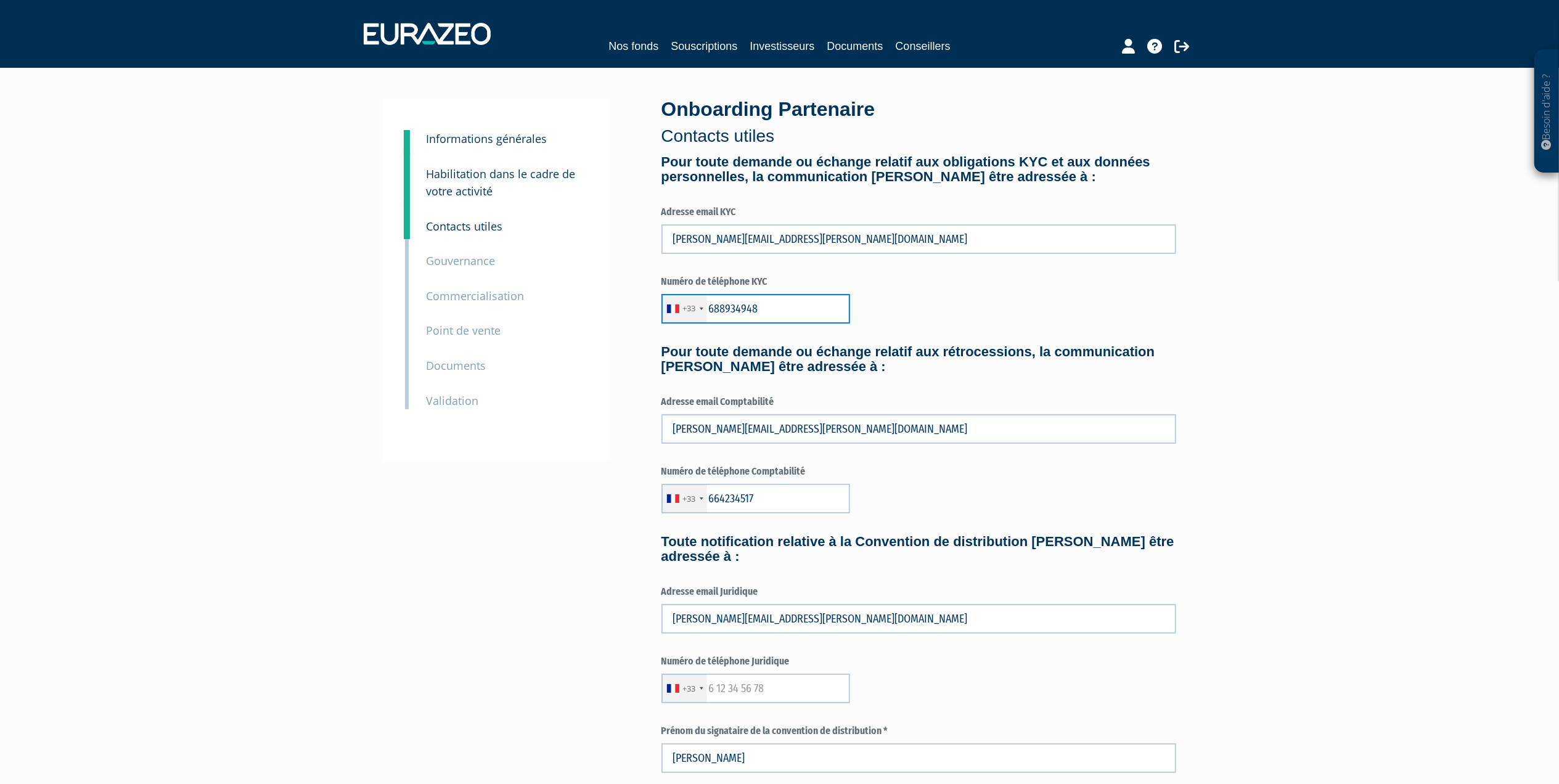
click at [690, 312] on div "+33 France +33 Germany (Deutschland) +49 Switzerland (Schweiz) +41 Belgium (Bel…" at bounding box center [755, 308] width 189 height 29
click at [737, 689] on input "text" at bounding box center [755, 688] width 189 height 29
paste input "688934948"
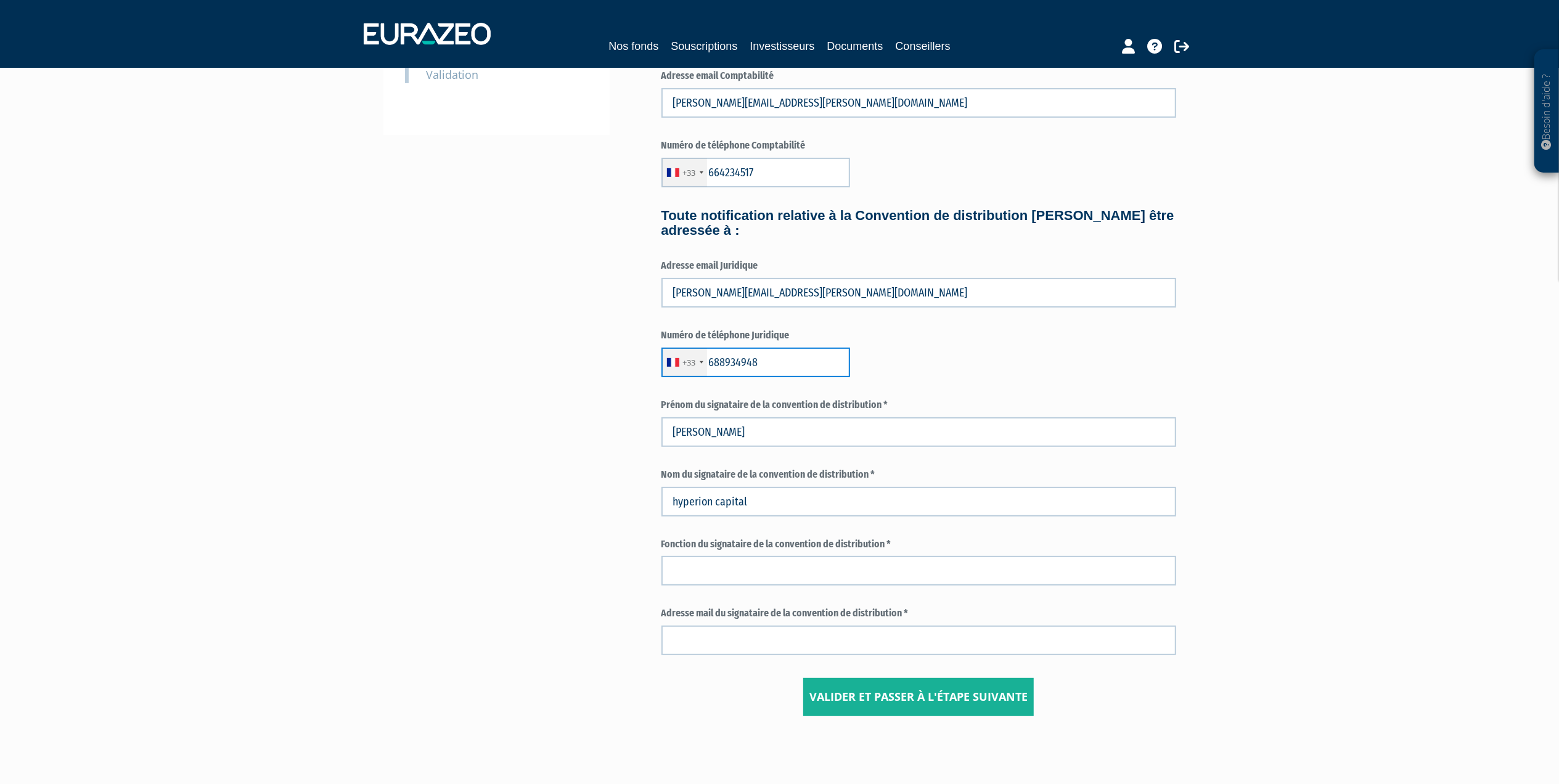
scroll to position [328, 0]
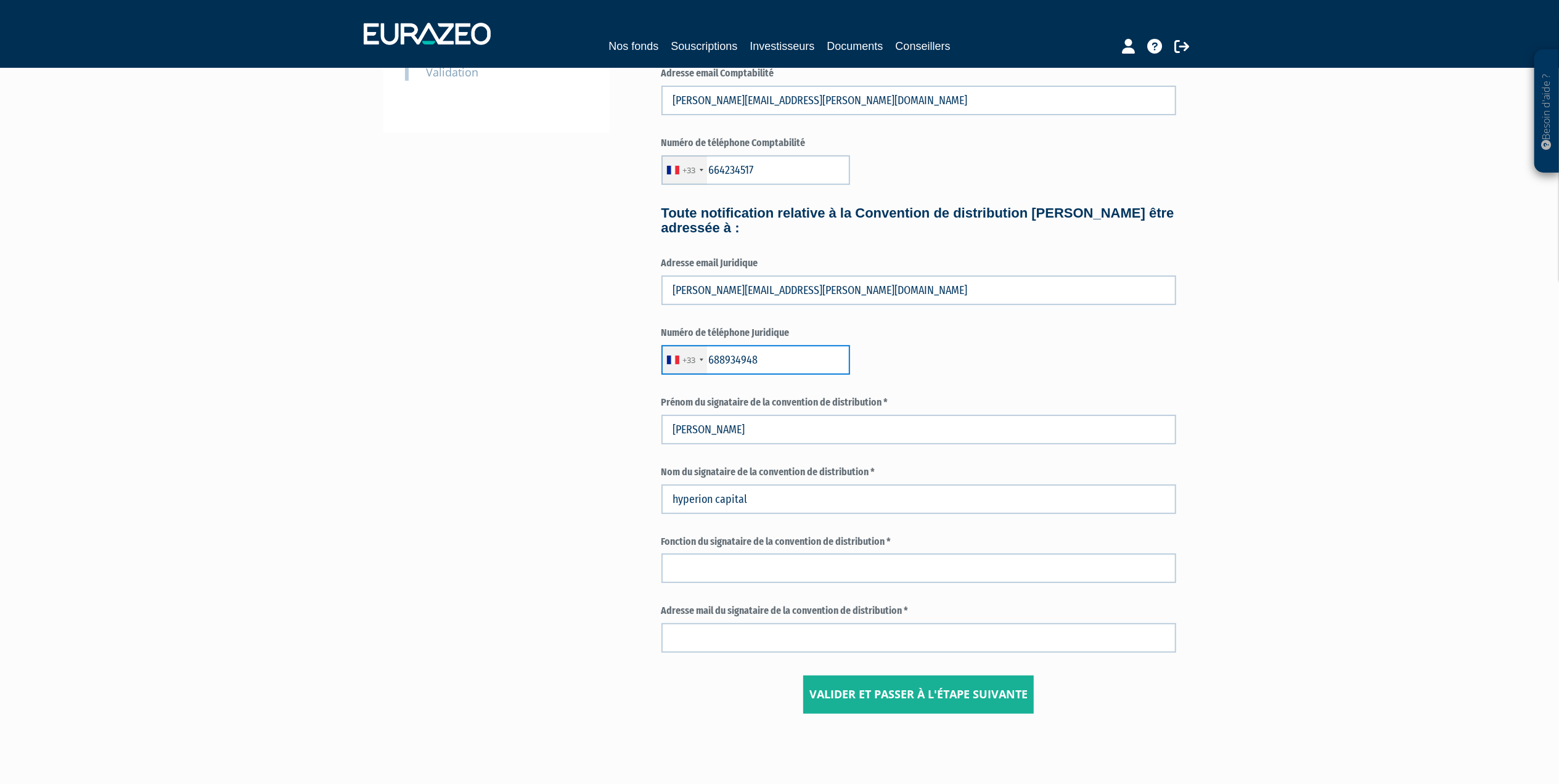
type input "688934948"
click at [824, 573] on input "text" at bounding box center [919, 568] width 515 height 29
click at [701, 567] on input "text" at bounding box center [919, 568] width 515 height 29
type input "DIRECTEUR GENERAL"
click at [734, 627] on input "text" at bounding box center [919, 637] width 515 height 29
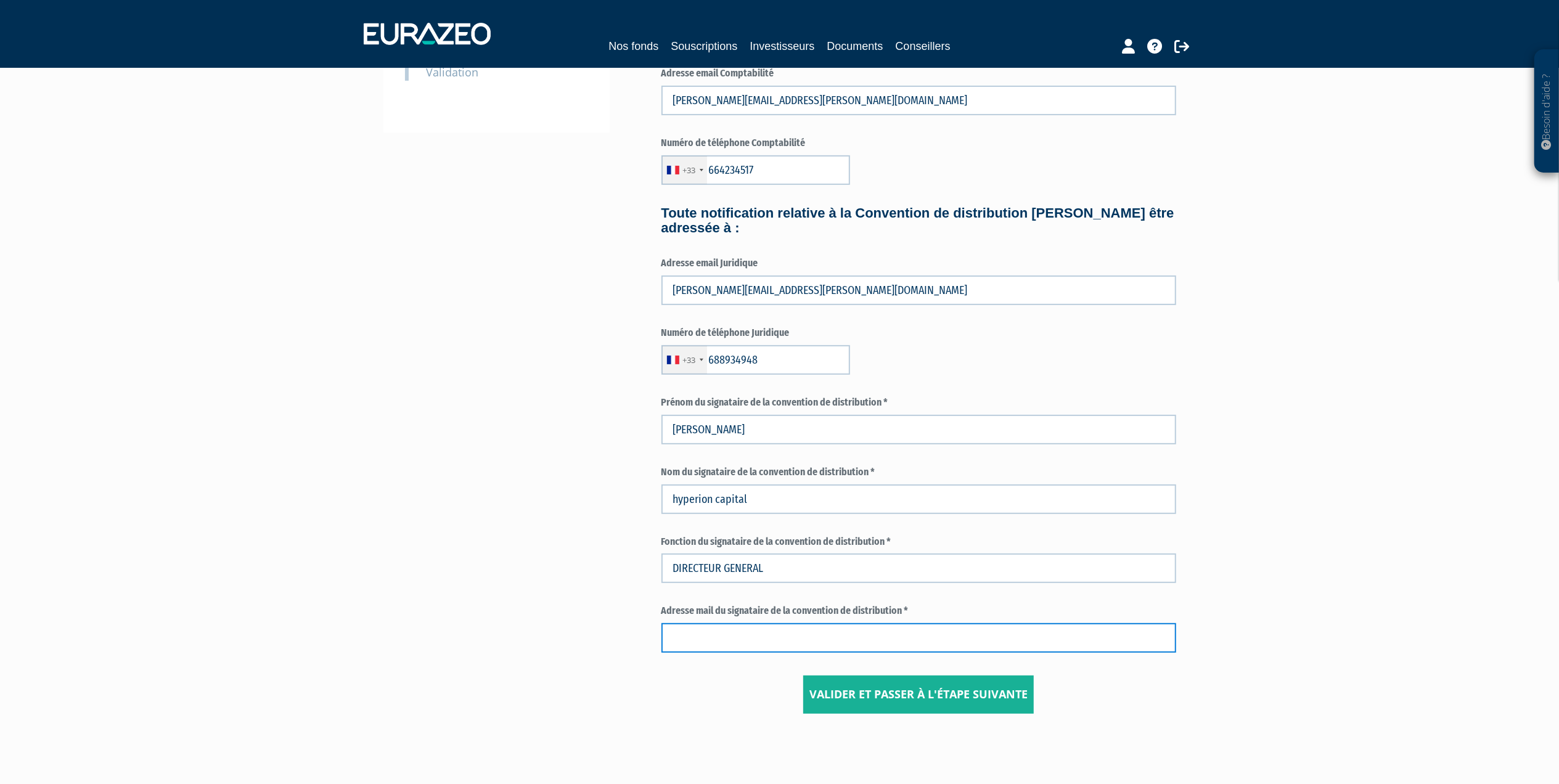
type input "R"
type input "nicolas.dadoun@hyperion-capital.fr"
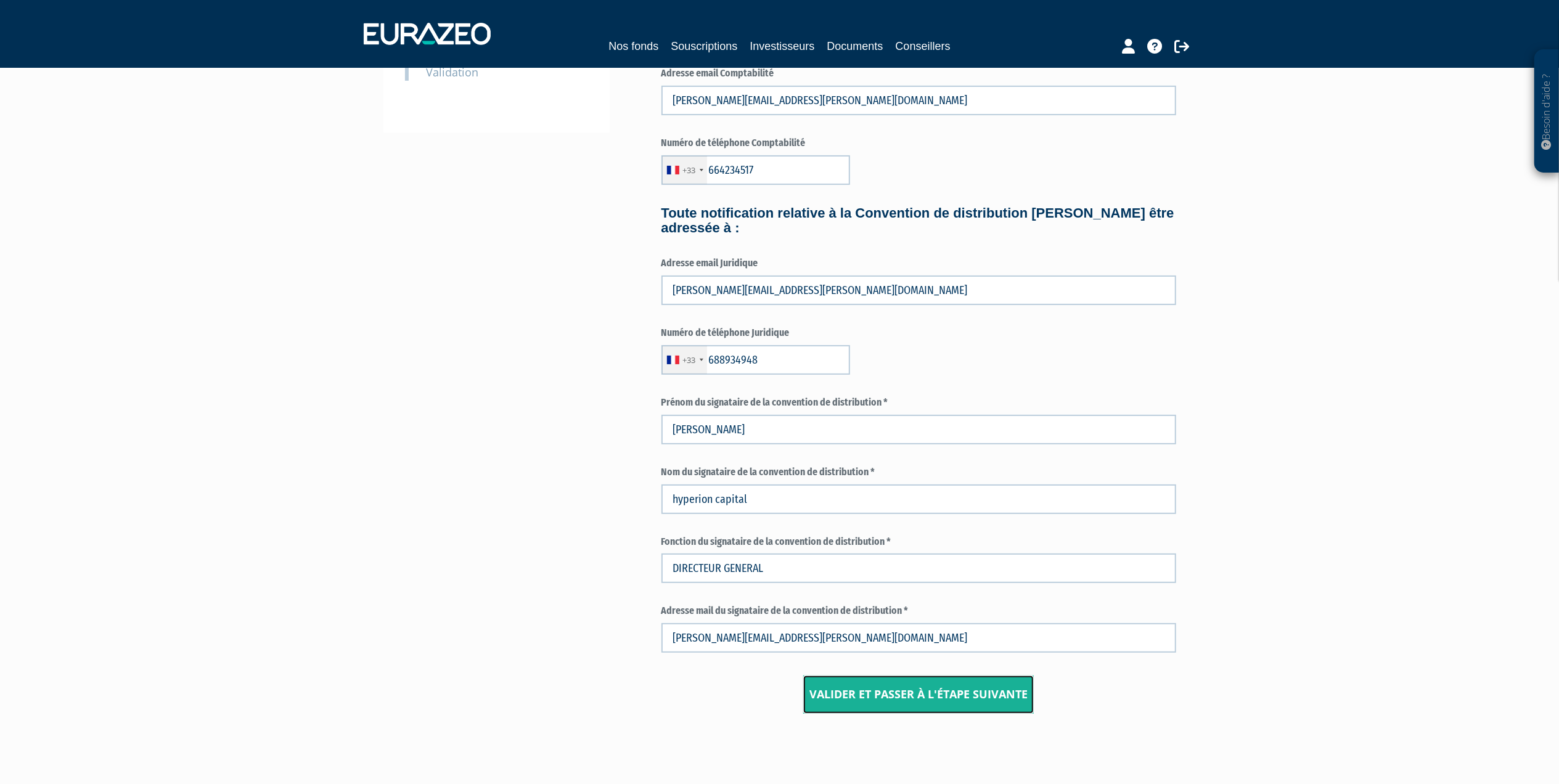
click at [869, 695] on input "Valider et passer à l'étape suivante" at bounding box center [918, 695] width 231 height 38
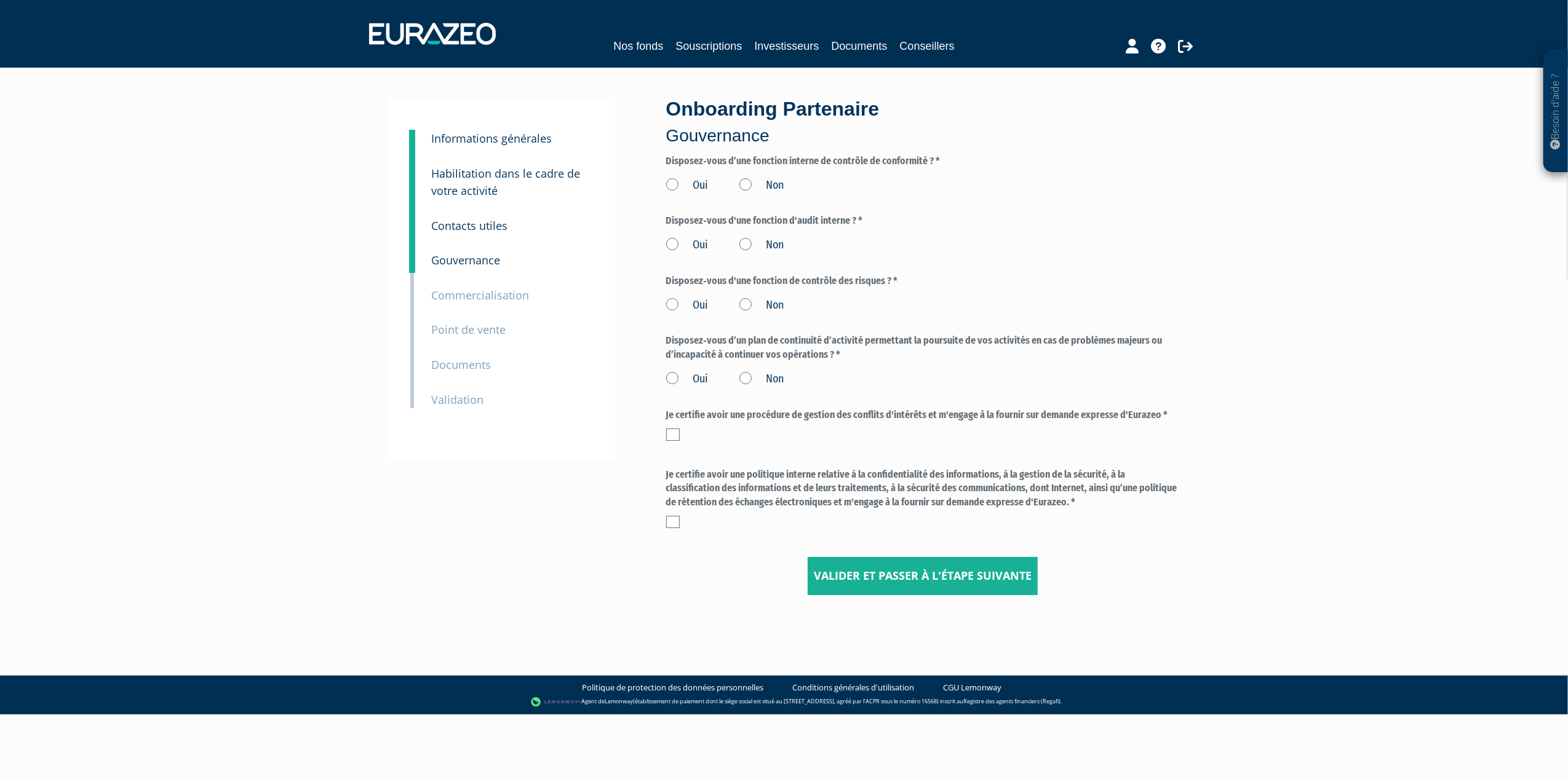
click at [673, 183] on label "Oui" at bounding box center [687, 185] width 43 height 16
click at [0, 0] on input "Oui" at bounding box center [0, 0] width 0 height 0
click at [671, 304] on label "Oui" at bounding box center [687, 305] width 43 height 16
click at [0, 0] on input "Oui" at bounding box center [0, 0] width 0 height 0
click at [671, 374] on label "Oui" at bounding box center [687, 379] width 43 height 16
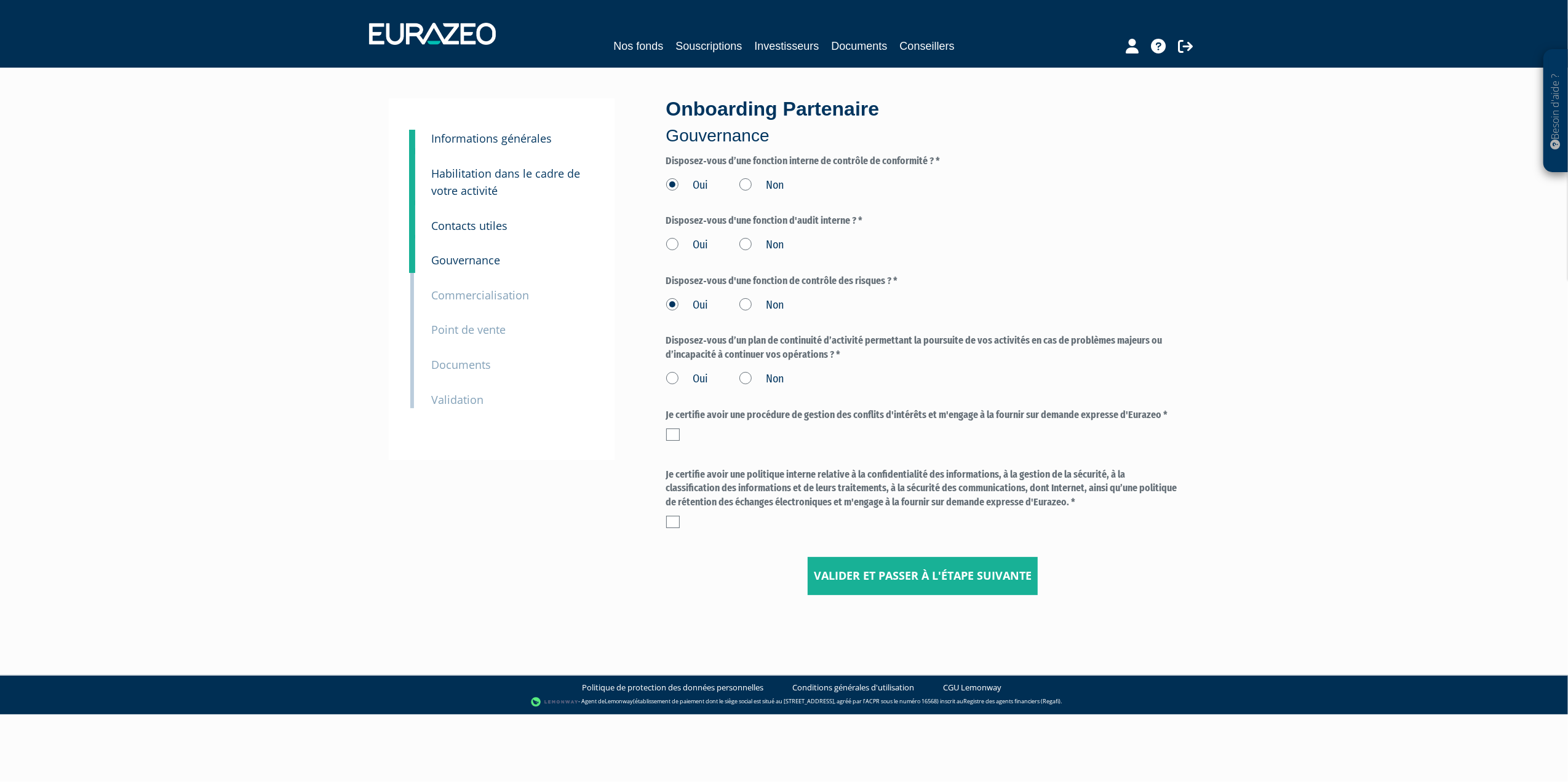
click at [0, 0] on input "Oui" at bounding box center [0, 0] width 0 height 0
click at [670, 242] on label "Oui" at bounding box center [687, 245] width 43 height 16
click at [0, 0] on input "Oui" at bounding box center [0, 0] width 0 height 0
click at [668, 431] on label at bounding box center [673, 435] width 14 height 12
click at [0, 0] on input "checkbox" at bounding box center [0, 0] width 0 height 0
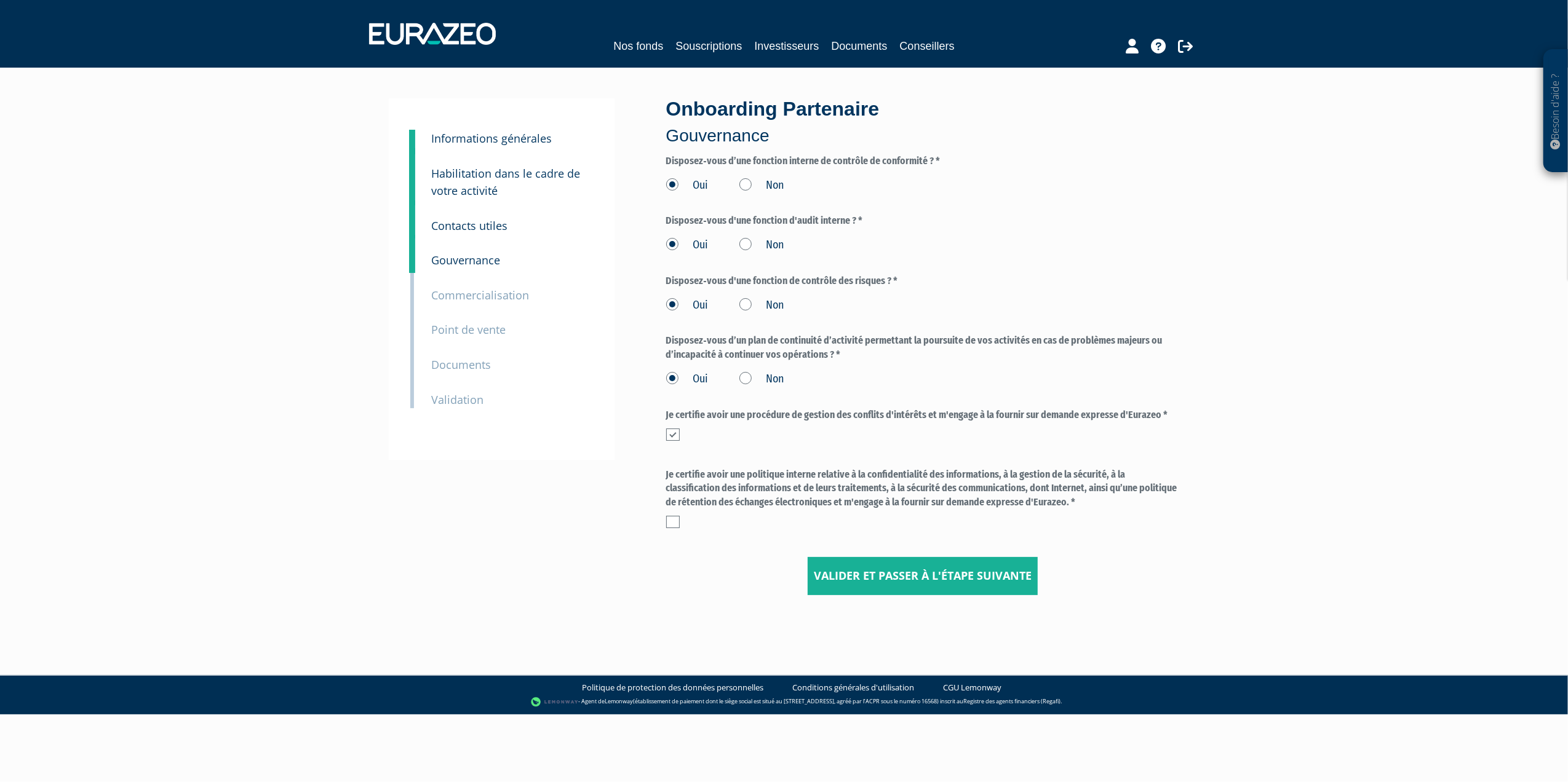
click at [668, 520] on label at bounding box center [673, 522] width 14 height 12
click at [0, 0] on input "checkbox" at bounding box center [0, 0] width 0 height 0
click at [843, 582] on input "Valider et passer à l'étape suivante" at bounding box center [923, 576] width 230 height 38
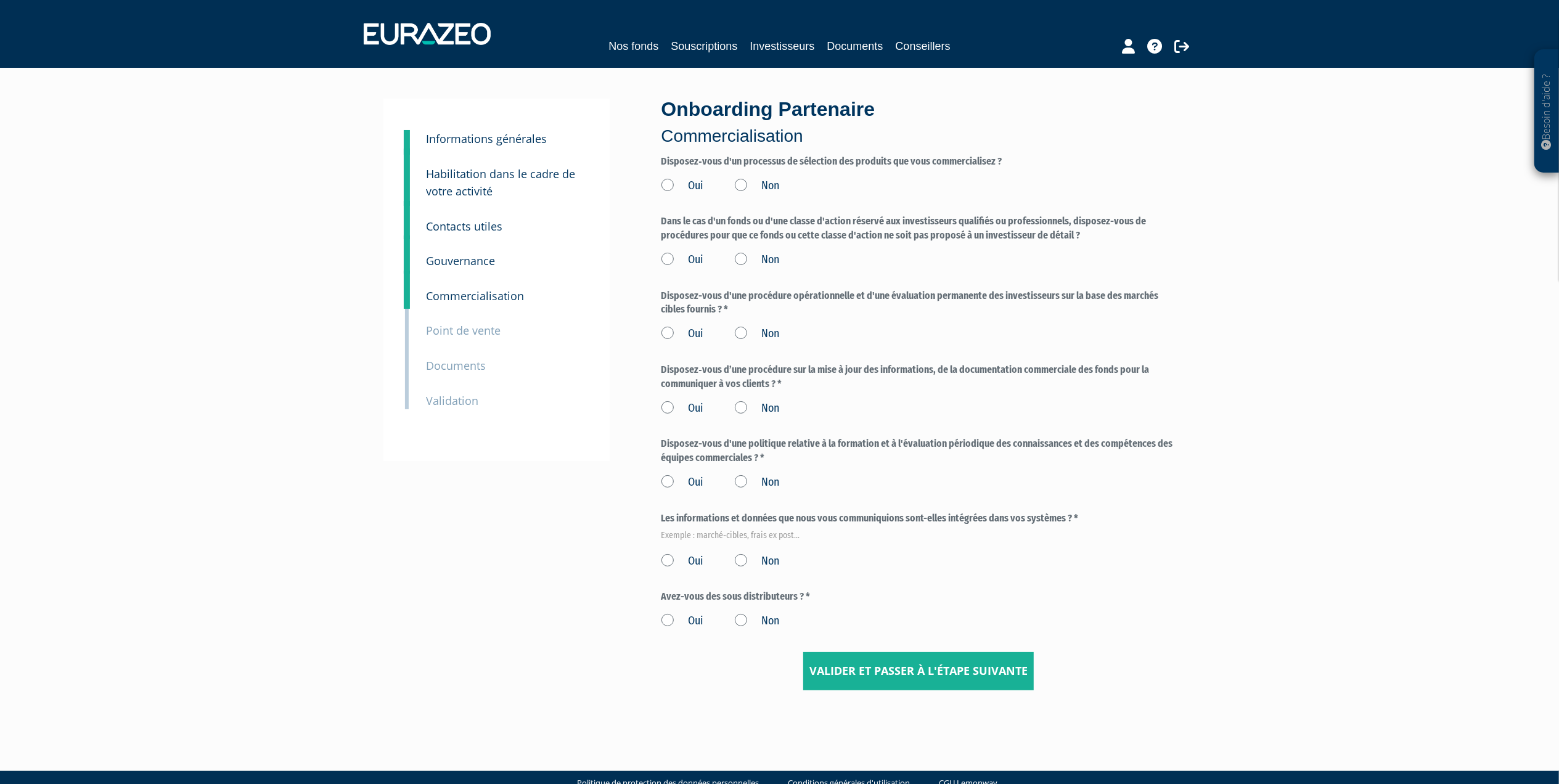
click at [666, 186] on label "Oui" at bounding box center [683, 186] width 43 height 16
click at [0, 0] on input "Oui" at bounding box center [0, 0] width 0 height 0
click at [674, 260] on label "Oui" at bounding box center [683, 259] width 43 height 16
click at [0, 0] on input "Oui" at bounding box center [0, 0] width 0 height 0
click at [664, 331] on label "Oui" at bounding box center [683, 334] width 43 height 16
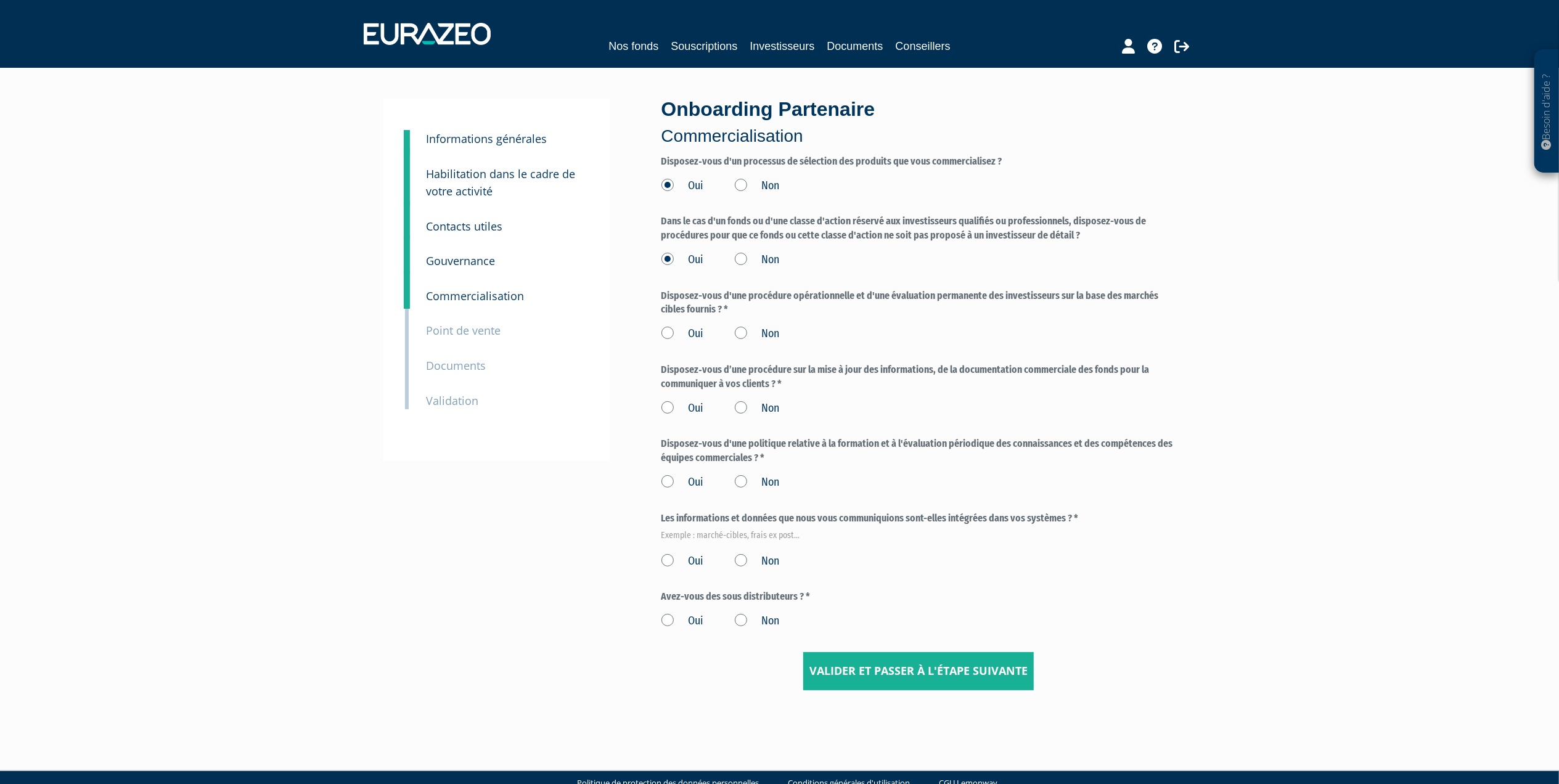
click at [0, 0] on input "Oui" at bounding box center [0, 0] width 0 height 0
click at [666, 404] on label "Oui" at bounding box center [683, 408] width 43 height 16
click at [0, 0] on input "Oui" at bounding box center [0, 0] width 0 height 0
click at [667, 477] on label "Oui" at bounding box center [683, 482] width 43 height 16
click at [0, 0] on input "Oui" at bounding box center [0, 0] width 0 height 0
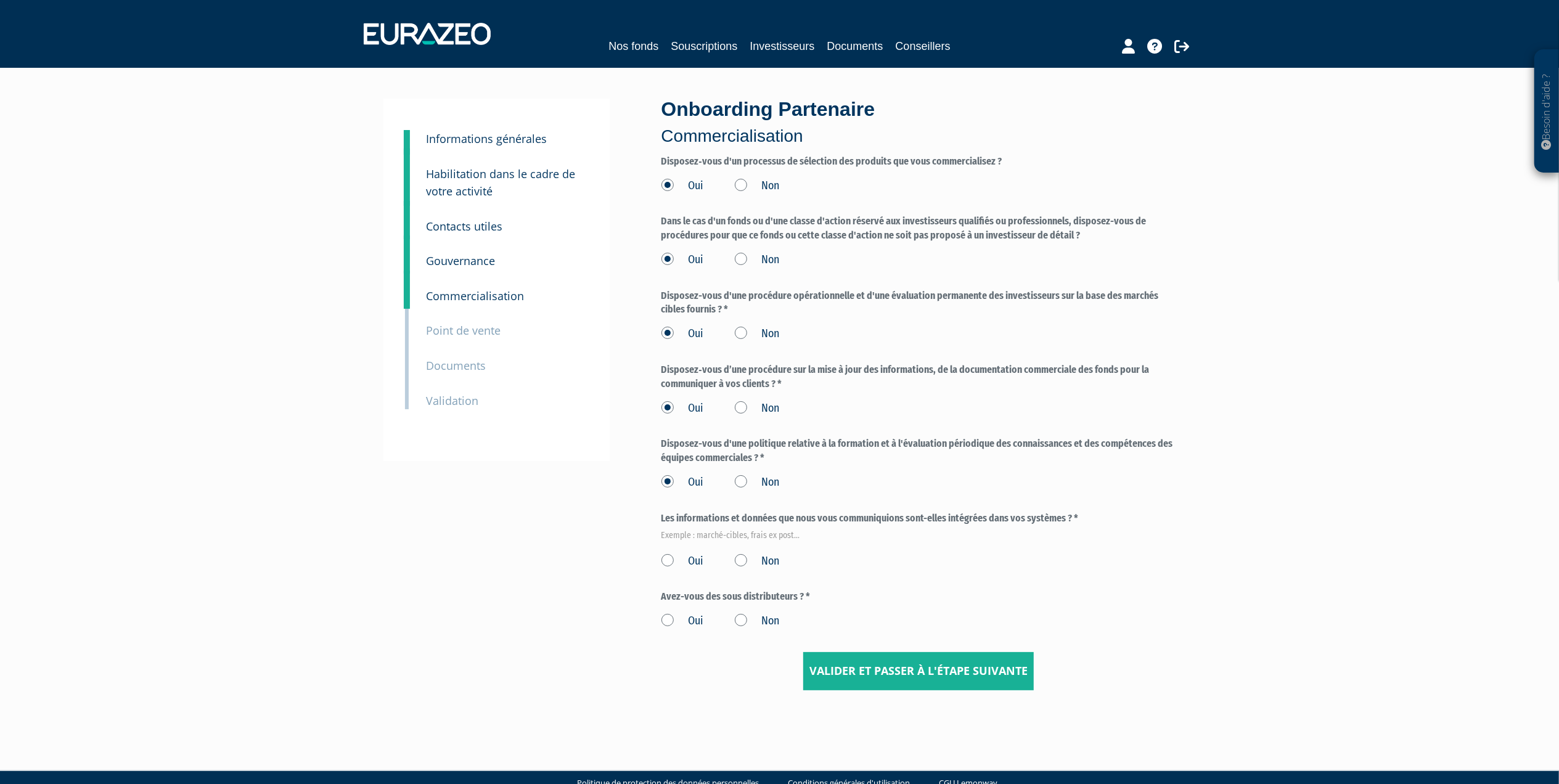
scroll to position [27, 0]
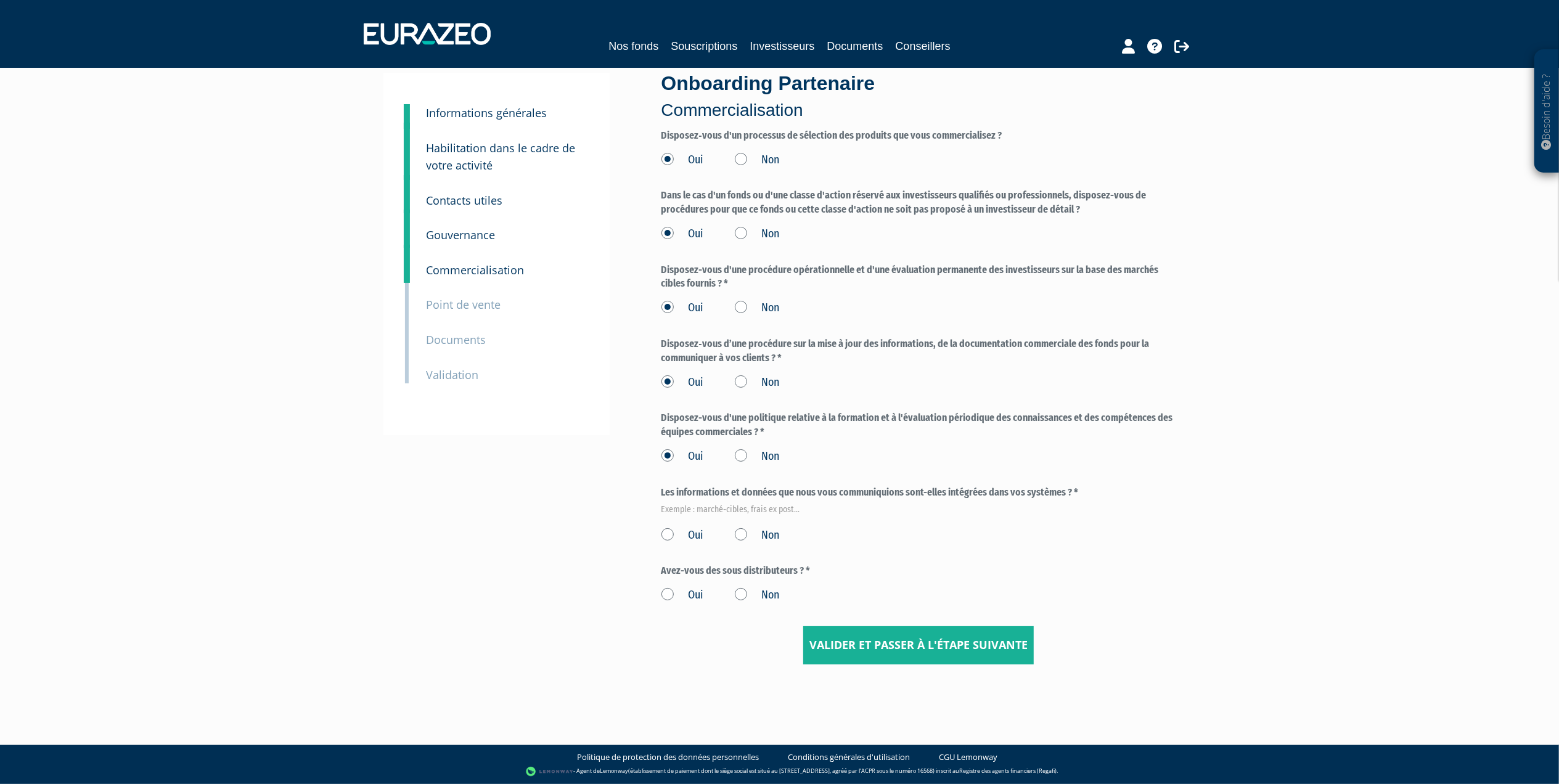
click at [667, 533] on label "Oui" at bounding box center [683, 535] width 43 height 16
click at [0, 0] on input "Oui" at bounding box center [0, 0] width 0 height 0
drag, startPoint x: 807, startPoint y: 567, endPoint x: 651, endPoint y: 587, distance: 157.3
click at [651, 587] on div "3 Informations générales 4 Habilitation dans le cadre de votre activité 5 Conta…" at bounding box center [780, 368] width 774 height 592
drag, startPoint x: 651, startPoint y: 587, endPoint x: 735, endPoint y: 615, distance: 88.5
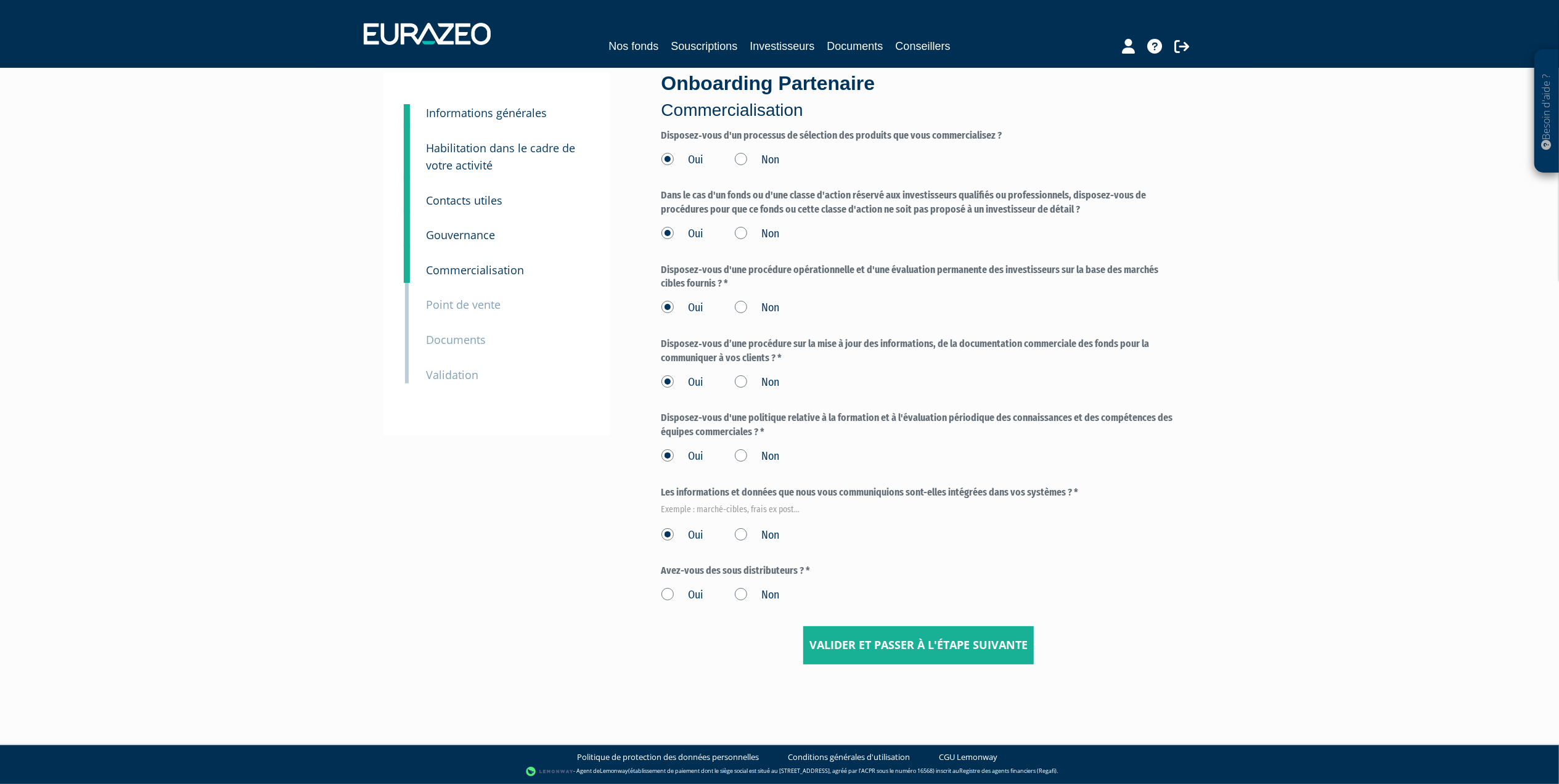
click at [735, 616] on form "Disposez‐vous d'un processus de sélection des produits que vous commercialisez …" at bounding box center [919, 396] width 515 height 536
click at [663, 593] on label "Oui" at bounding box center [683, 595] width 43 height 16
click at [0, 0] on input "Oui" at bounding box center [0, 0] width 0 height 0
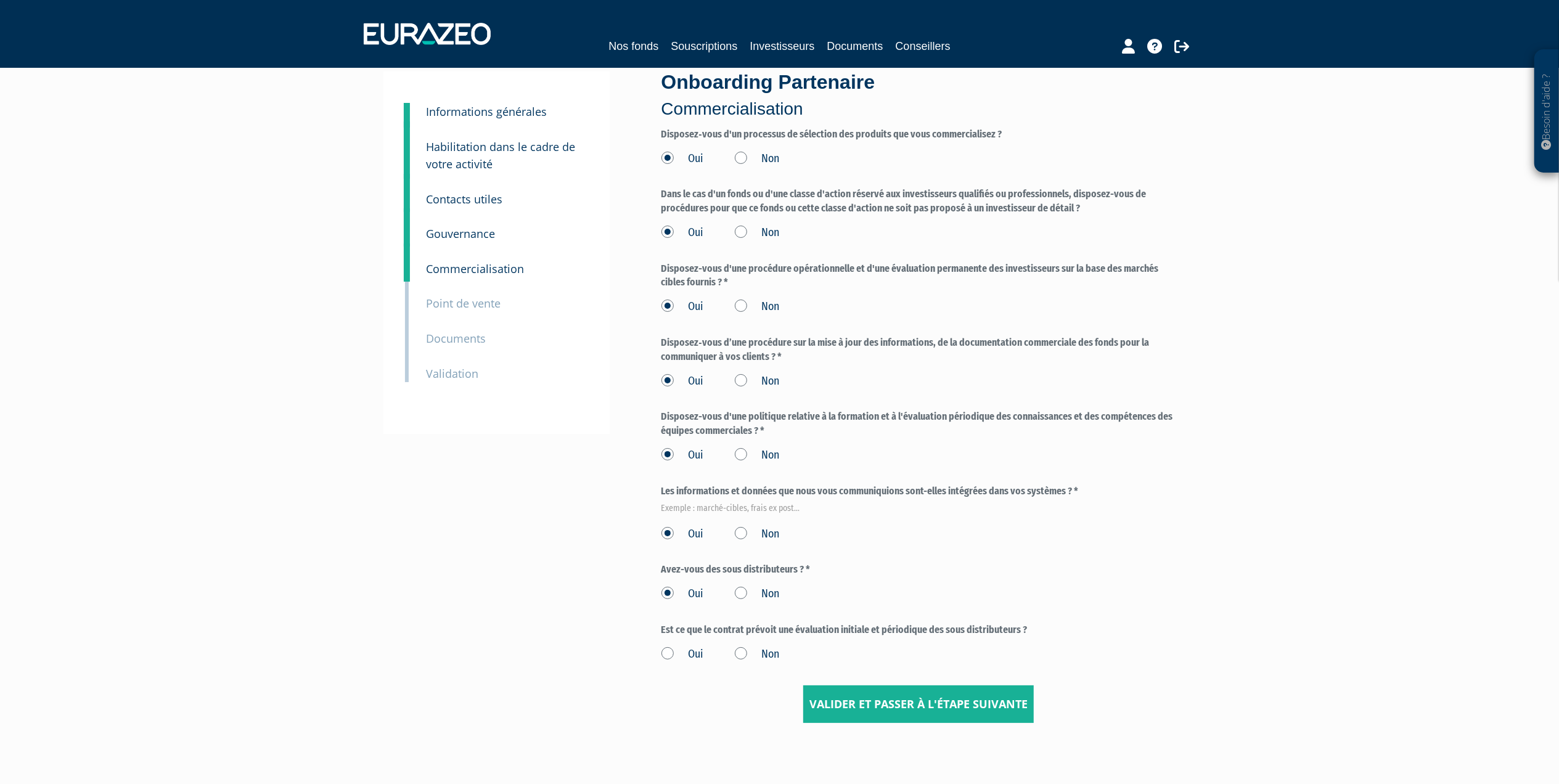
click at [743, 594] on label "Non" at bounding box center [757, 594] width 45 height 16
click at [0, 0] on input "Non" at bounding box center [0, 0] width 0 height 0
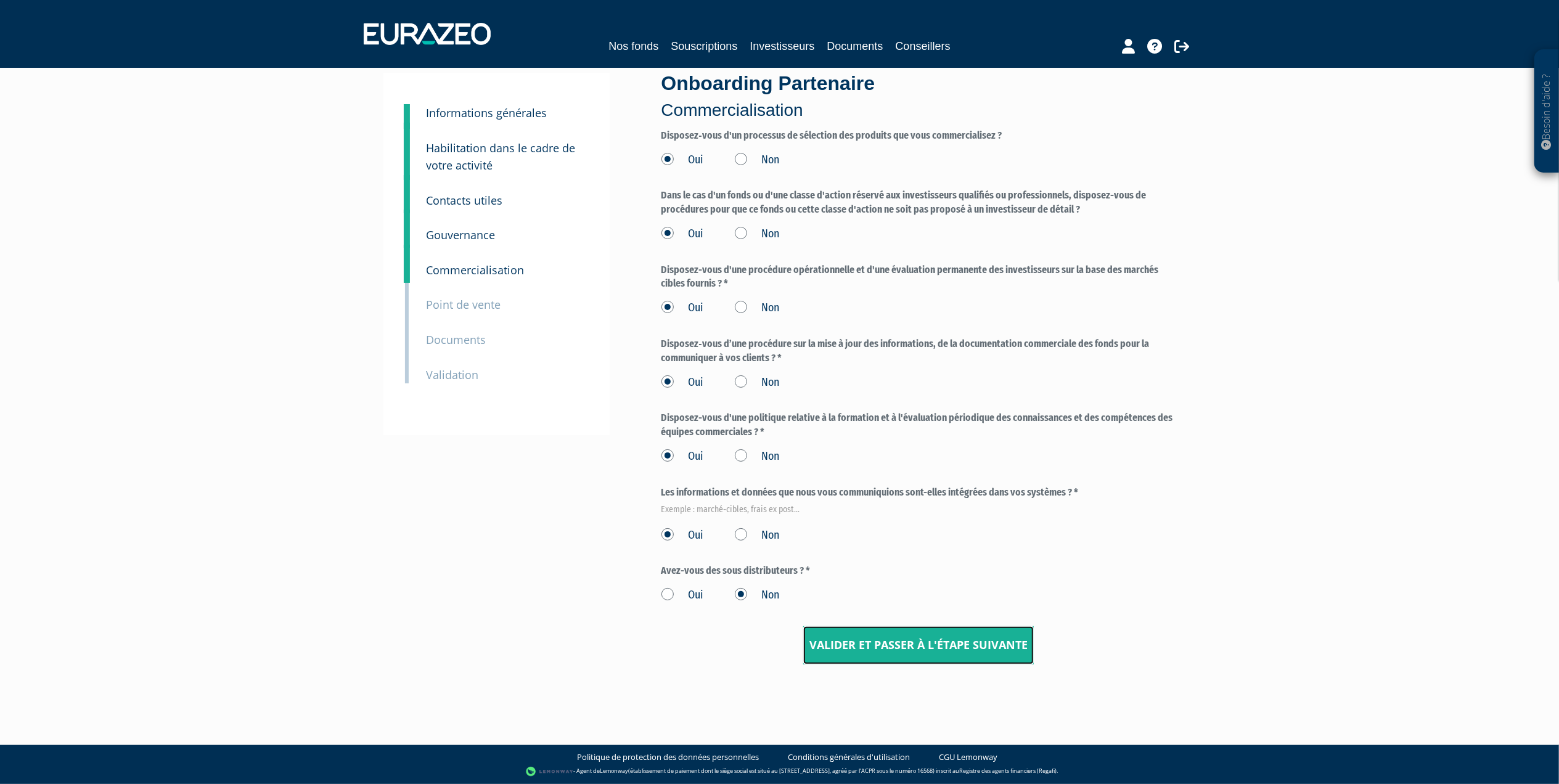
click at [859, 643] on input "Valider et passer à l'étape suivante" at bounding box center [918, 645] width 231 height 38
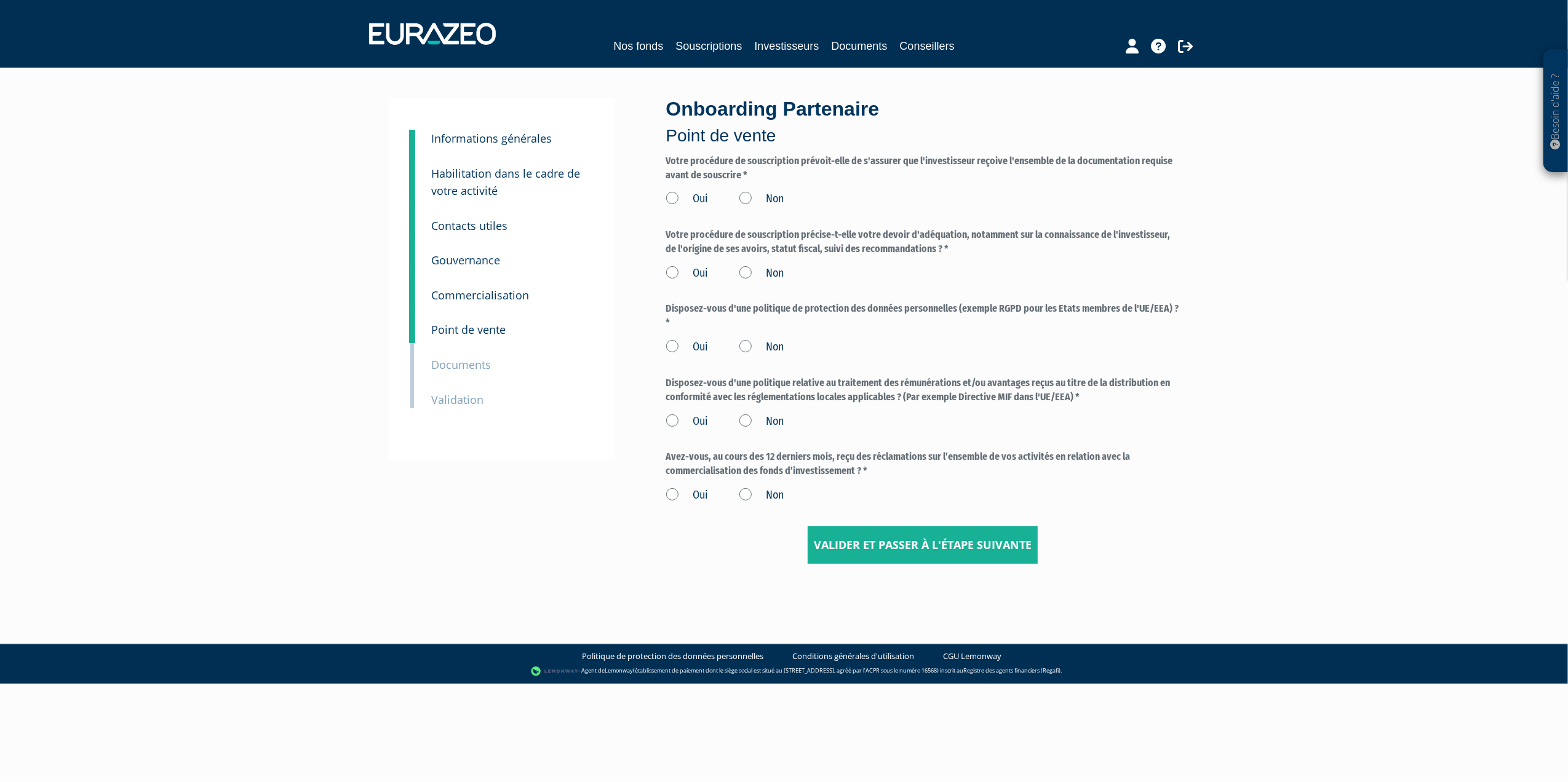
drag, startPoint x: 668, startPoint y: 151, endPoint x: 938, endPoint y: 177, distance: 271.2
click at [938, 177] on div "Onboarding Partenaire Point de vente Votre procédure de souscription prévoit-el…" at bounding box center [923, 331] width 532 height 466
drag, startPoint x: 938, startPoint y: 177, endPoint x: 873, endPoint y: 190, distance: 66.3
click at [873, 190] on div "Oui Non" at bounding box center [923, 196] width 514 height 20
drag, startPoint x: 829, startPoint y: 193, endPoint x: 671, endPoint y: 155, distance: 162.5
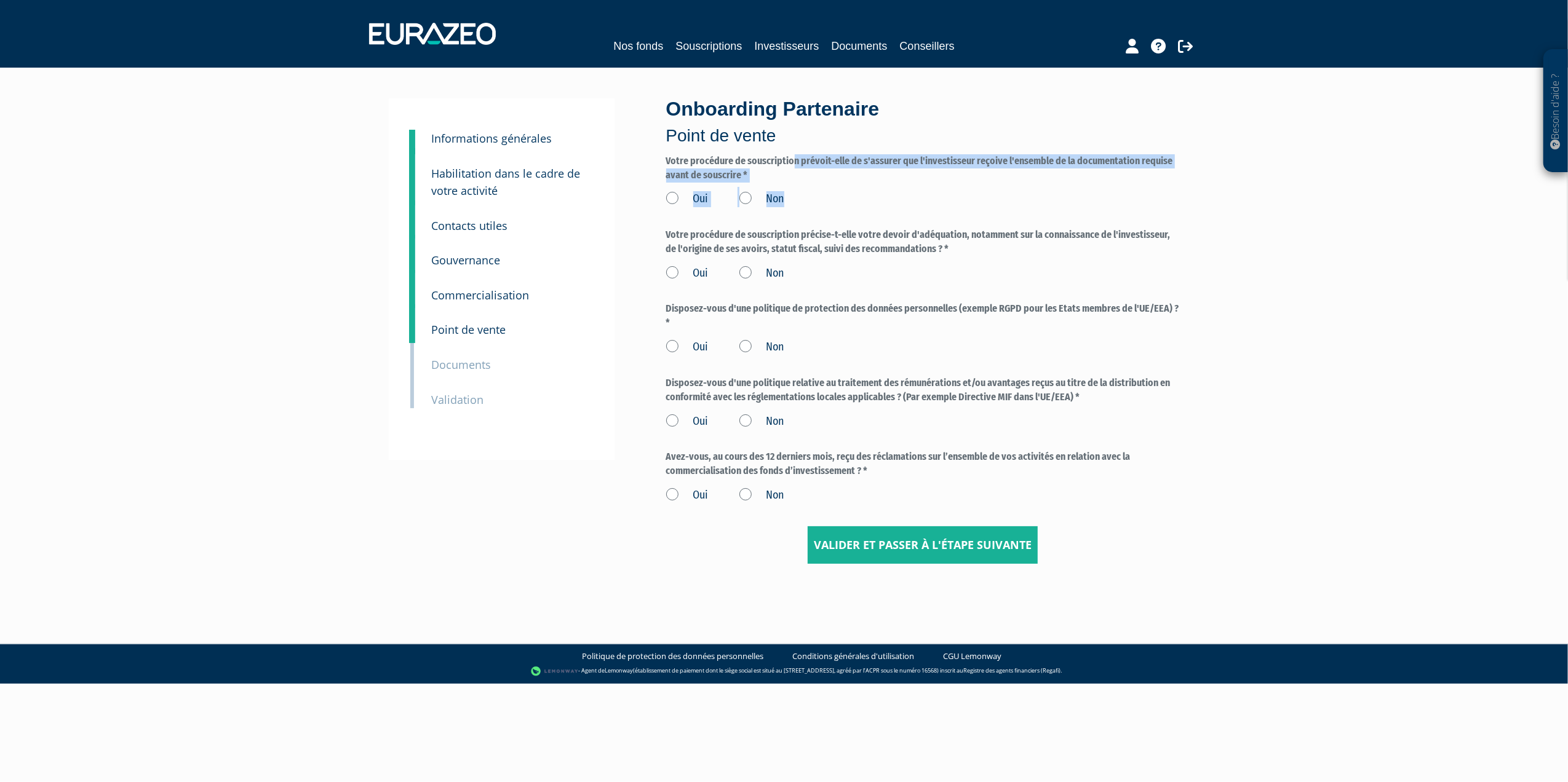
click at [671, 155] on div "Votre procédure de souscription prévoit-elle de s'assurer que l'investisseur re…" at bounding box center [923, 181] width 514 height 53
drag, startPoint x: 671, startPoint y: 155, endPoint x: 867, endPoint y: 183, distance: 198.0
click at [867, 183] on div "Votre procédure de souscription prévoit-elle de s'assurer que l'investisseur re…" at bounding box center [923, 181] width 514 height 53
click at [671, 196] on label "Oui" at bounding box center [687, 199] width 43 height 16
click at [0, 0] on input "Oui" at bounding box center [0, 0] width 0 height 0
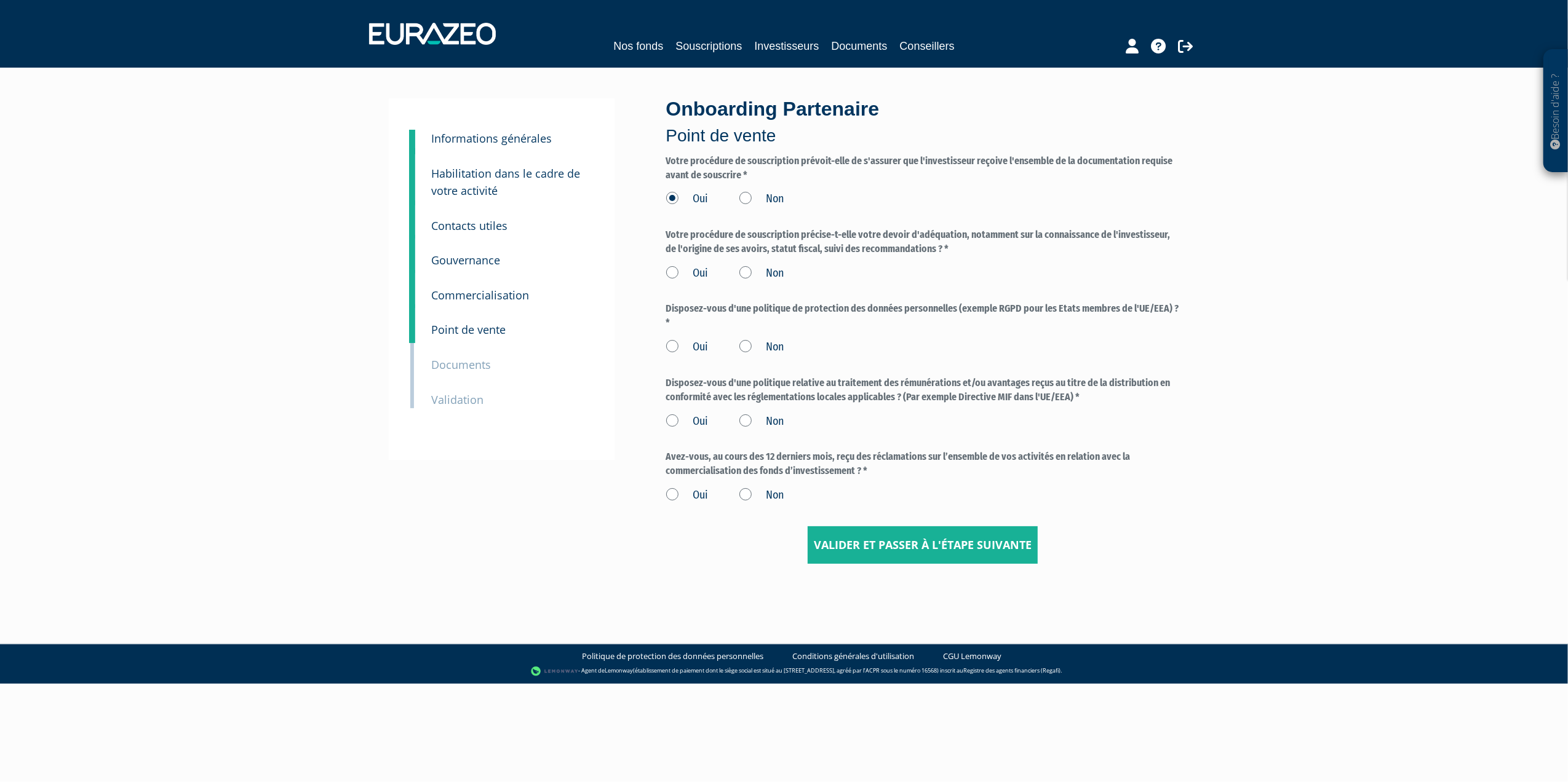
click at [672, 274] on label "Oui" at bounding box center [687, 273] width 43 height 16
click at [0, 0] on input "Oui" at bounding box center [0, 0] width 0 height 0
click at [671, 344] on label "Oui" at bounding box center [687, 347] width 43 height 16
click at [0, 0] on input "Oui" at bounding box center [0, 0] width 0 height 0
click at [673, 421] on label "Oui" at bounding box center [687, 421] width 43 height 16
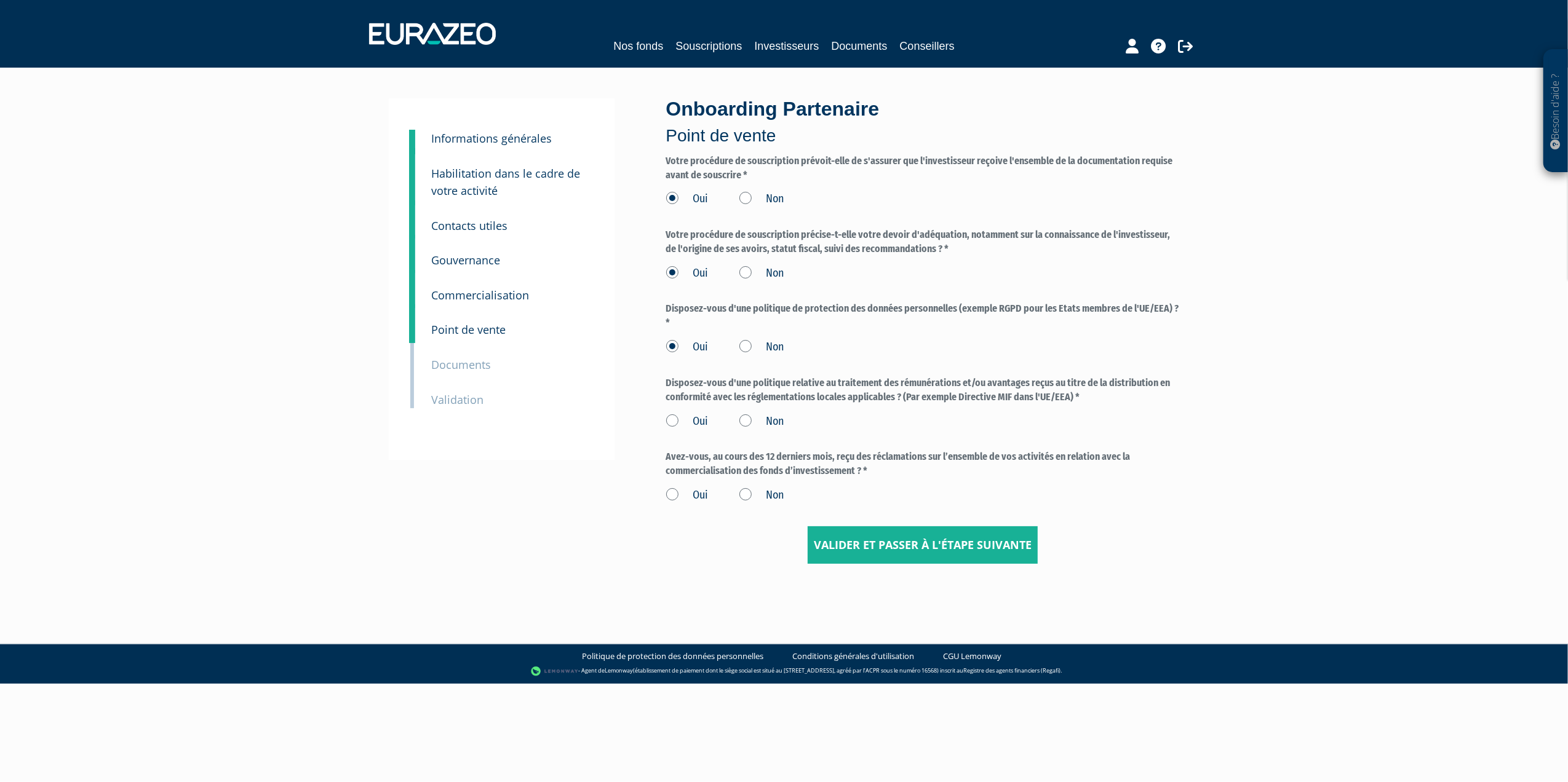
click at [0, 0] on input "Oui" at bounding box center [0, 0] width 0 height 0
drag, startPoint x: 668, startPoint y: 460, endPoint x: 935, endPoint y: 487, distance: 268.4
click at [935, 487] on div "Avez-vous, au cours des 12 derniers mois, reçu des réclamations sur l’ensemble …" at bounding box center [923, 476] width 514 height 53
click at [935, 487] on div "Oui Non" at bounding box center [923, 493] width 514 height 20
click at [746, 493] on label "Non" at bounding box center [762, 495] width 45 height 16
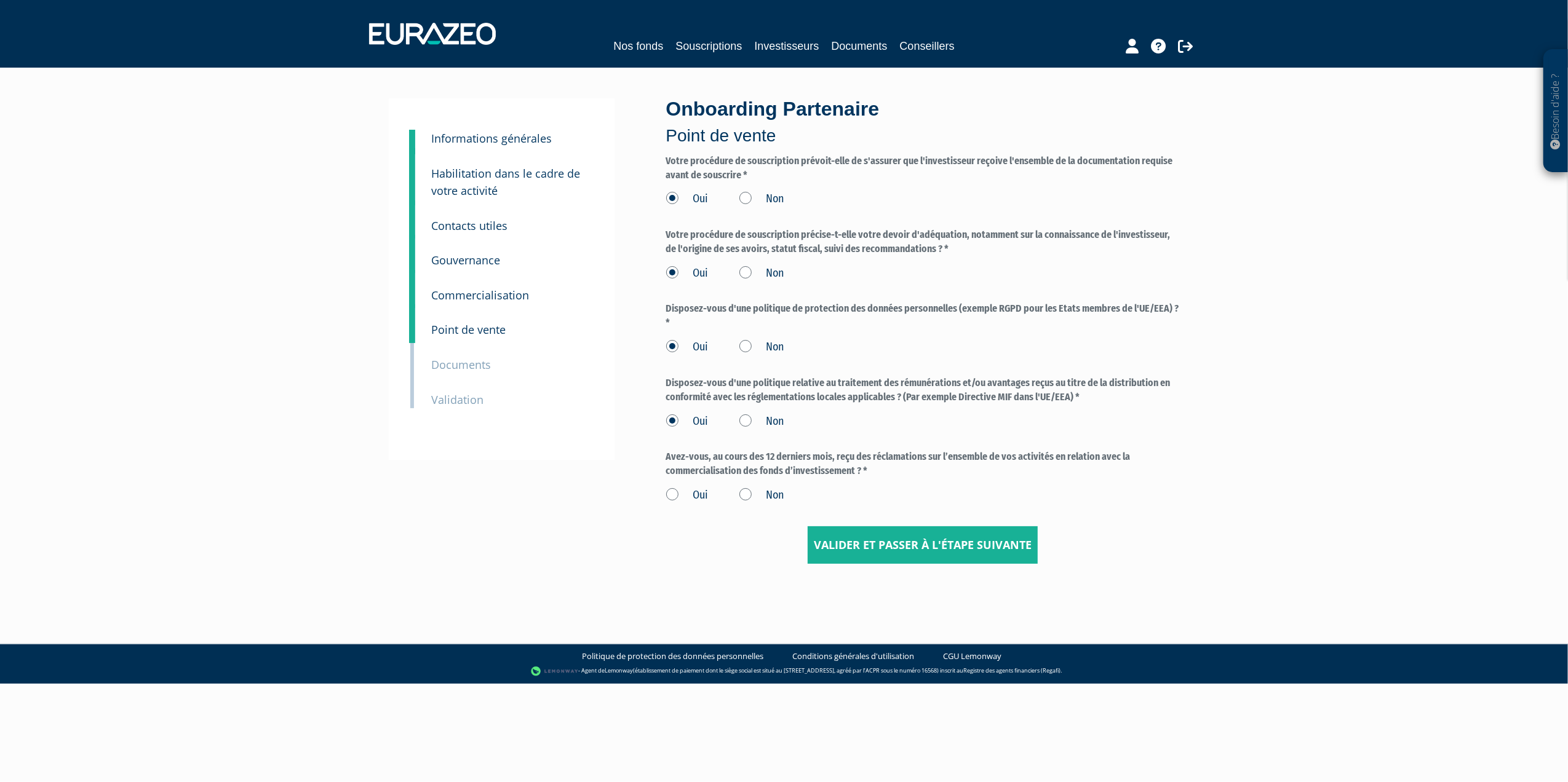
click at [0, 0] on input "Non" at bounding box center [0, 0] width 0 height 0
click at [948, 546] on input "Valider et passer à l'étape suivante" at bounding box center [923, 545] width 230 height 38
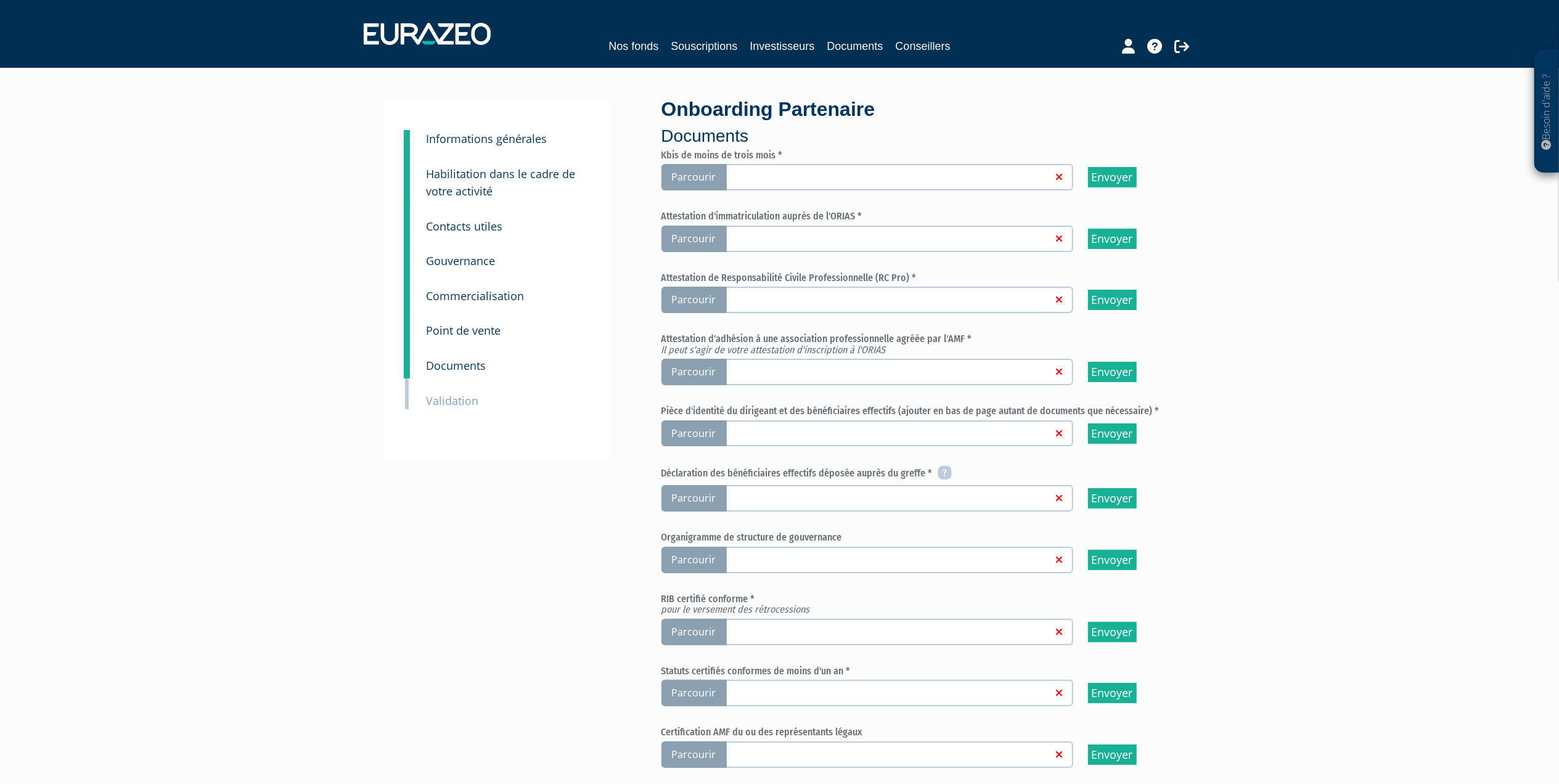
click at [692, 173] on span "Parcourir" at bounding box center [694, 177] width 65 height 26
click at [0, 0] on input "Parcourir" at bounding box center [0, 0] width 0 height 0
click at [705, 296] on span "Parcourir" at bounding box center [694, 299] width 65 height 26
click at [0, 0] on input "Parcourir" at bounding box center [0, 0] width 0 height 0
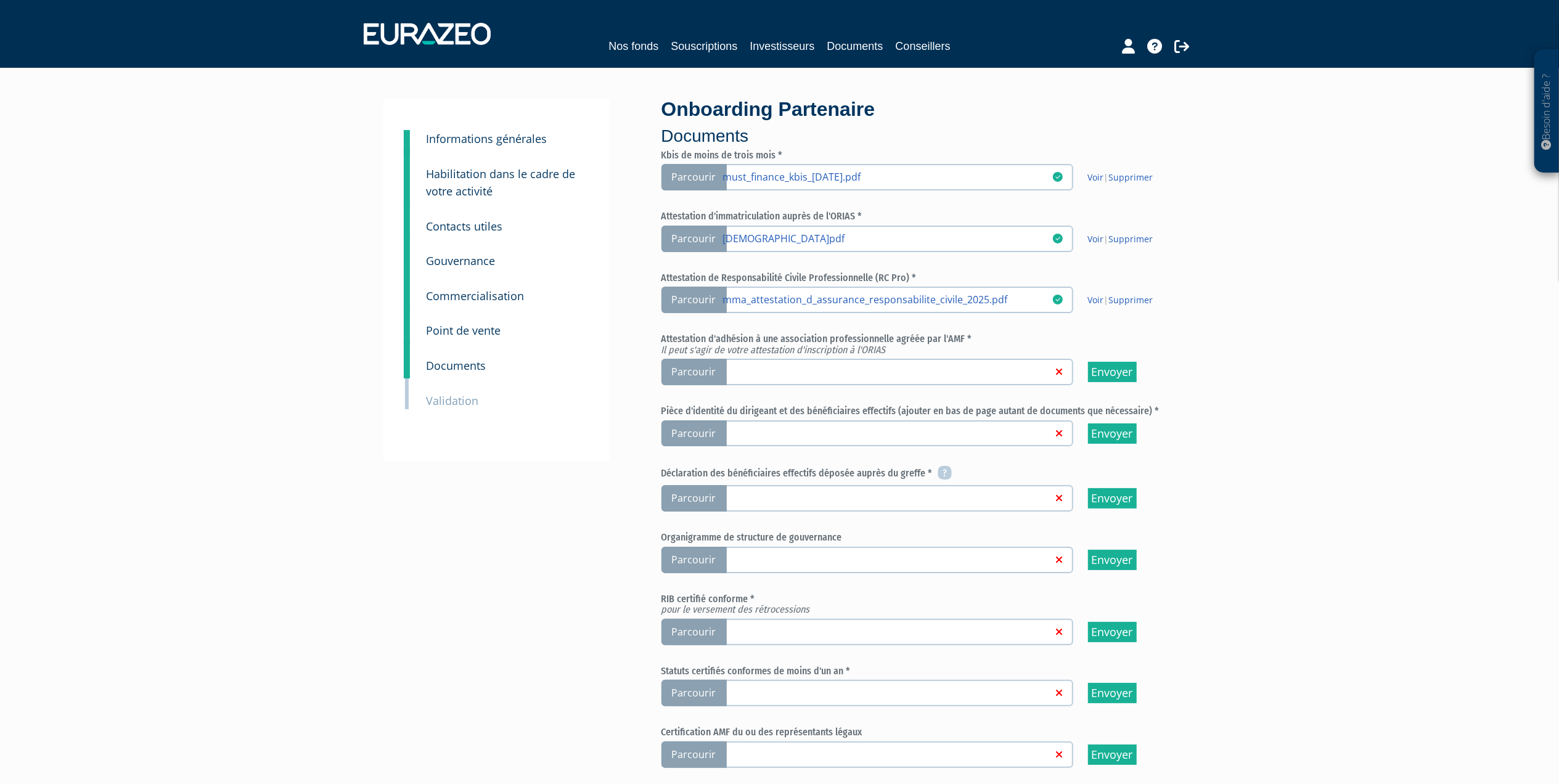
click at [701, 430] on span "Parcourir" at bounding box center [694, 433] width 65 height 26
click at [0, 0] on input "Parcourir" at bounding box center [0, 0] width 0 height 0
click at [1091, 428] on link "Voir" at bounding box center [1095, 434] width 16 height 12
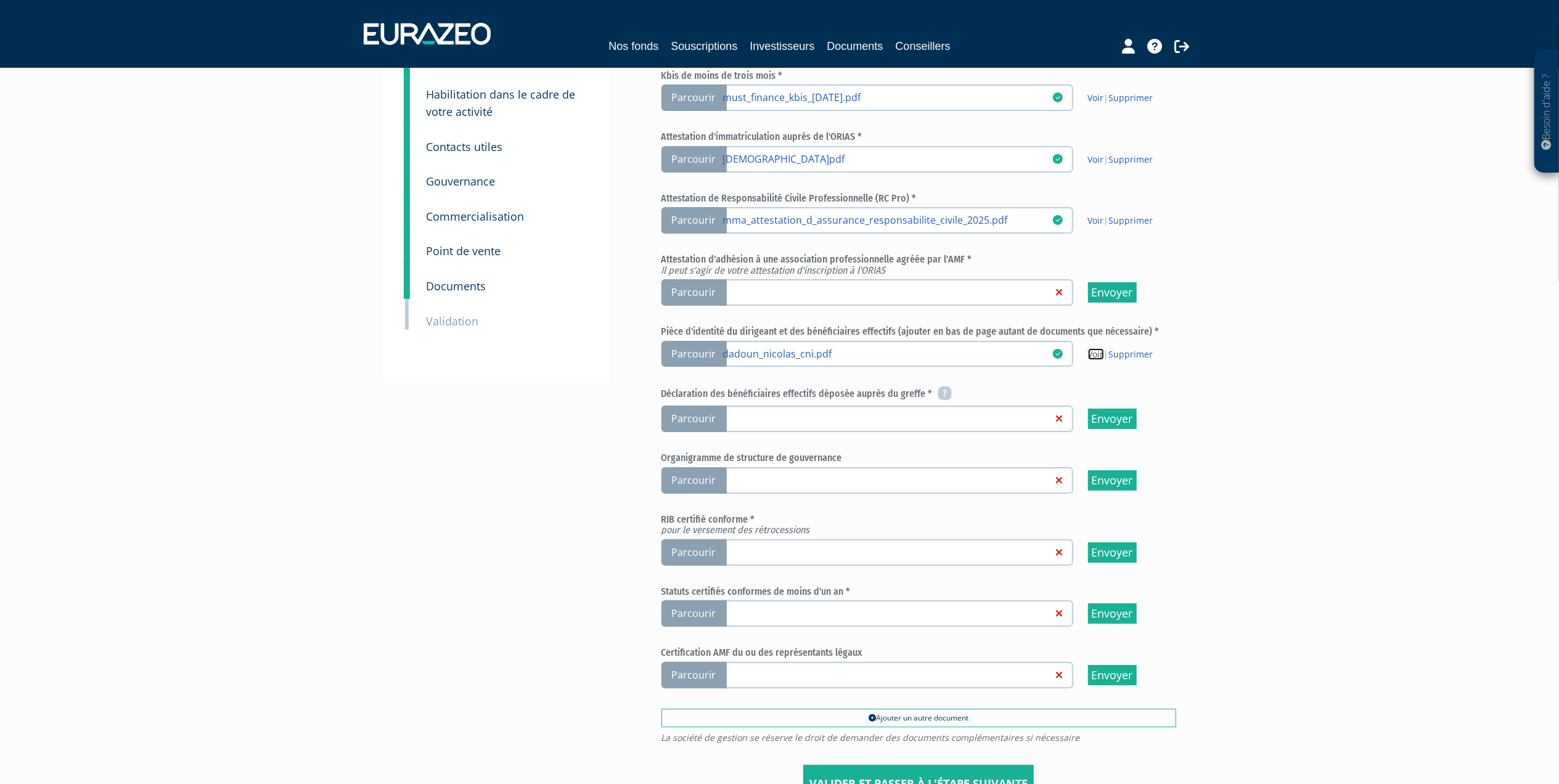
scroll to position [82, 0]
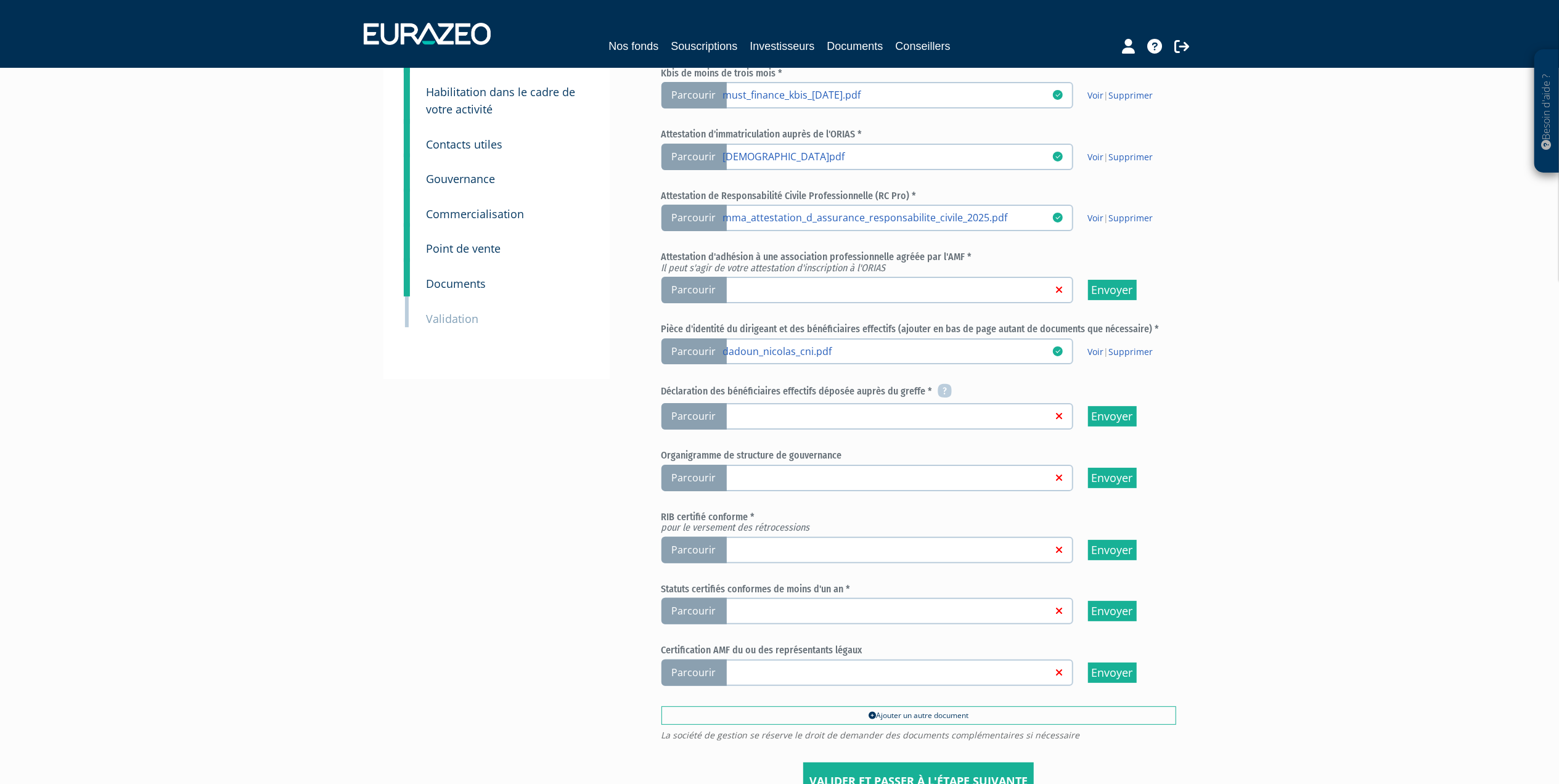
click at [683, 545] on span "Parcourir" at bounding box center [694, 549] width 65 height 26
click at [0, 0] on input "Parcourir" at bounding box center [0, 0] width 0 height 0
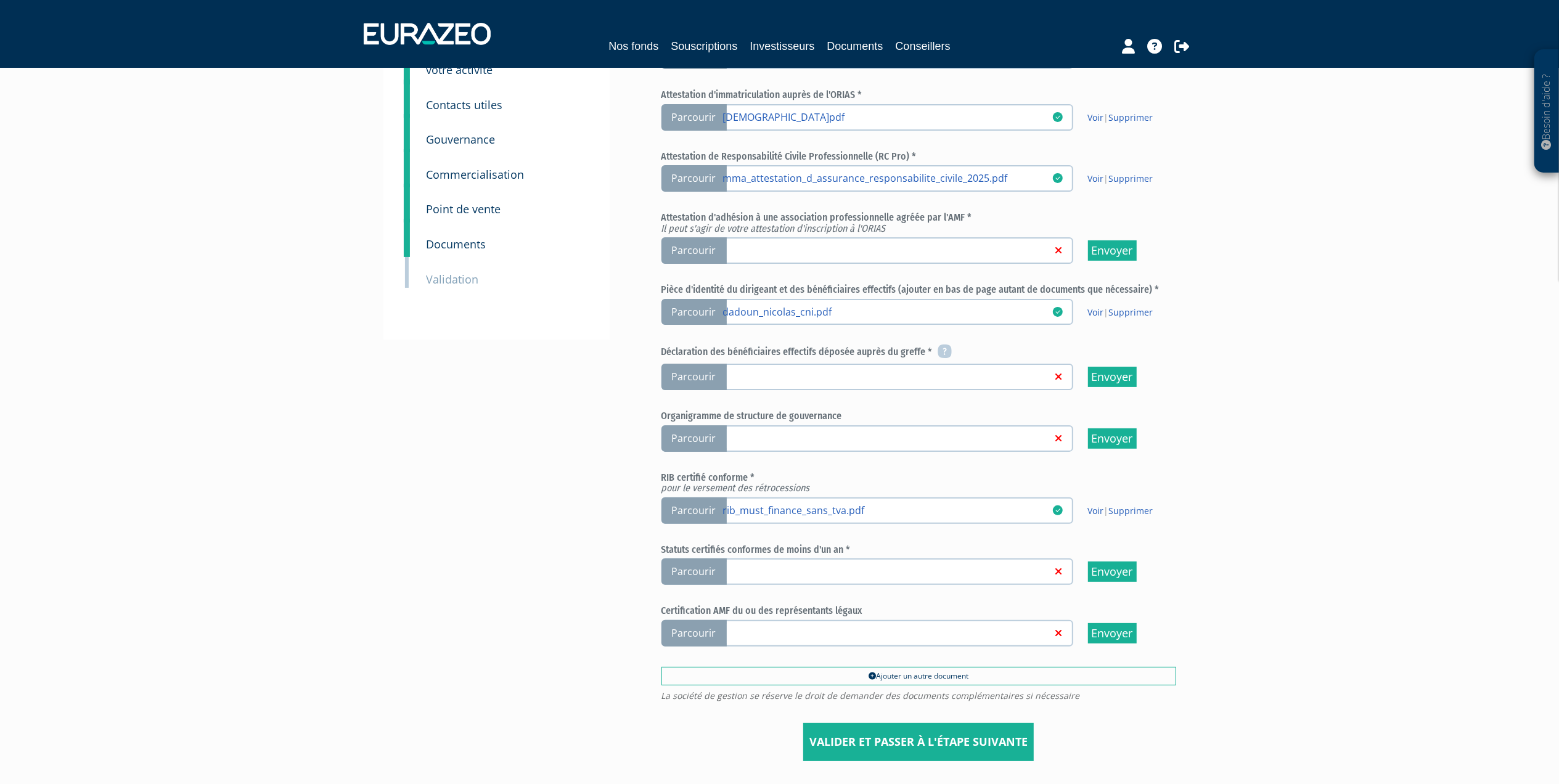
scroll to position [165, 0]
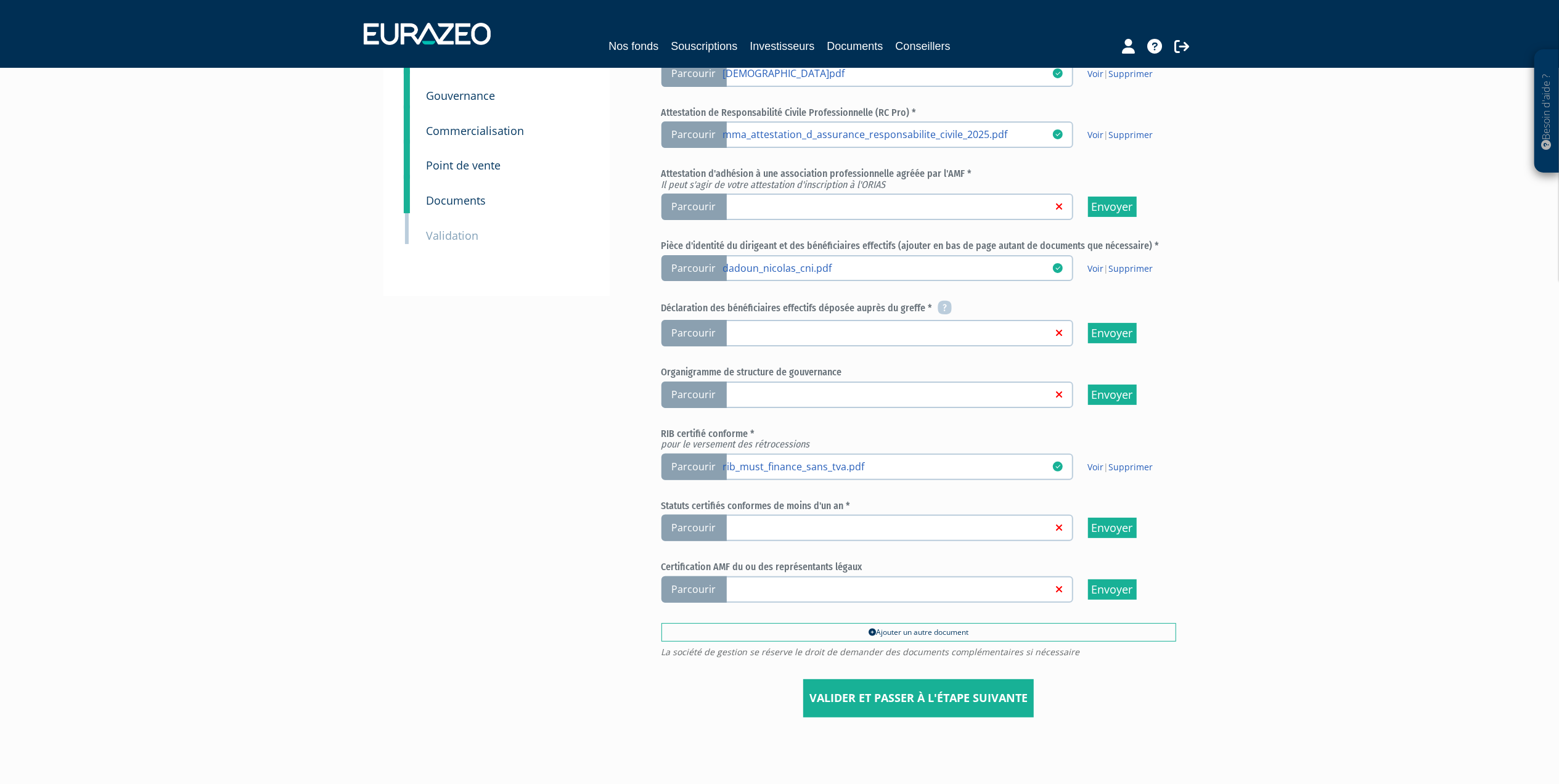
click at [684, 520] on span "Parcourir" at bounding box center [694, 528] width 65 height 26
click at [0, 0] on input "Parcourir" at bounding box center [0, 0] width 0 height 0
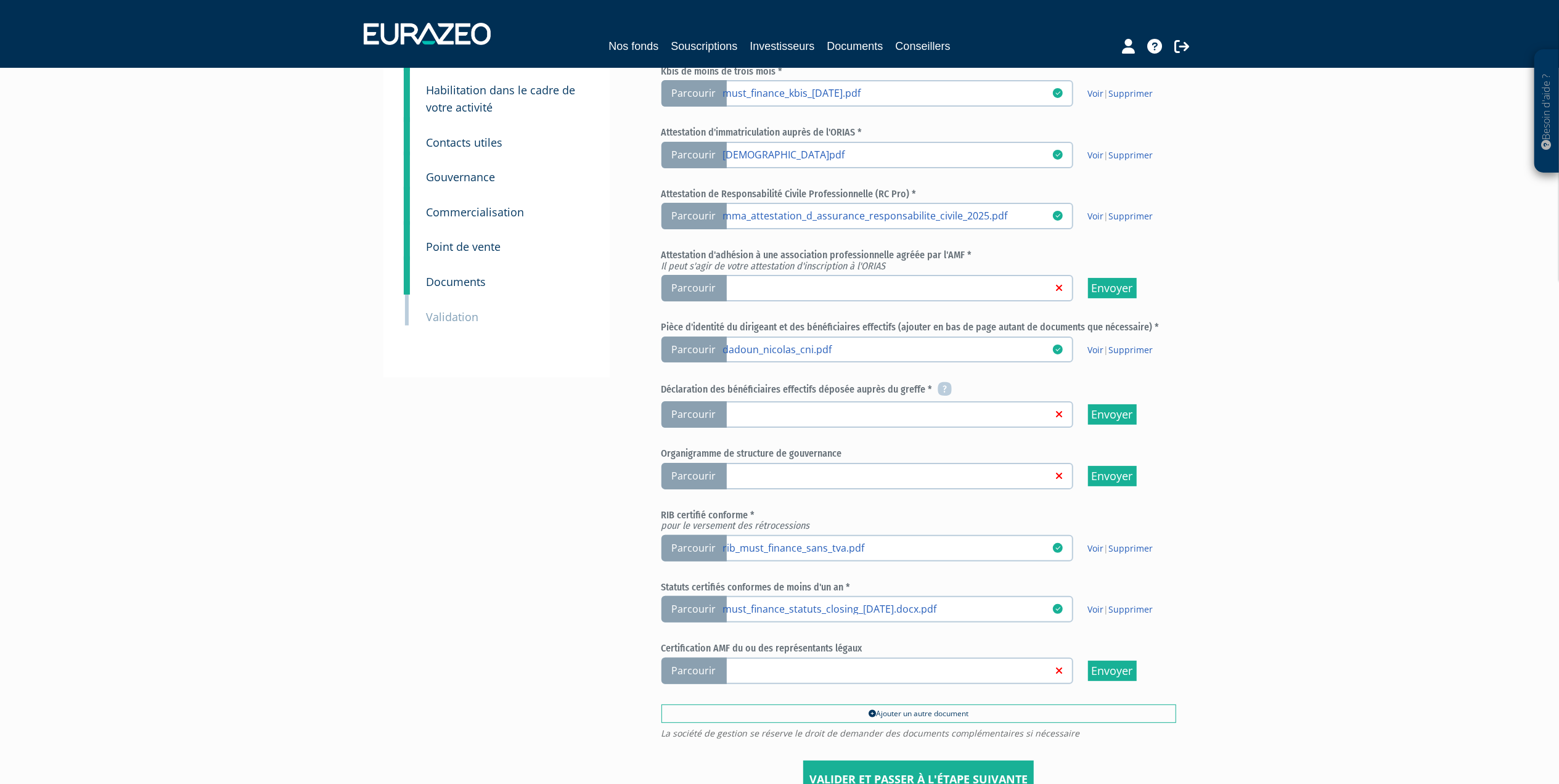
scroll to position [82, 0]
click at [696, 284] on span "Parcourir" at bounding box center [694, 289] width 65 height 26
click at [0, 0] on input "Parcourir" at bounding box center [0, 0] width 0 height 0
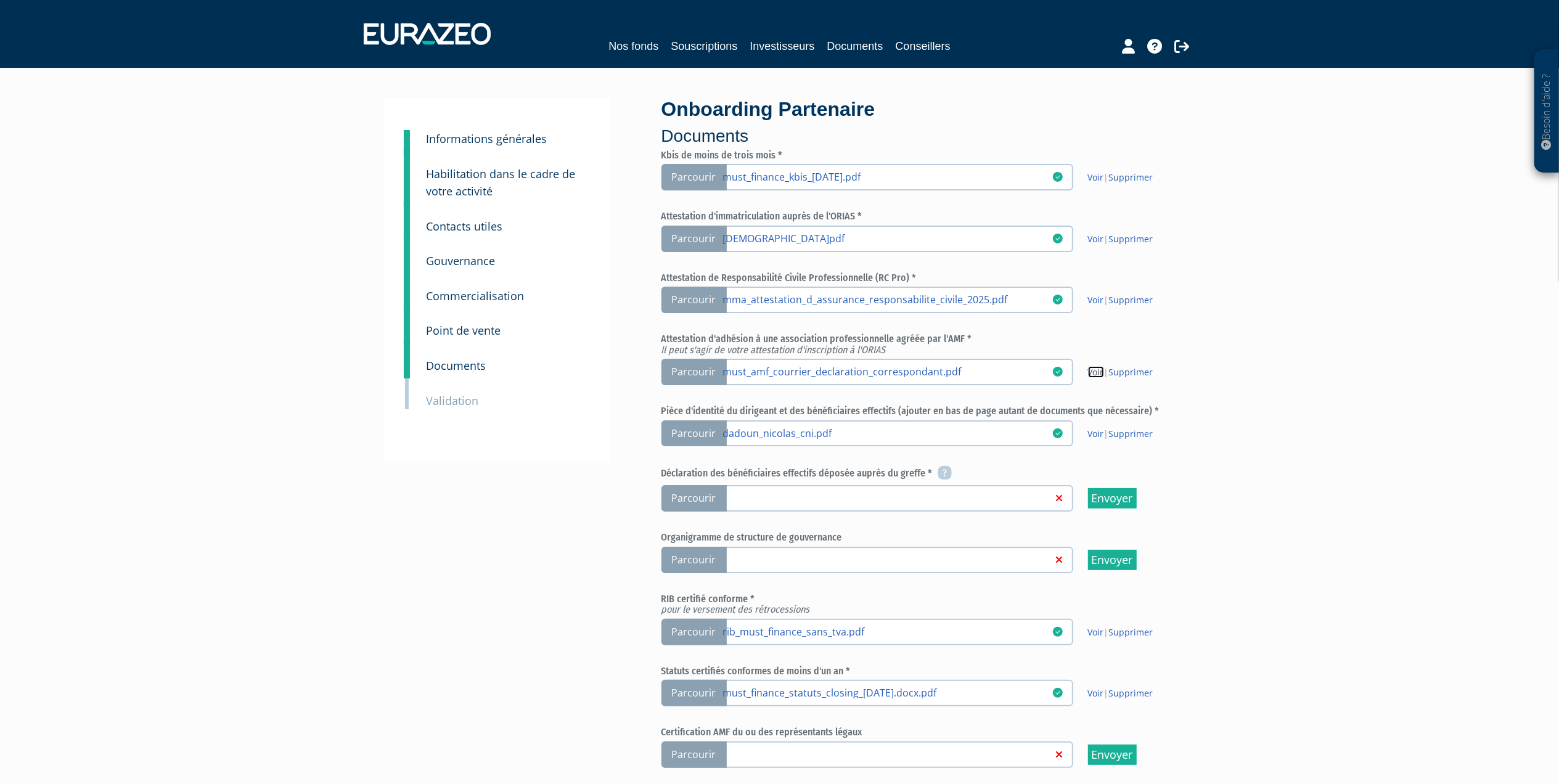
click at [1088, 368] on link "Voir" at bounding box center [1095, 372] width 16 height 12
click at [1094, 368] on link "Voir" at bounding box center [1095, 372] width 16 height 12
click at [1133, 371] on link "Supprimer" at bounding box center [1131, 372] width 44 height 12
click at [689, 371] on span "Parcourir" at bounding box center [694, 371] width 65 height 26
click at [0, 0] on input "Parcourir" at bounding box center [0, 0] width 0 height 0
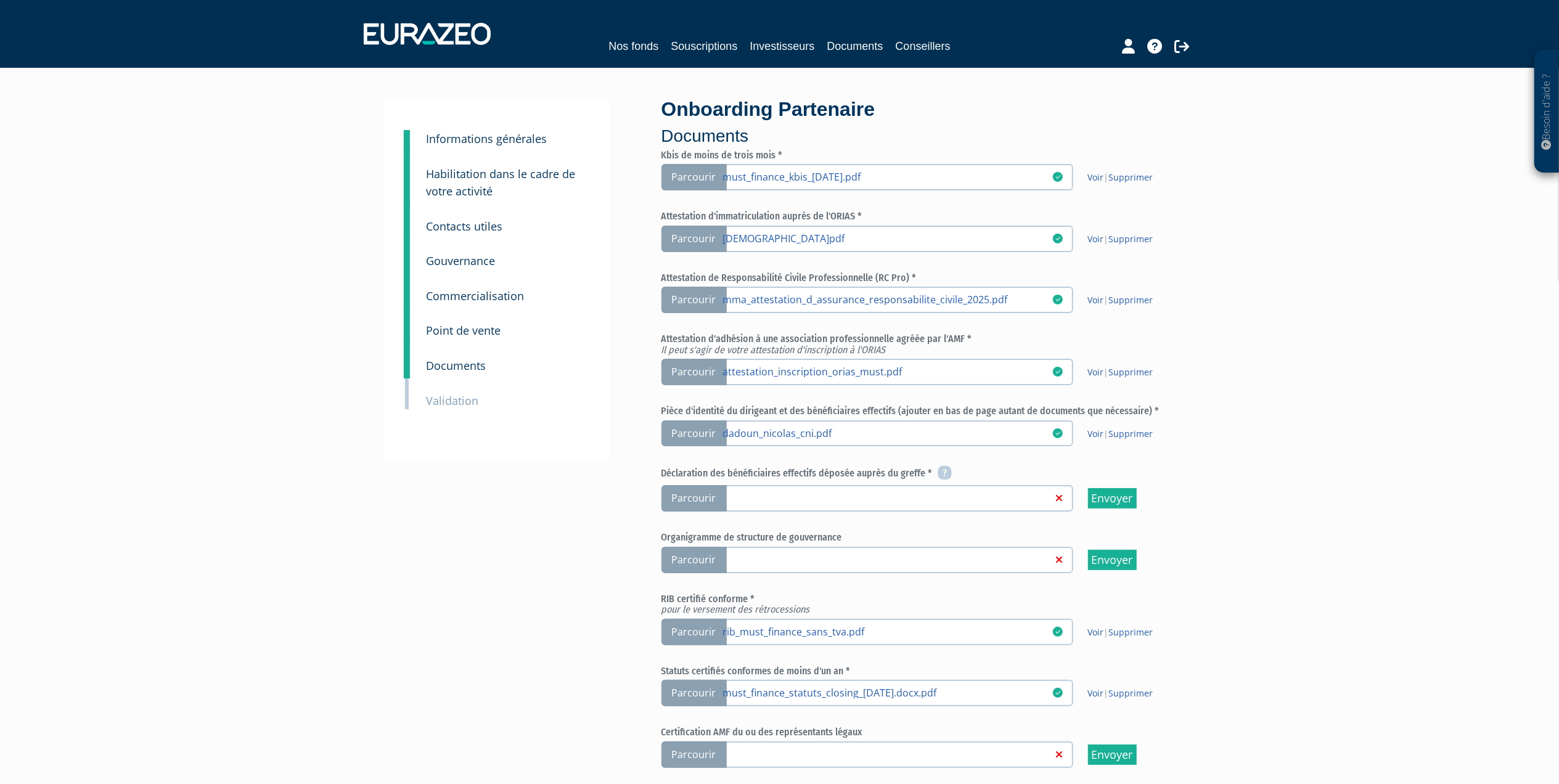
click at [697, 371] on span "Parcourir" at bounding box center [694, 371] width 65 height 26
click at [0, 0] on input "Parcourir attestation_inscription_orias_must.pdf" at bounding box center [0, 0] width 0 height 0
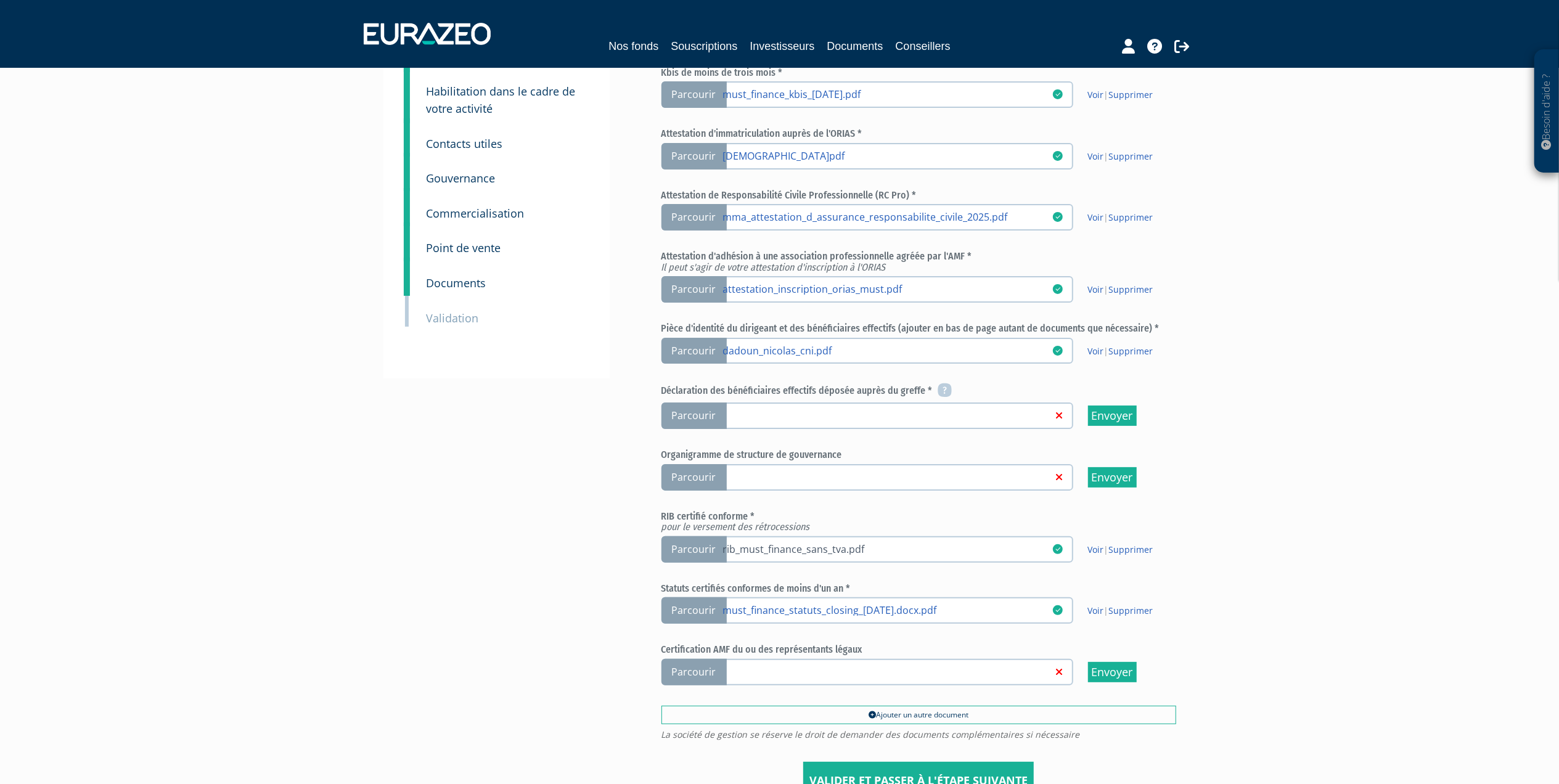
scroll to position [82, 0]
click at [1092, 289] on link "Voir" at bounding box center [1095, 290] width 16 height 12
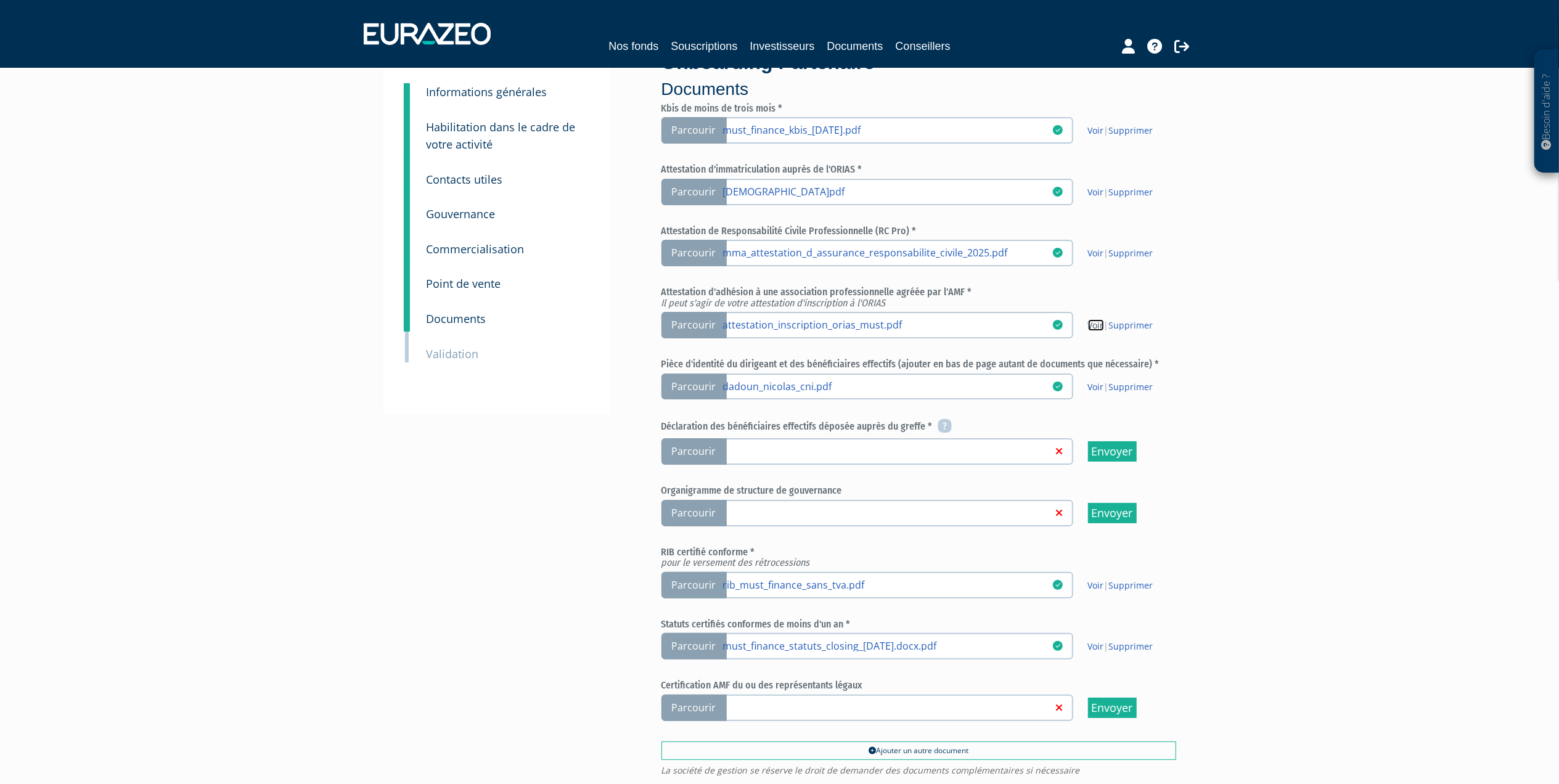
scroll to position [0, 0]
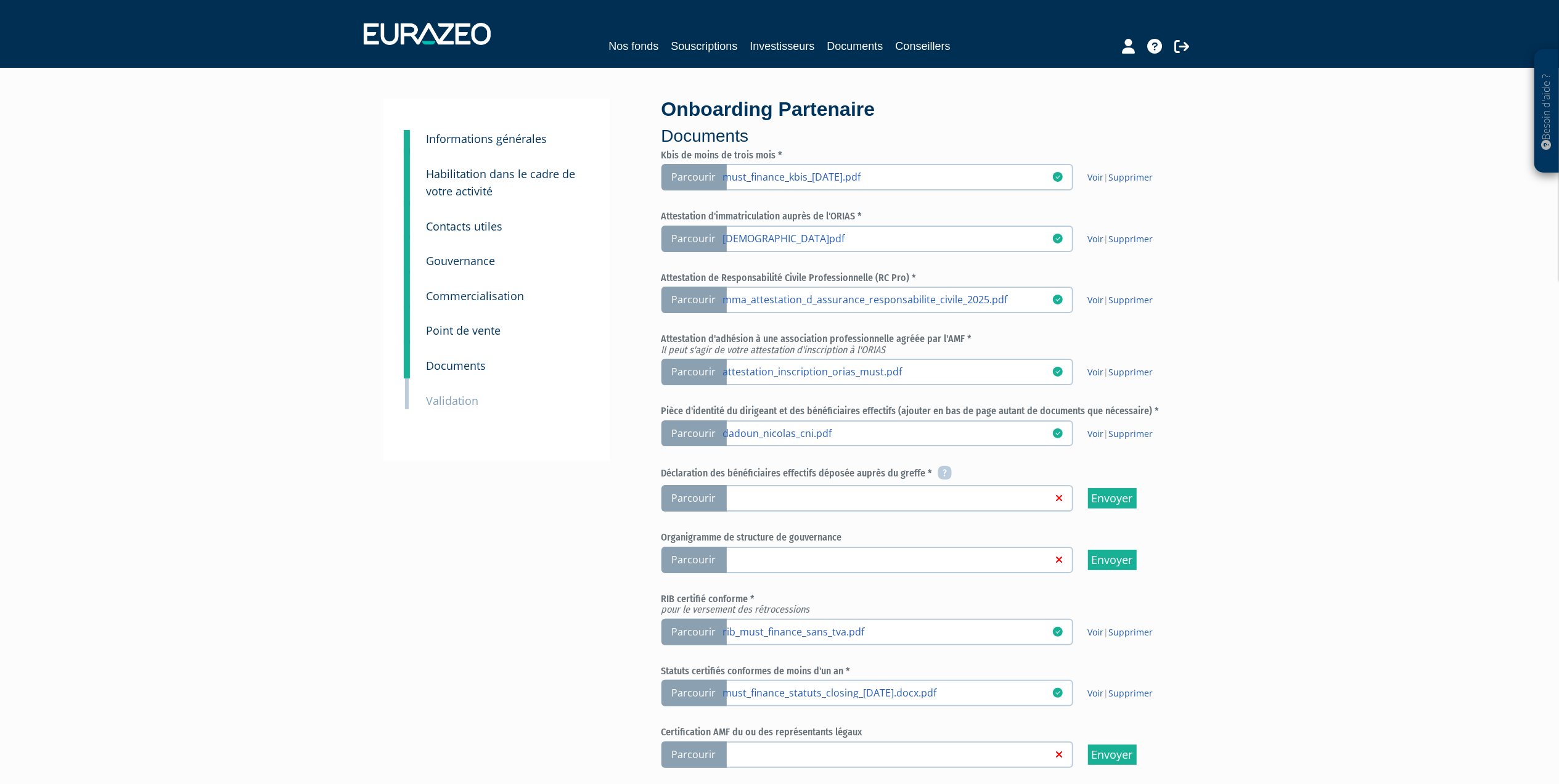
click at [1261, 557] on div "Besoin d'aide ? × J'ai besoin d'aide Si vous avez une question à propos du fonc…" at bounding box center [780, 456] width 1559 height 913
click at [942, 470] on icon at bounding box center [944, 473] width 14 height 15
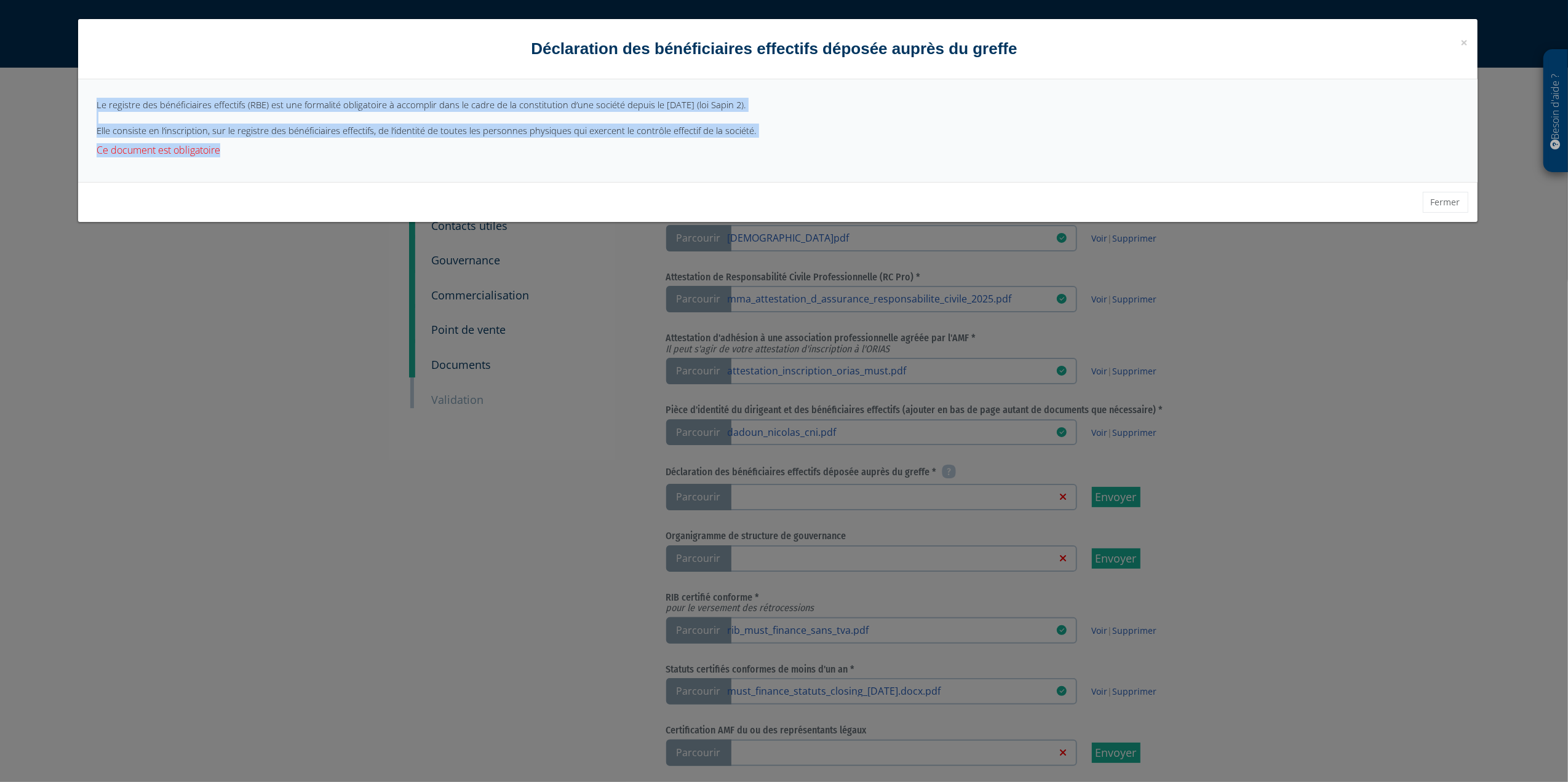
drag, startPoint x: 98, startPoint y: 109, endPoint x: 247, endPoint y: 159, distance: 157.2
click at [247, 159] on div "Le registre des bénéficiaires effectifs (RBE) est une formalité obligatoire à a…" at bounding box center [777, 130] width 1399 height 103
drag, startPoint x: 247, startPoint y: 159, endPoint x: 154, endPoint y: 103, distance: 108.6
click at [154, 103] on div "Le registre des bénéficiaires effectifs (RBE) est une formalité obligatoire à a…" at bounding box center [777, 130] width 1399 height 103
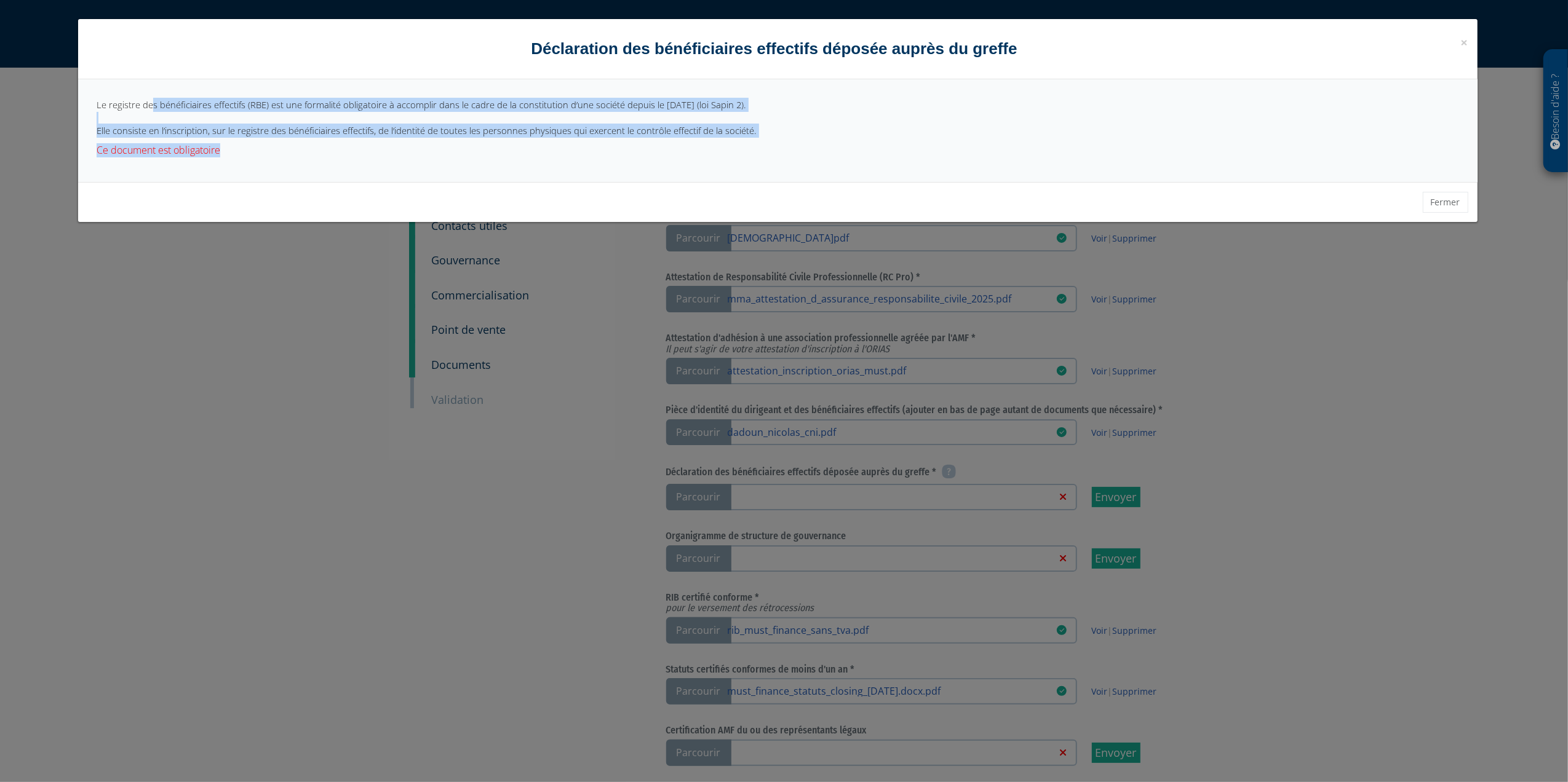
drag, startPoint x: 154, startPoint y: 103, endPoint x: 260, endPoint y: 155, distance: 118.1
click at [260, 155] on p "Ce document est obligatoire" at bounding box center [777, 150] width 1362 height 14
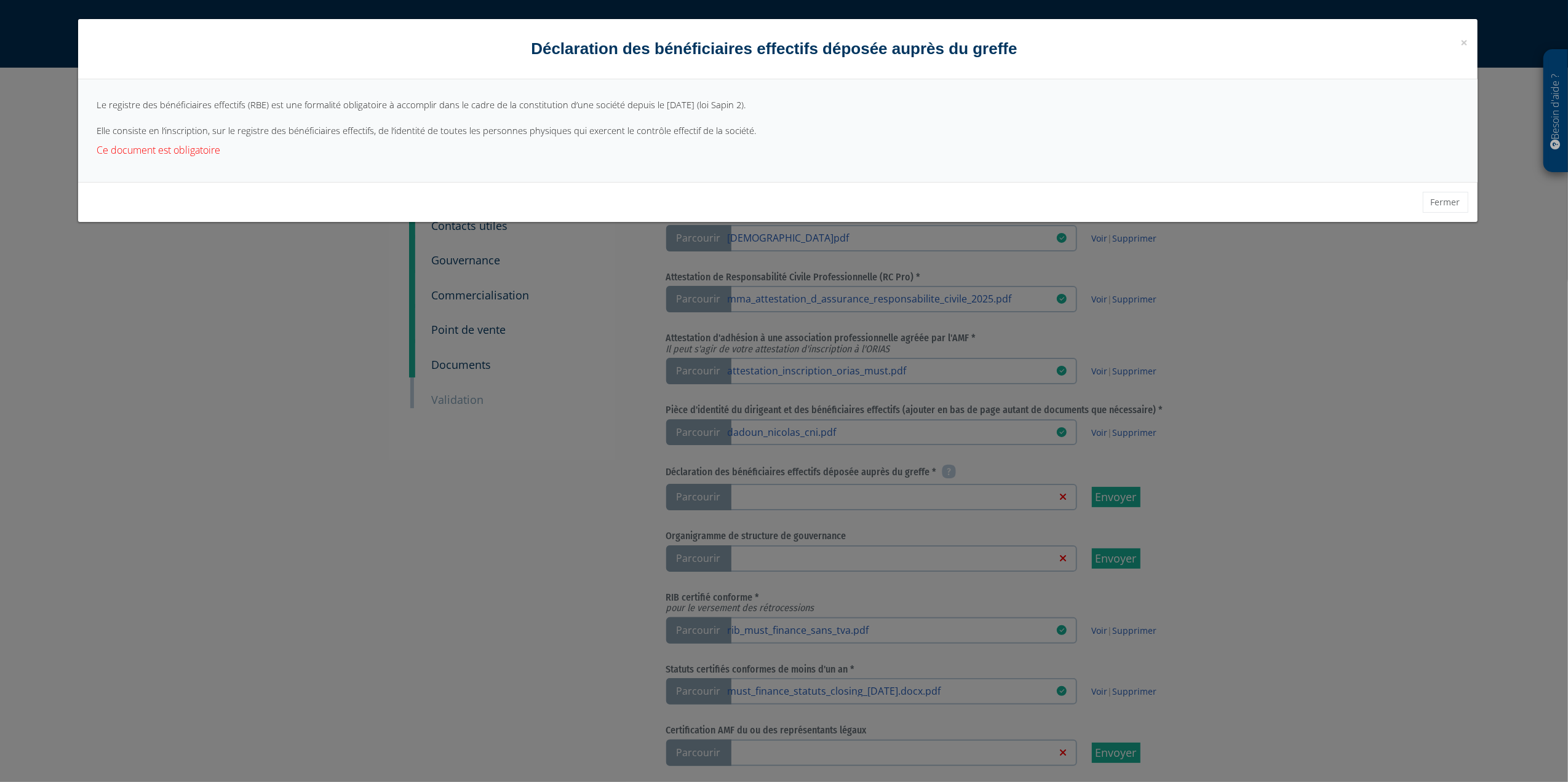
click at [260, 155] on p "Ce document est obligatoire" at bounding box center [777, 150] width 1362 height 14
click at [1448, 200] on button "Fermer" at bounding box center [1446, 202] width 46 height 21
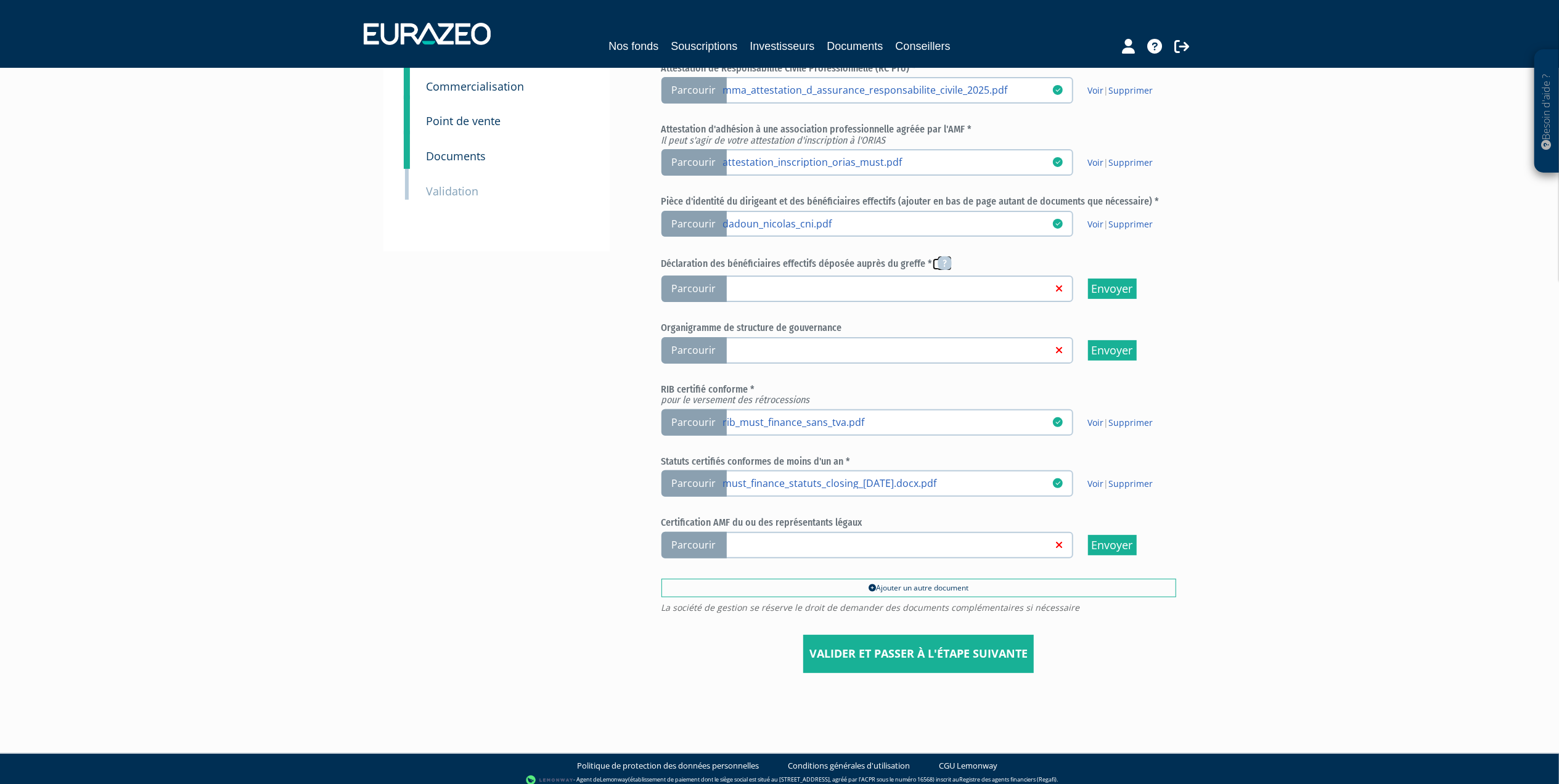
scroll to position [210, 0]
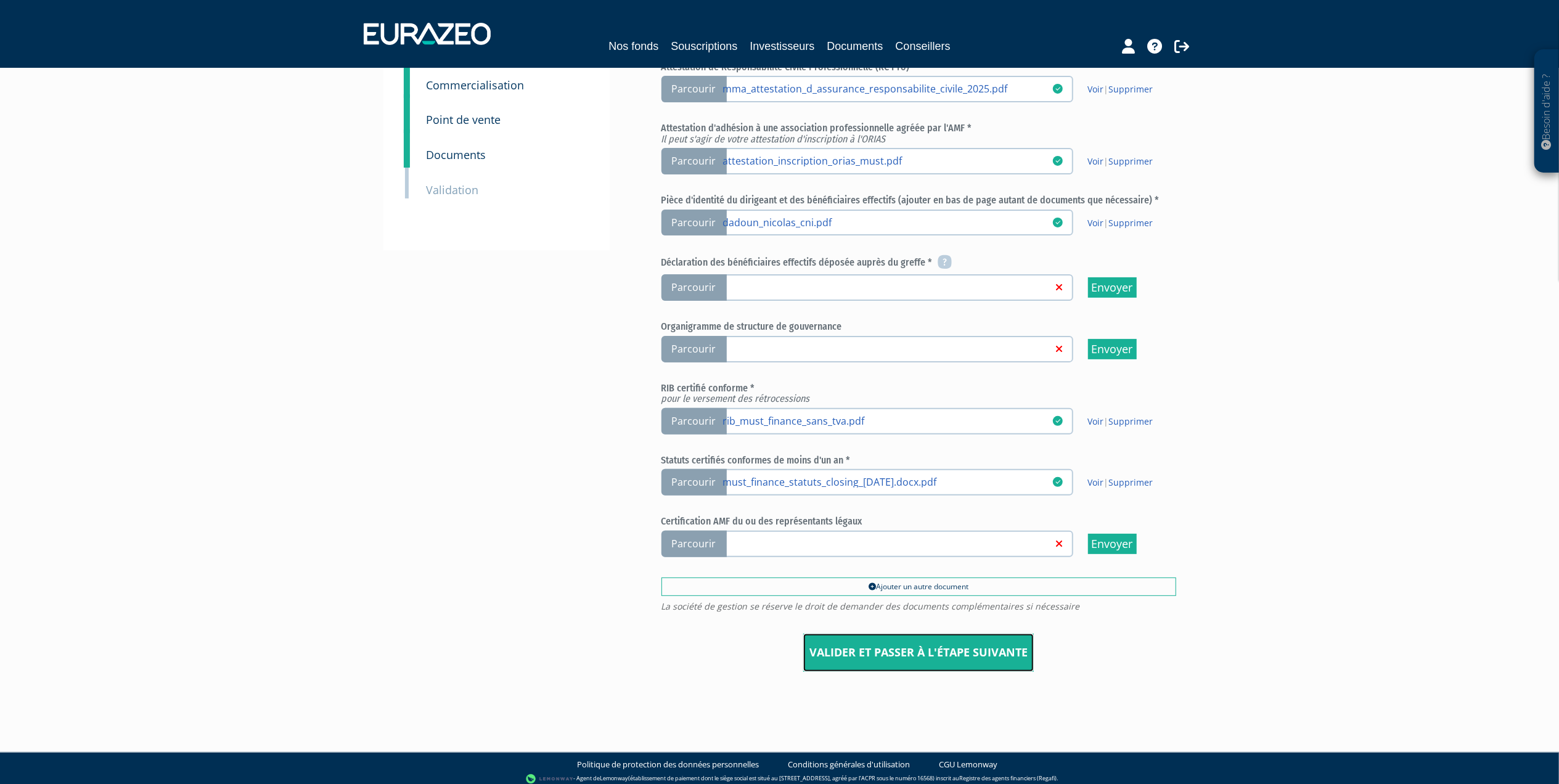
click at [919, 647] on input "Valider et passer à l'étape suivante" at bounding box center [918, 652] width 231 height 38
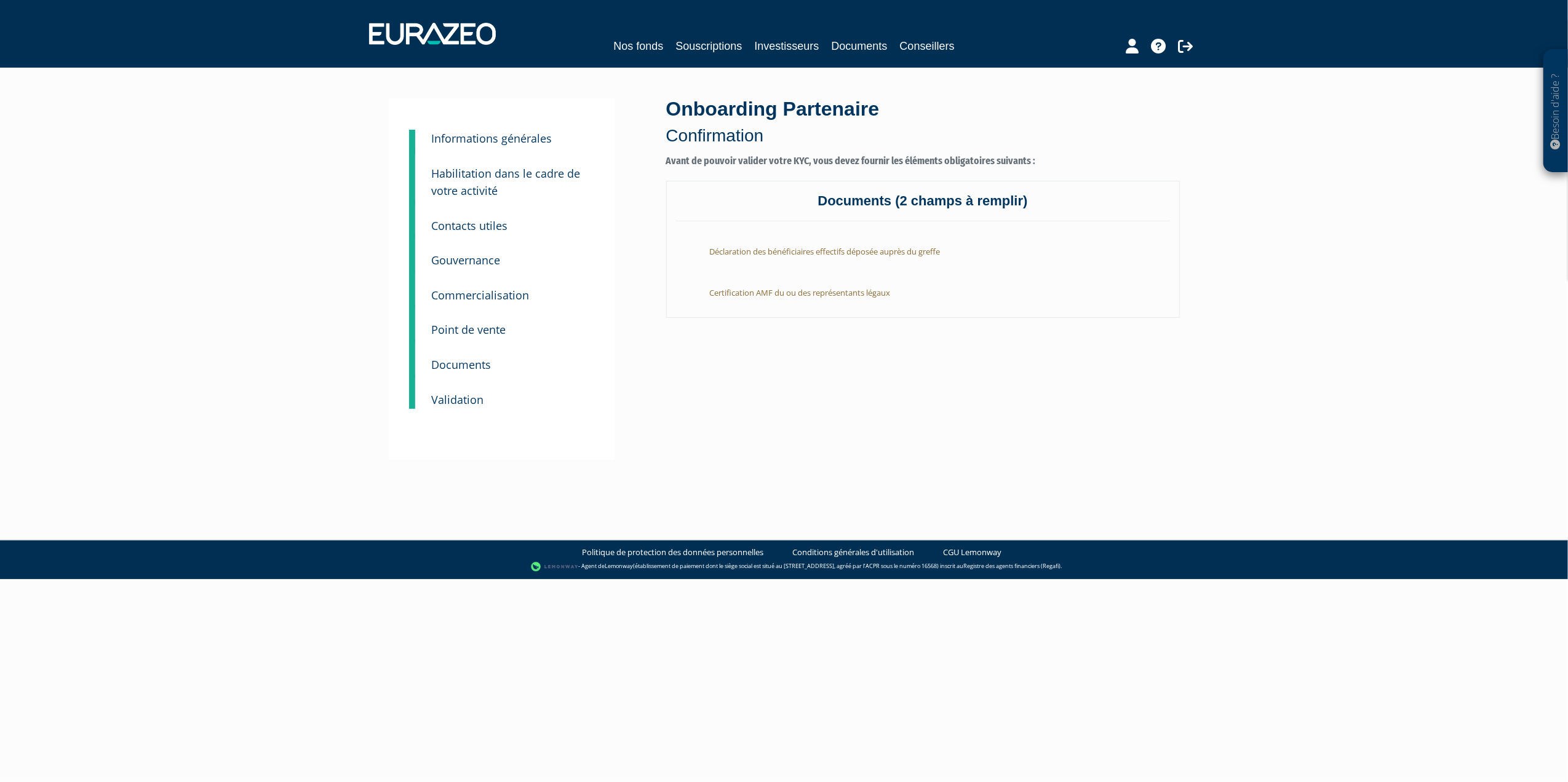
click at [726, 380] on div "Onboarding Partenaire Confirmation Avant de pouvoir valider votre KYC, vous dev…" at bounding box center [923, 279] width 532 height 361
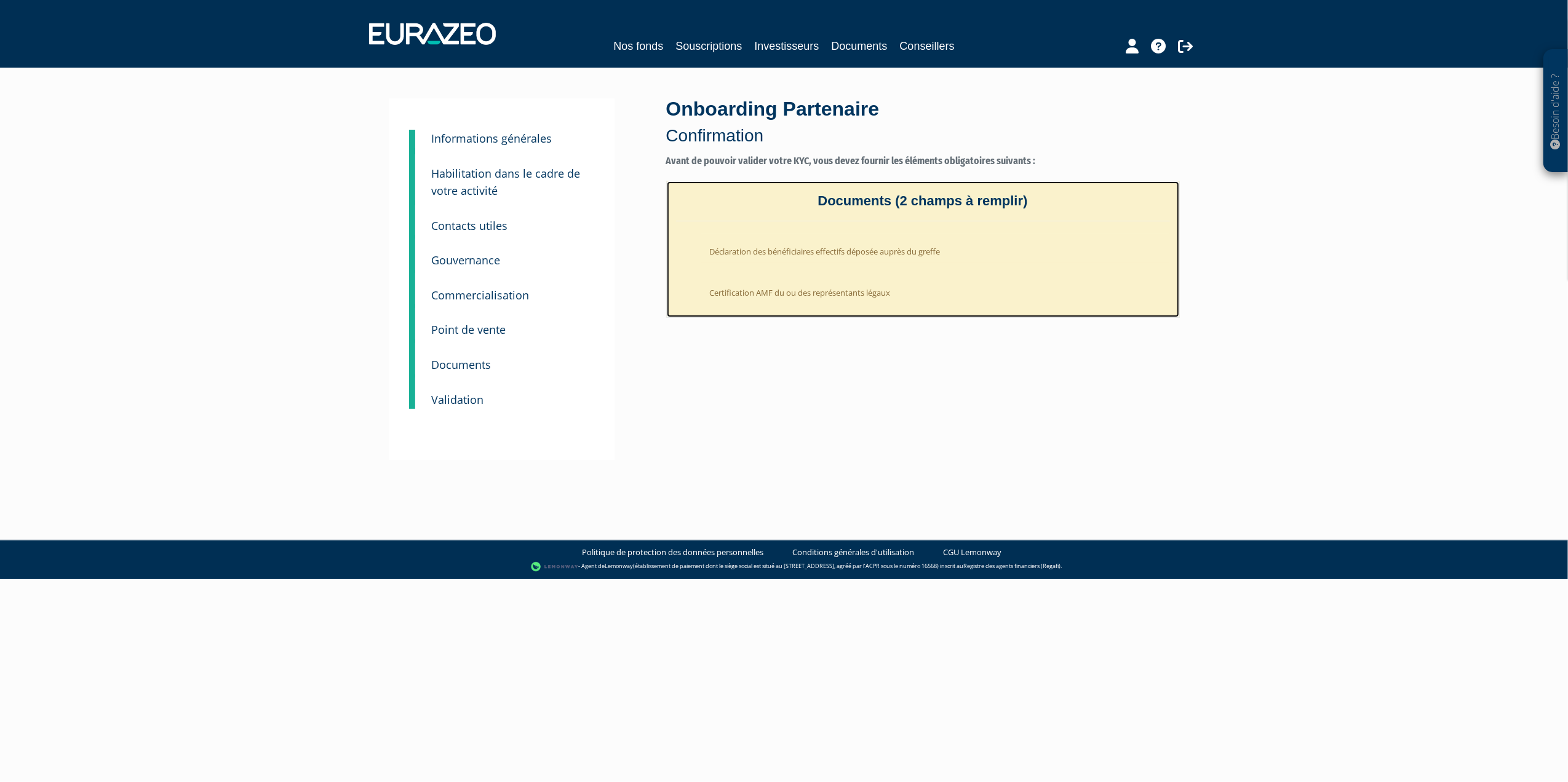
click at [805, 250] on li "Déclaration des bénéficiaires effectifs déposée auprès du greffe" at bounding box center [936, 249] width 470 height 30
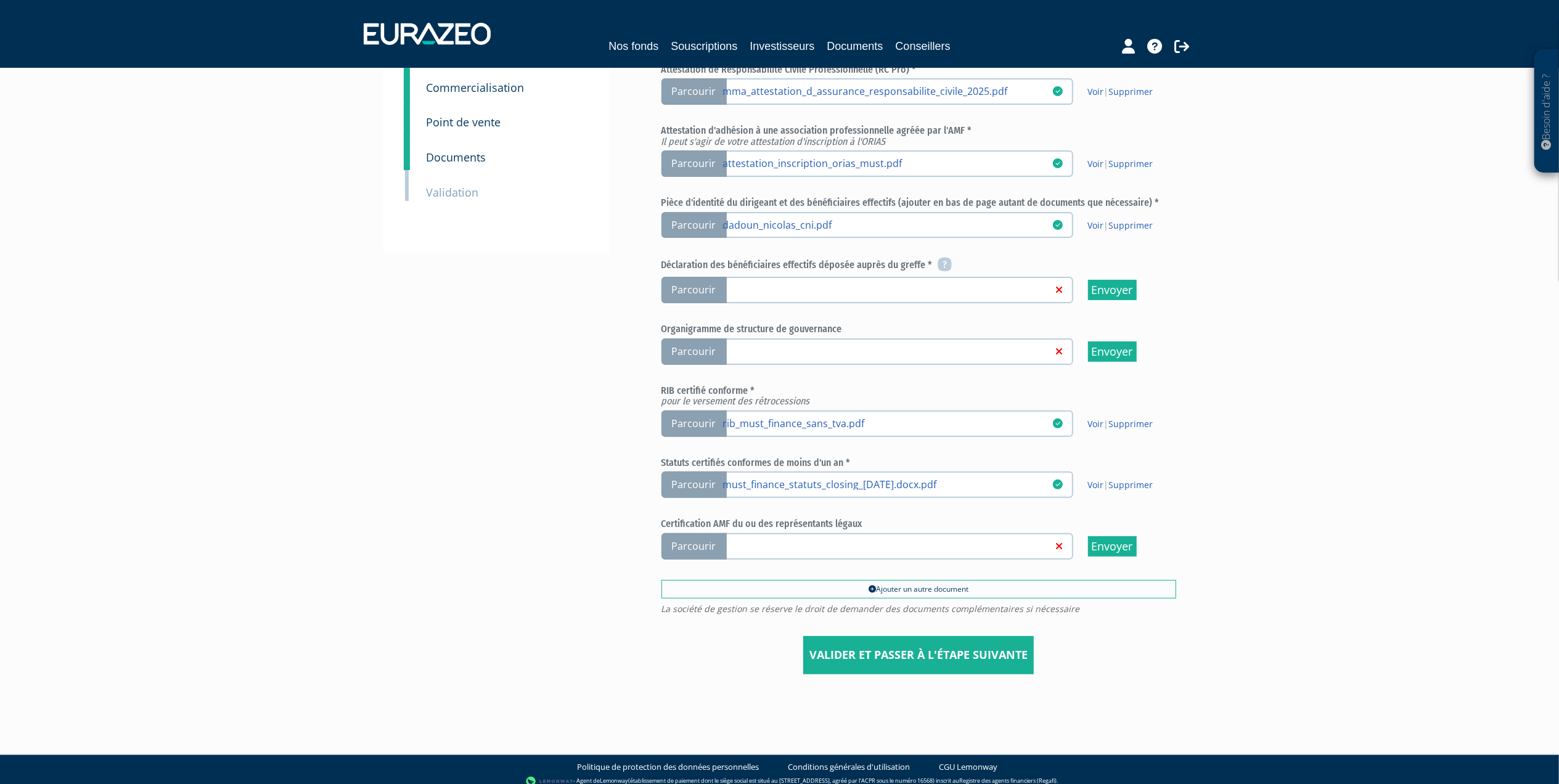
scroll to position [210, 0]
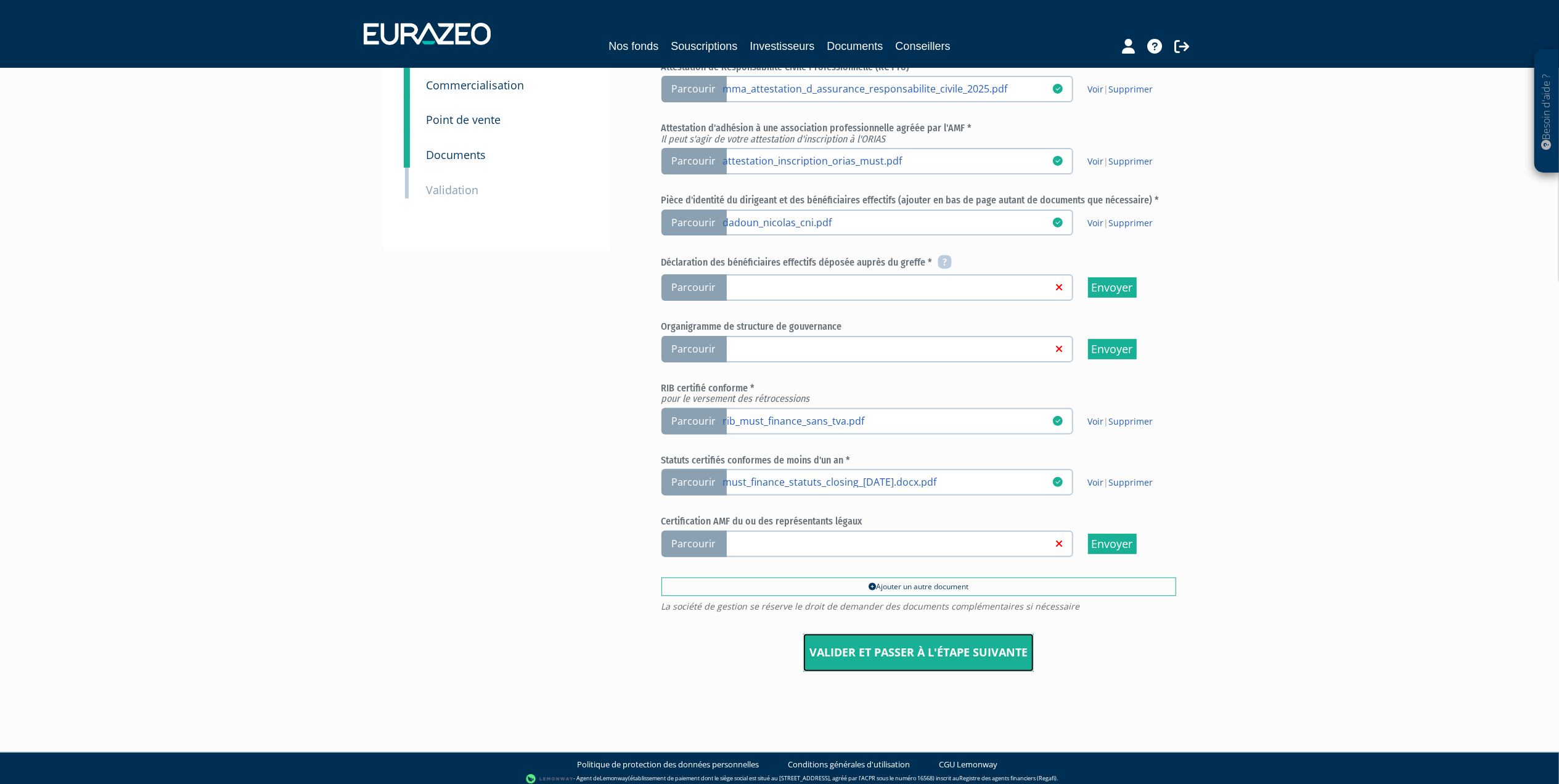
click at [890, 646] on input "Valider et passer à l'étape suivante" at bounding box center [918, 652] width 231 height 38
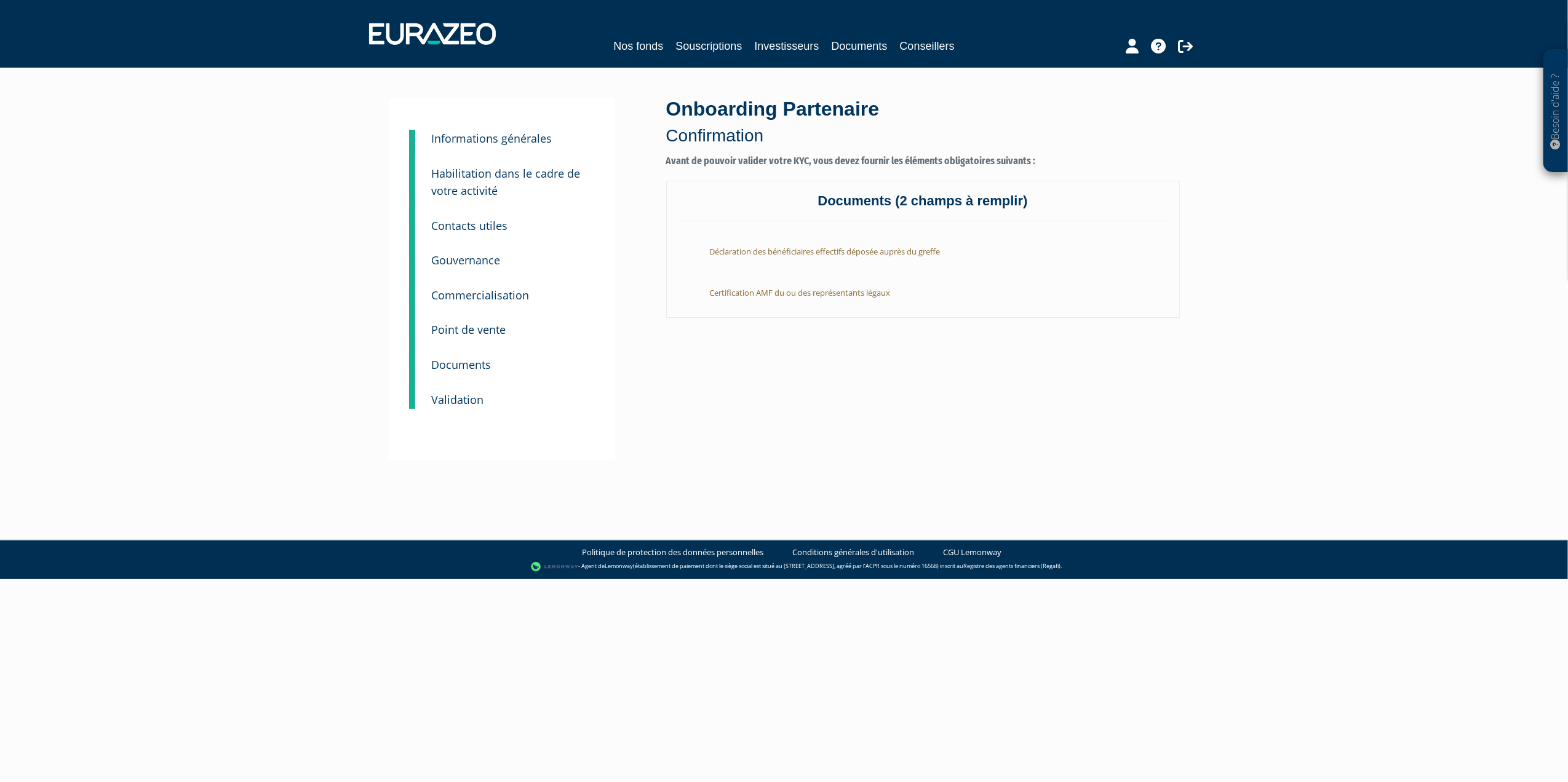
click at [466, 258] on small "Gouvernance" at bounding box center [467, 260] width 69 height 15
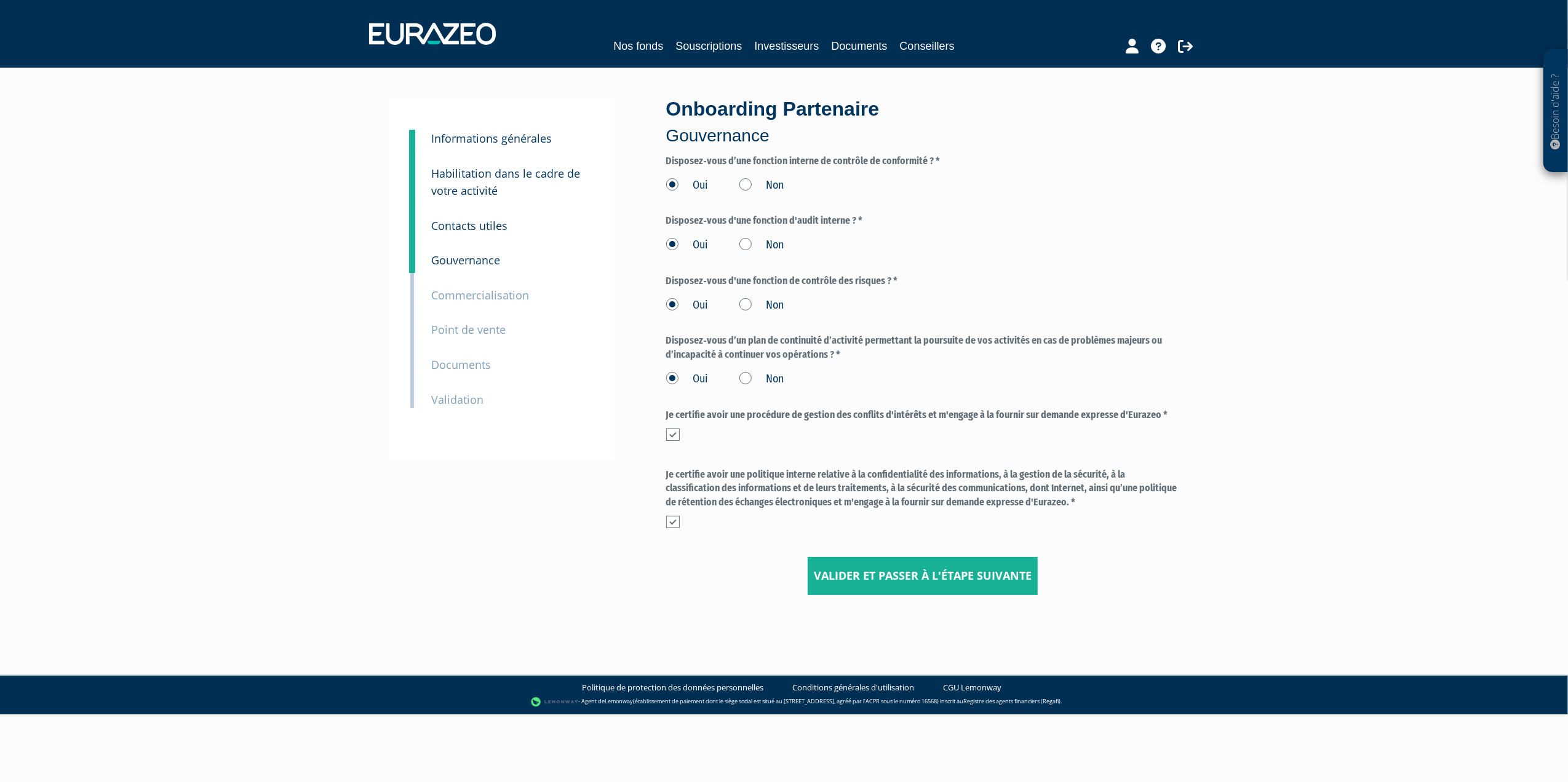
click at [470, 229] on small "Contacts utiles" at bounding box center [470, 226] width 77 height 15
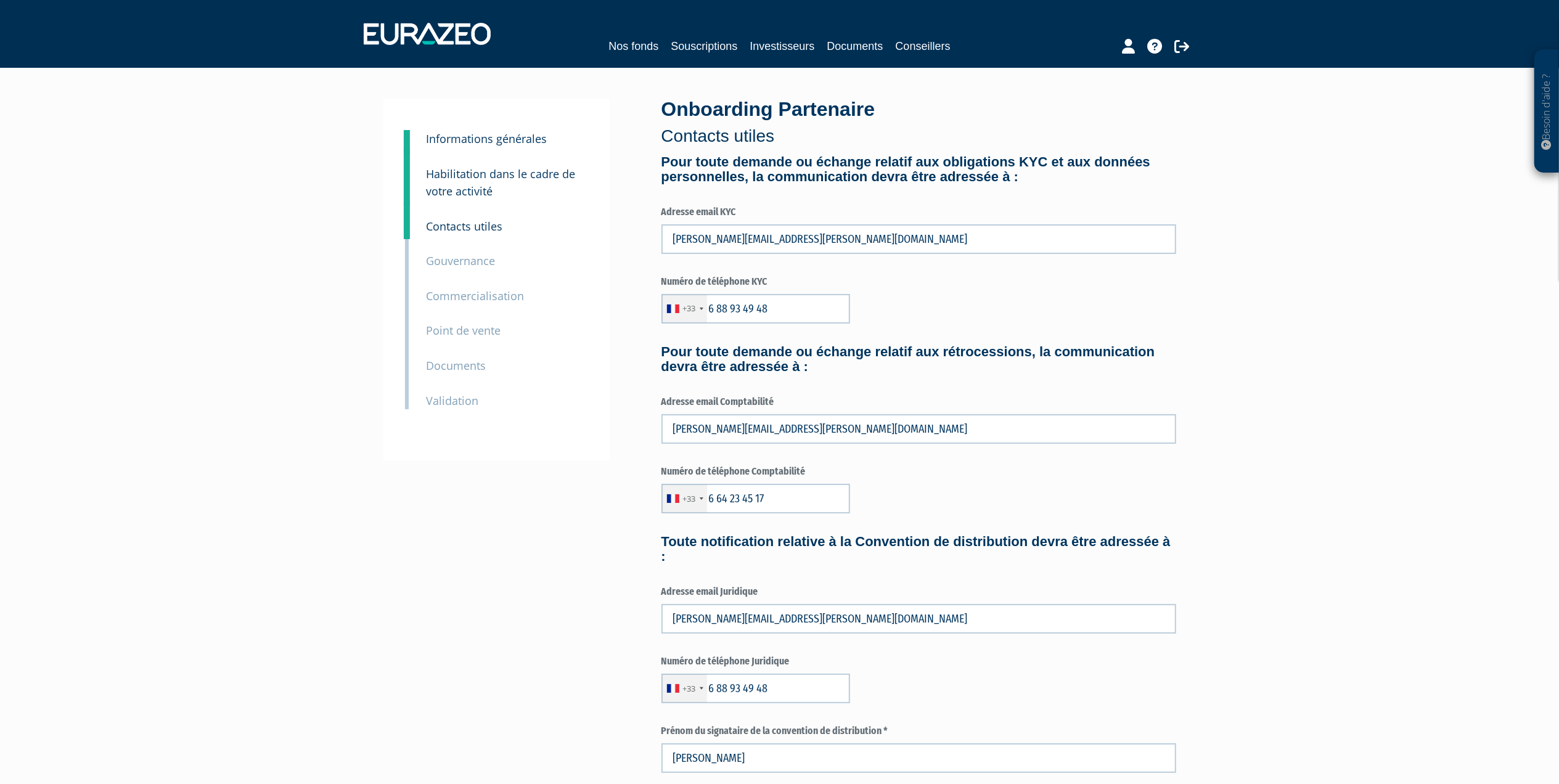
click at [464, 259] on small "Gouvernance" at bounding box center [461, 261] width 69 height 15
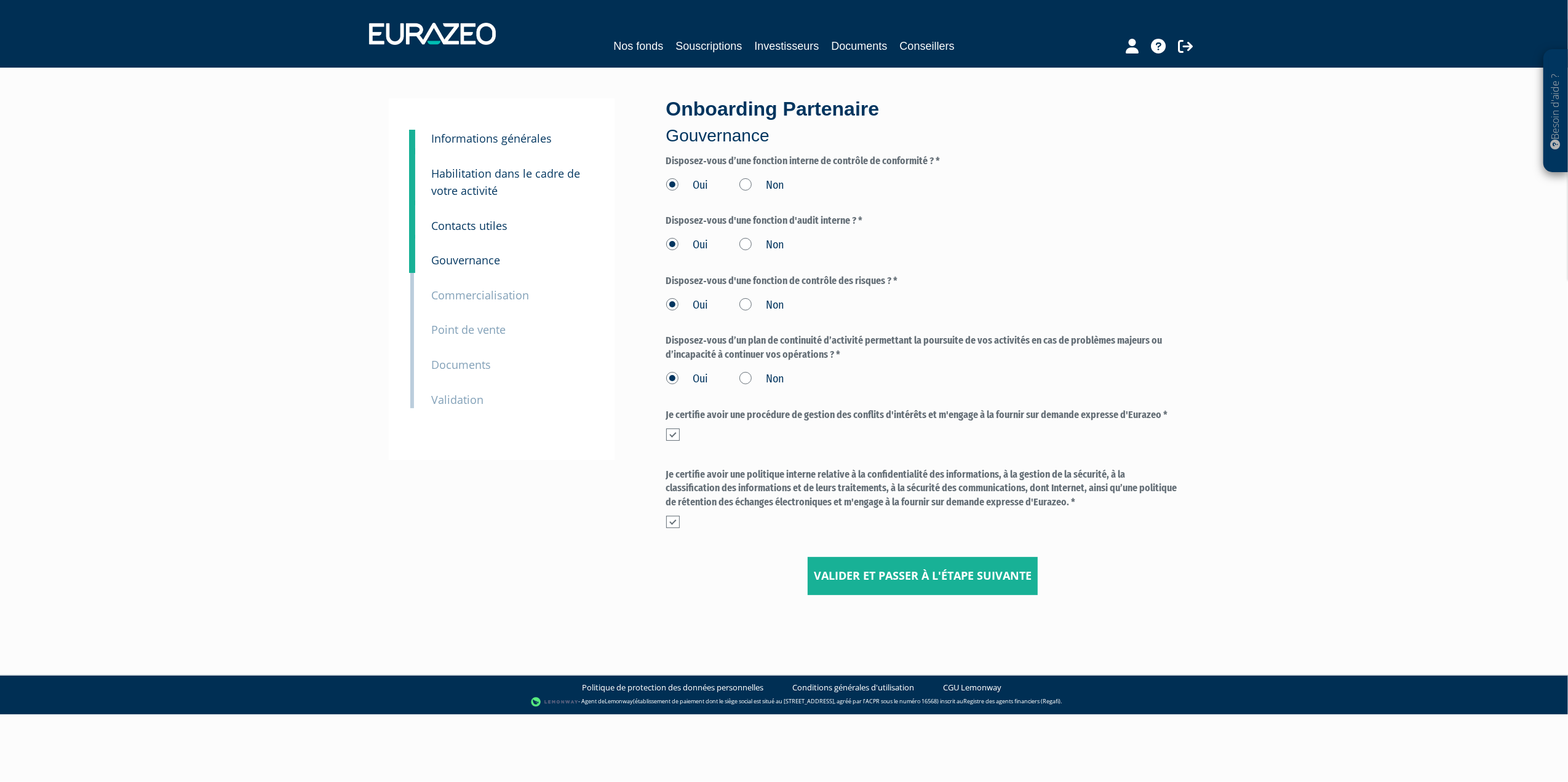
click at [461, 296] on small "Commercialisation" at bounding box center [481, 295] width 98 height 15
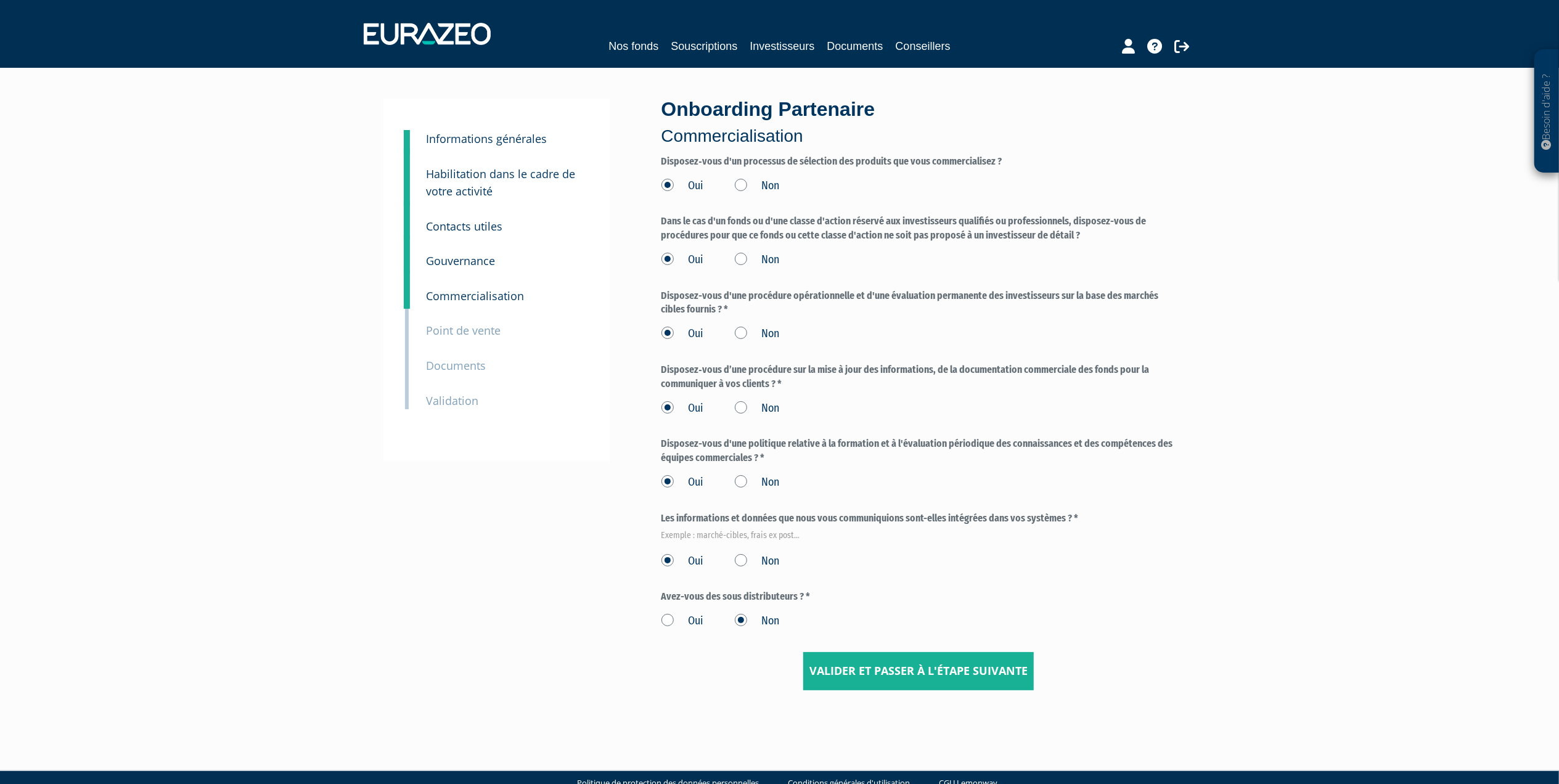
scroll to position [27, 0]
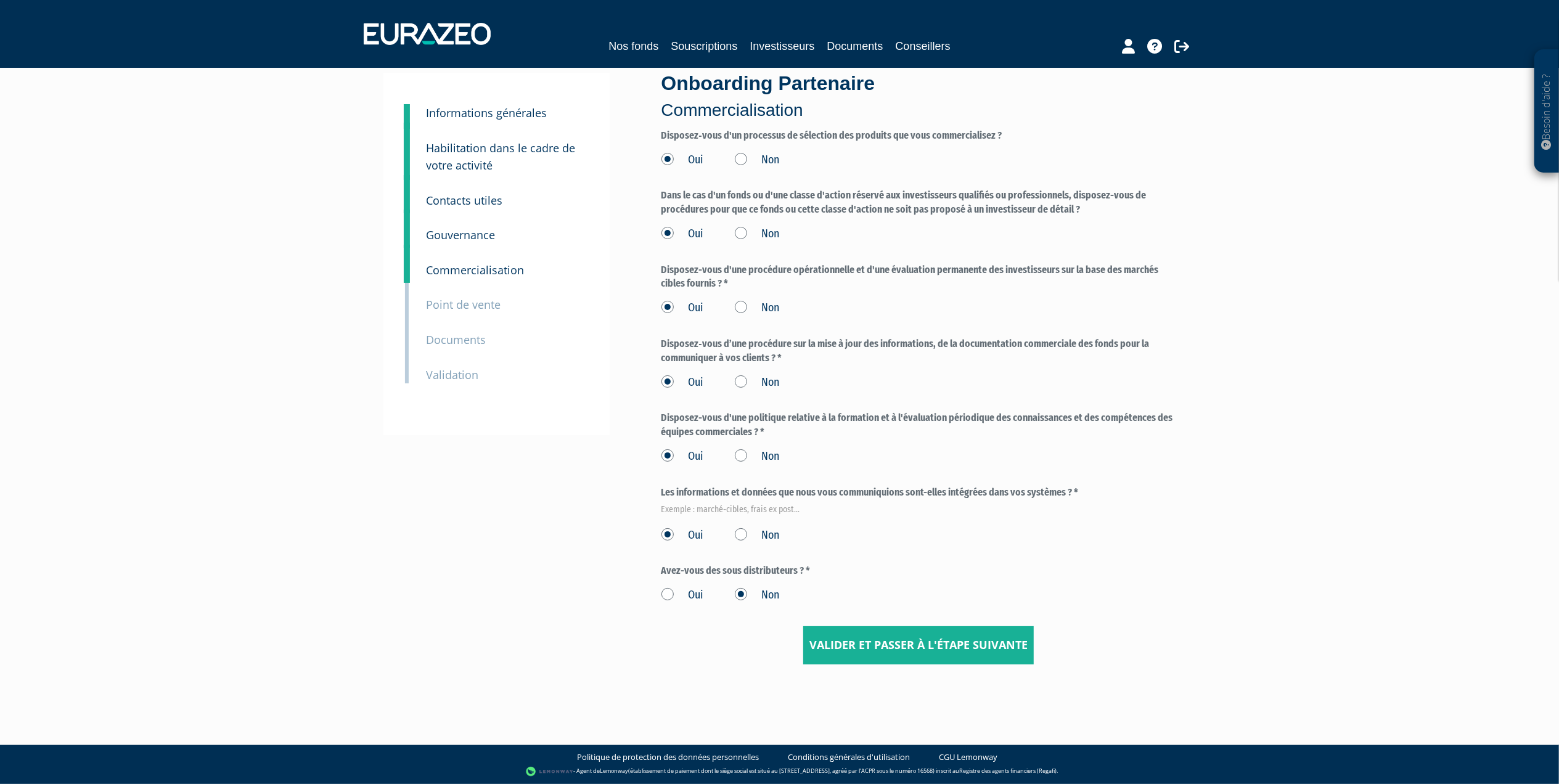
click at [481, 307] on small "Point de vente" at bounding box center [463, 304] width 74 height 15
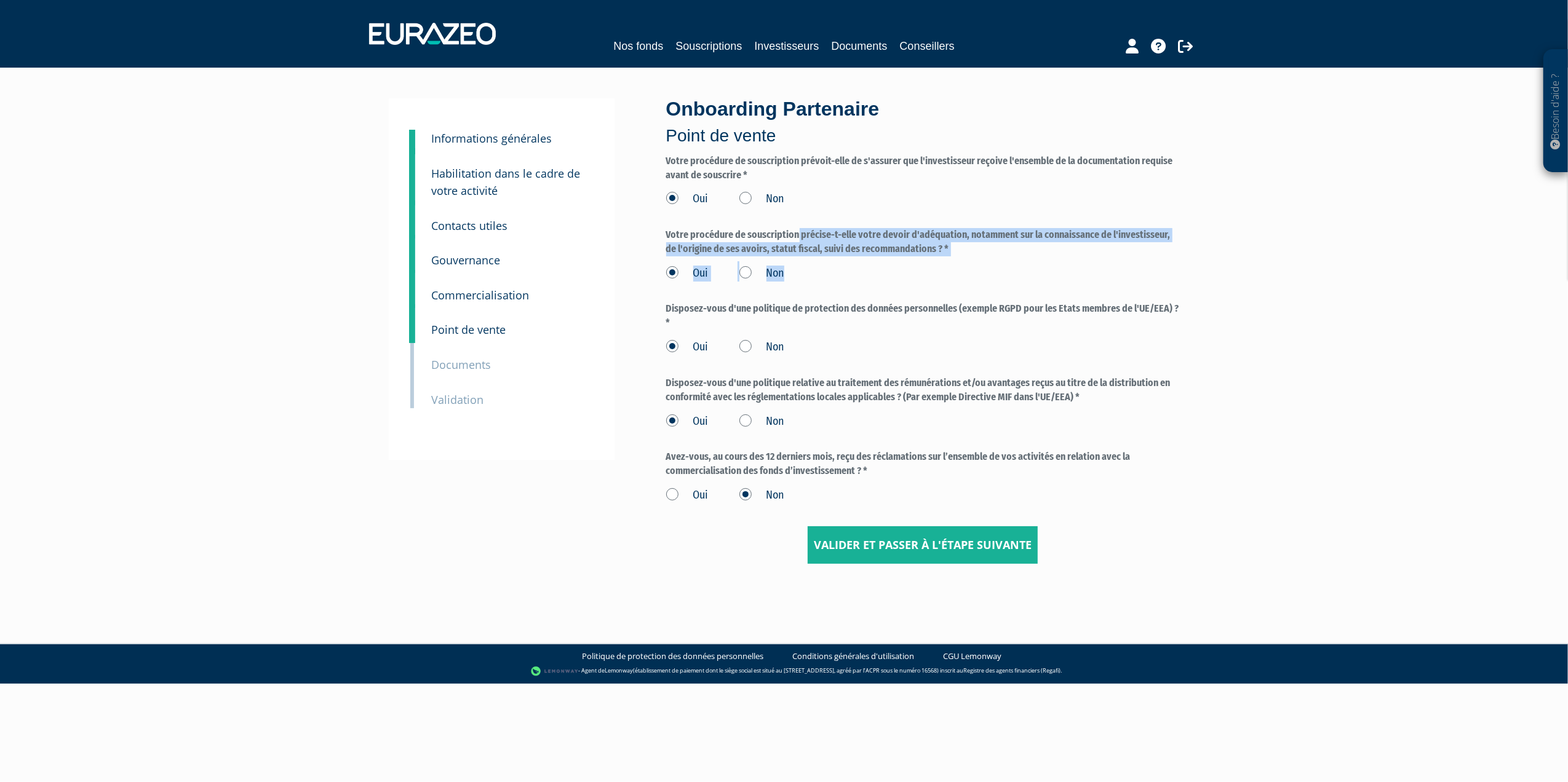
drag, startPoint x: 679, startPoint y: 235, endPoint x: 1037, endPoint y: 264, distance: 359.2
click at [1037, 264] on div "Votre procédure de souscription précise-t-elle votre devoir d'adéquation, notam…" at bounding box center [923, 254] width 514 height 53
drag, startPoint x: 1037, startPoint y: 264, endPoint x: 996, endPoint y: 275, distance: 42.4
click at [996, 275] on div "Oui Non" at bounding box center [923, 271] width 514 height 20
drag, startPoint x: 663, startPoint y: 308, endPoint x: 1169, endPoint y: 323, distance: 506.2
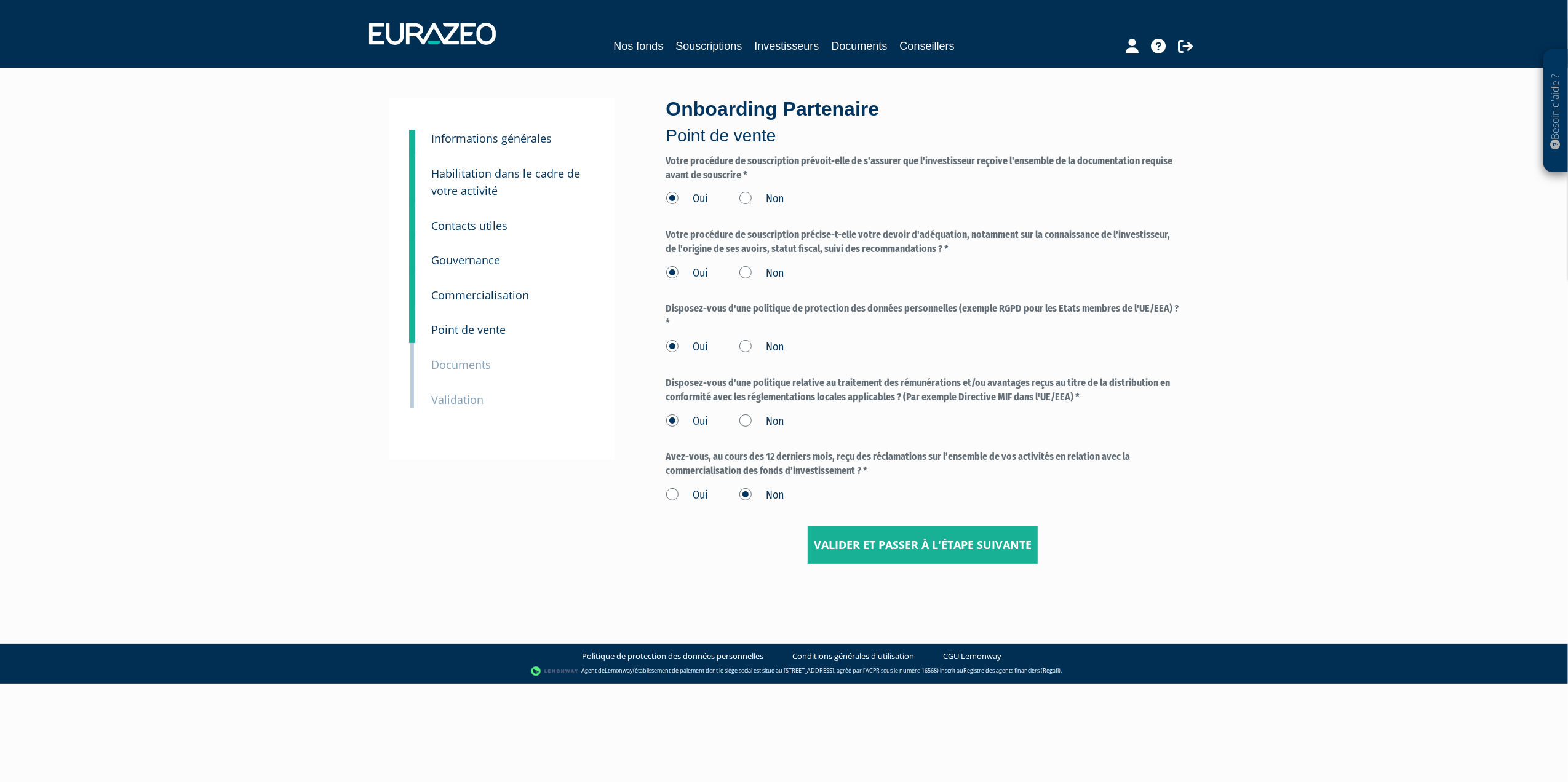
click at [1169, 323] on div "Onboarding Partenaire Point de vente Votre procédure de souscription prévoit-el…" at bounding box center [923, 331] width 532 height 466
click at [925, 477] on label "Avez-vous, au cours des 12 derniers mois, reçu des réclamations sur l’ensemble …" at bounding box center [923, 464] width 514 height 28
drag, startPoint x: 705, startPoint y: 385, endPoint x: 1113, endPoint y: 407, distance: 408.6
click at [1113, 407] on div "Disposez-vous d'une politique relative au traitement des rémunérations et/ou av…" at bounding box center [923, 403] width 514 height 53
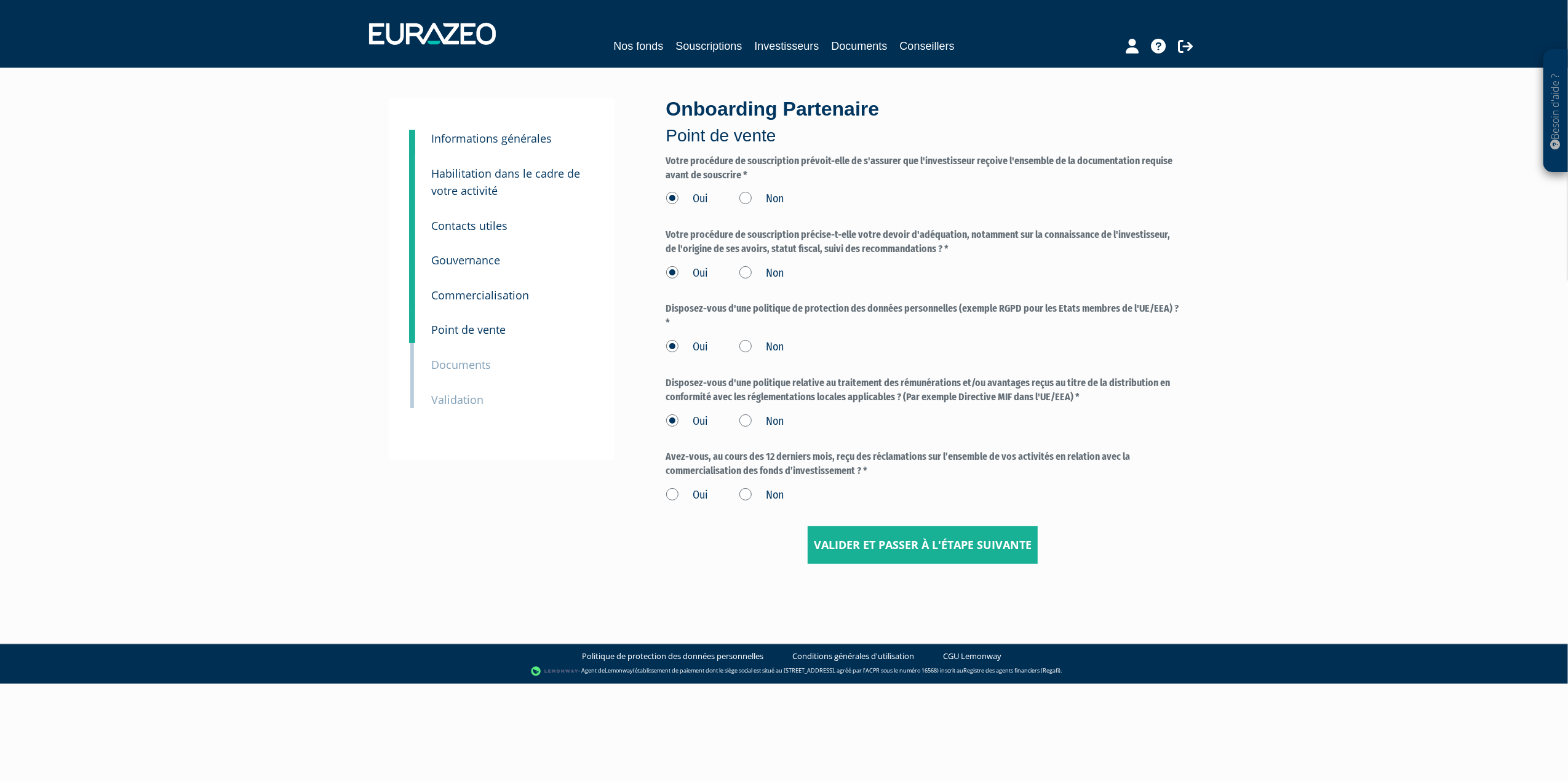
click at [488, 295] on small "Commercialisation" at bounding box center [481, 295] width 98 height 15
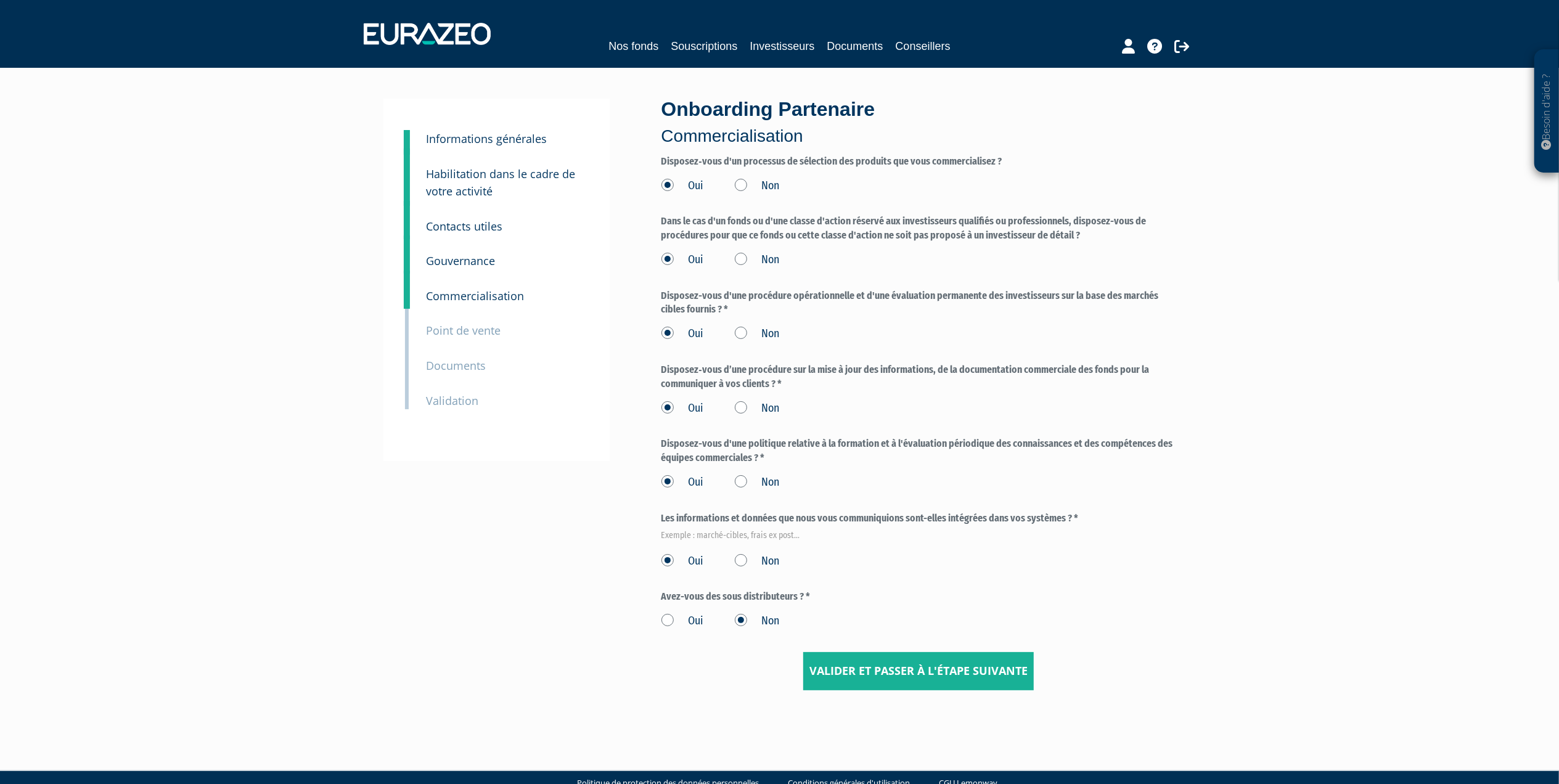
drag, startPoint x: 662, startPoint y: 528, endPoint x: 866, endPoint y: 604, distance: 217.7
click at [866, 604] on form "Disposez‐vous d'un processus de sélection des produits que vous commercialisez …" at bounding box center [919, 422] width 515 height 536
click at [1293, 430] on div "Besoin d'aide ? × J'ai besoin d'aide Si vous avez une question à propos du fonc…" at bounding box center [780, 360] width 1559 height 721
click at [477, 296] on small "Commercialisation" at bounding box center [475, 296] width 98 height 15
click at [483, 297] on small "Commercialisation" at bounding box center [475, 296] width 98 height 15
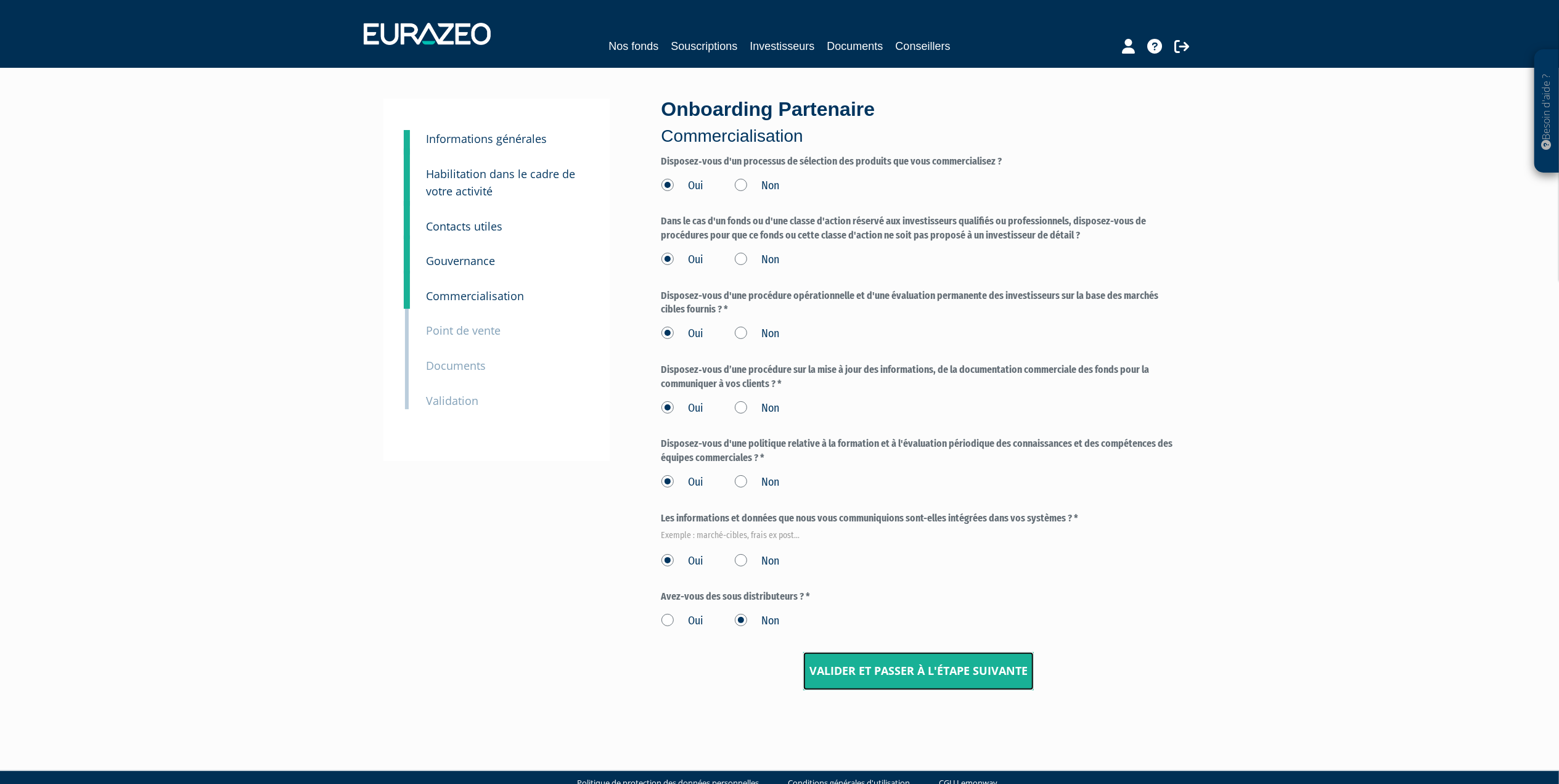
click at [853, 669] on input "Valider et passer à l'étape suivante" at bounding box center [918, 671] width 231 height 38
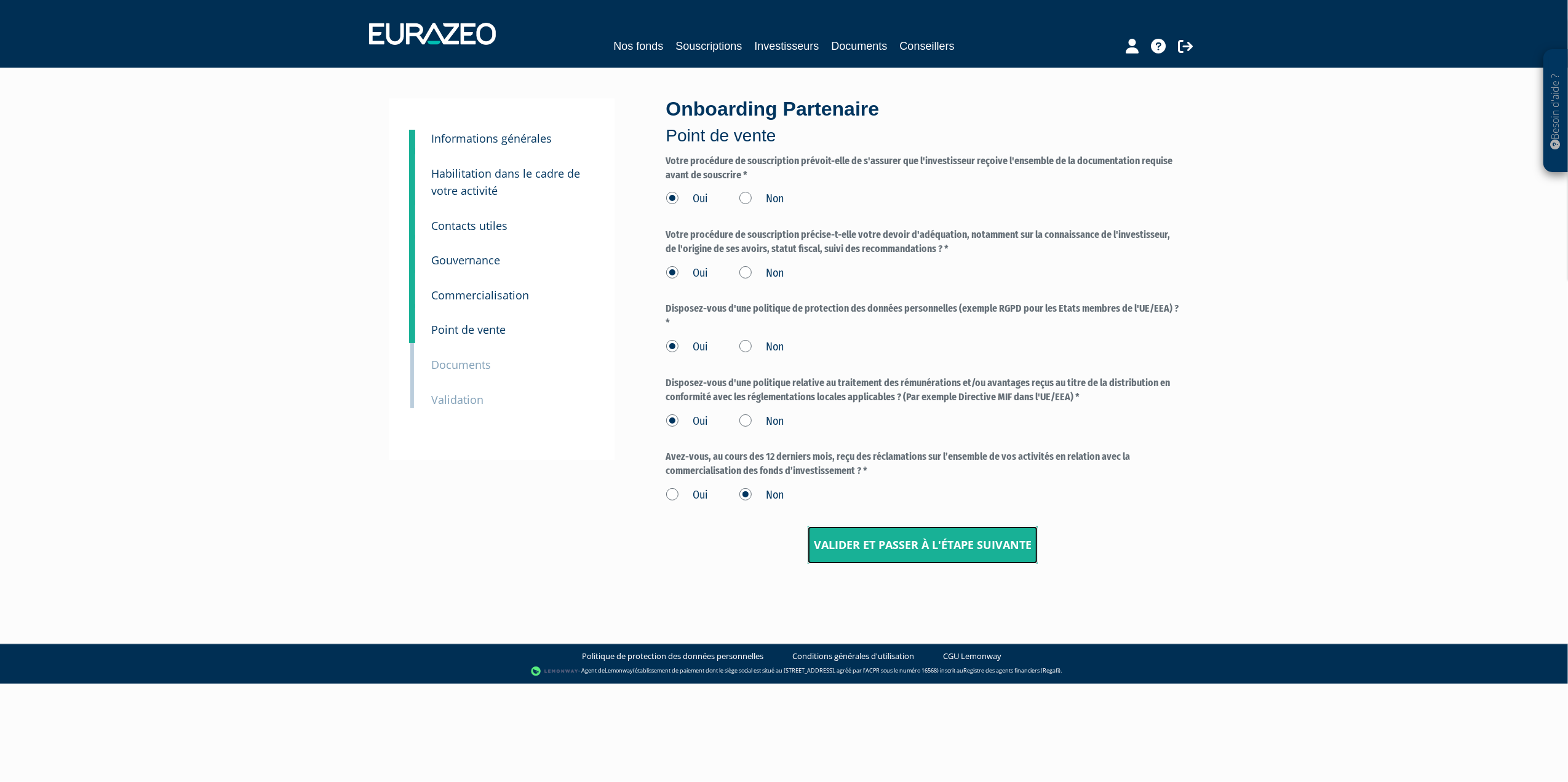
click at [875, 544] on input "Valider et passer à l'étape suivante" at bounding box center [923, 545] width 230 height 38
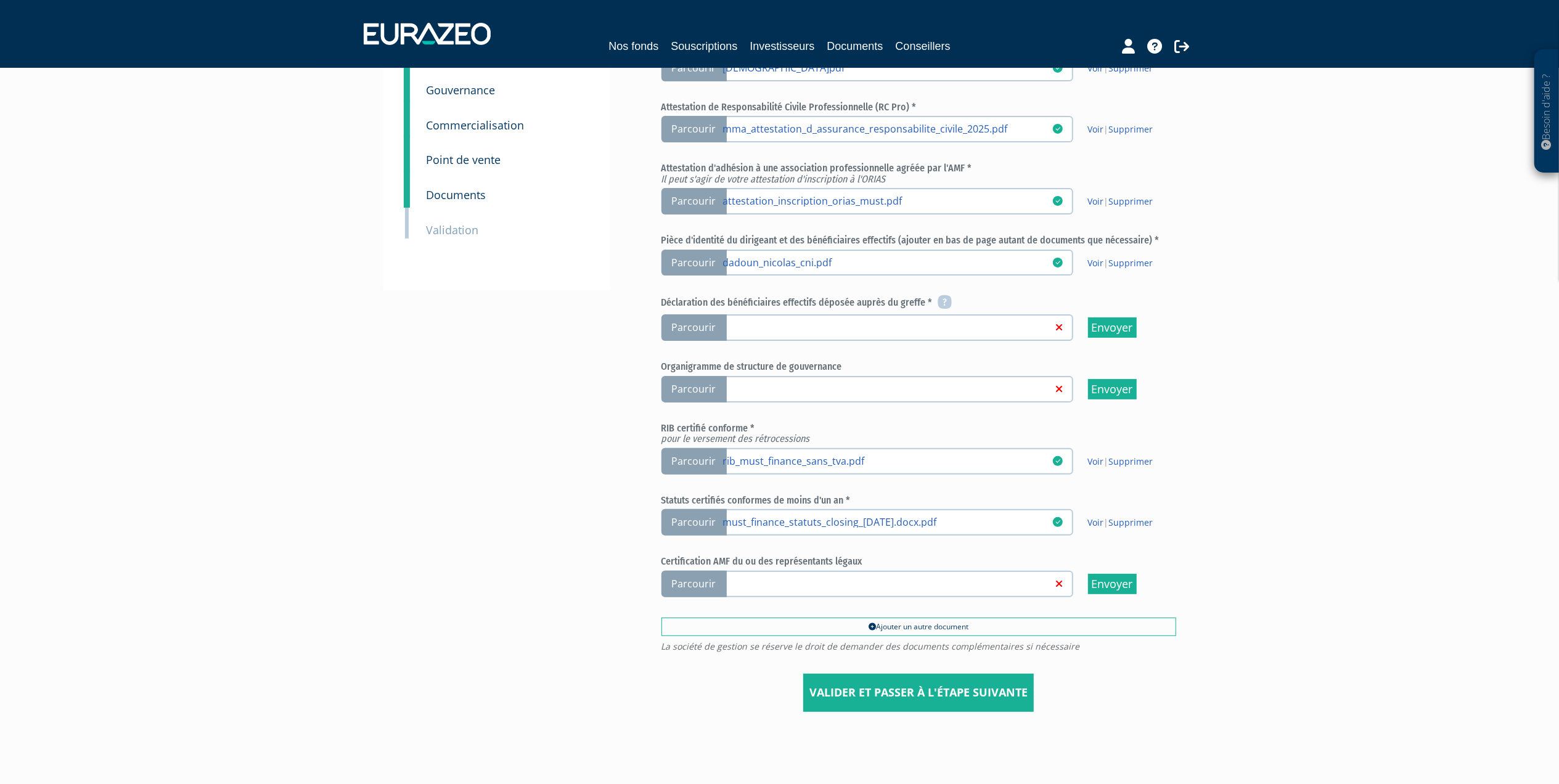
scroll to position [210, 0]
